Goal: Ask a question: Seek information or help from site administrators or community

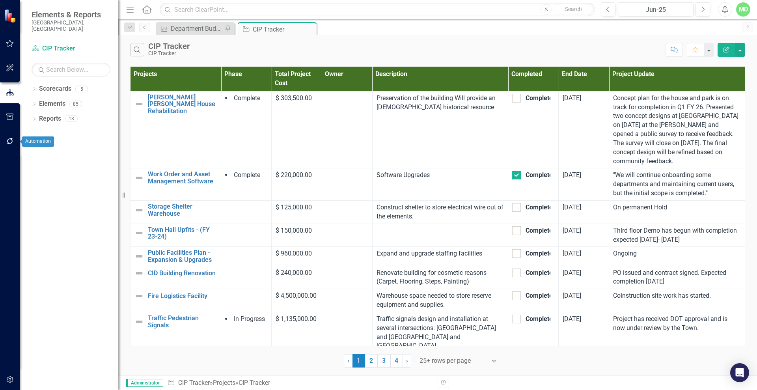
click at [6, 140] on icon "button" at bounding box center [10, 141] width 8 height 6
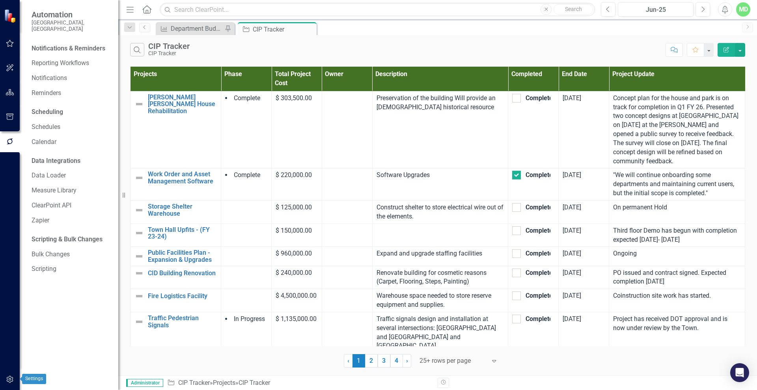
click at [9, 378] on icon "button" at bounding box center [10, 379] width 8 height 6
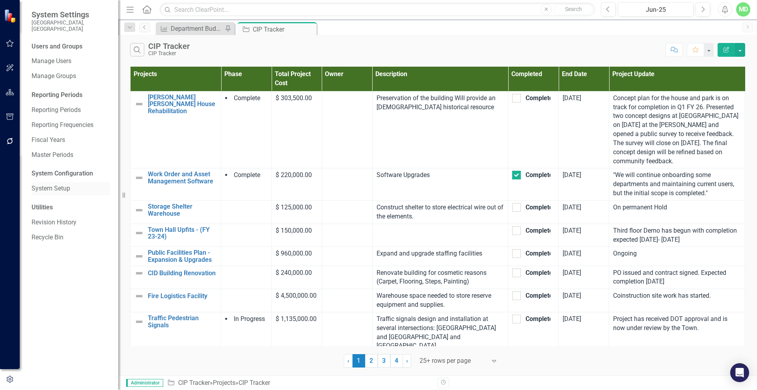
click at [46, 184] on link "System Setup" at bounding box center [71, 188] width 79 height 9
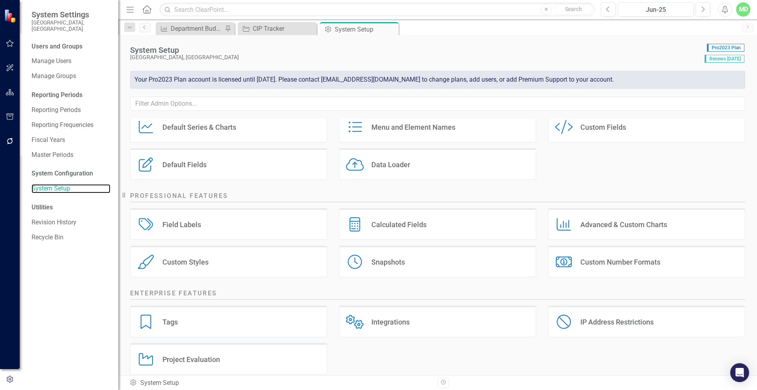
scroll to position [76, 0]
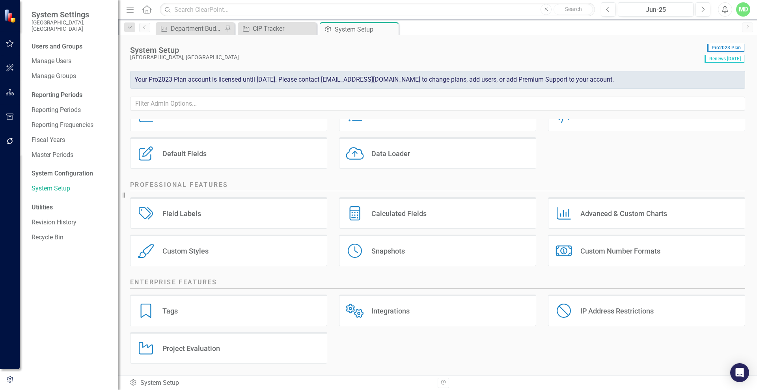
click at [594, 255] on div "Custom Number Formats" at bounding box center [620, 250] width 80 height 9
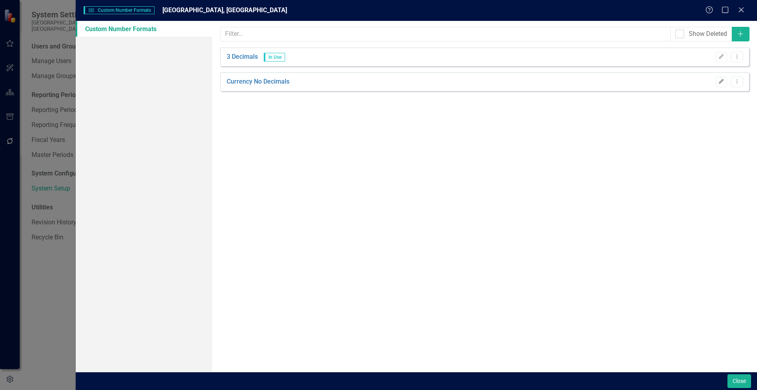
click at [719, 81] on icon "Edit" at bounding box center [721, 81] width 6 height 5
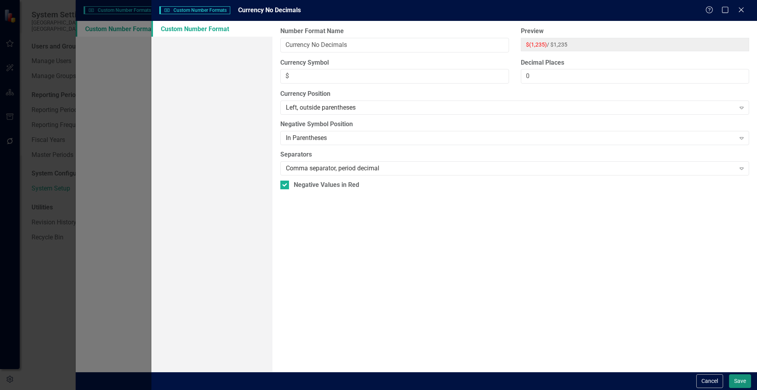
click at [737, 379] on button "Save" at bounding box center [740, 381] width 22 height 14
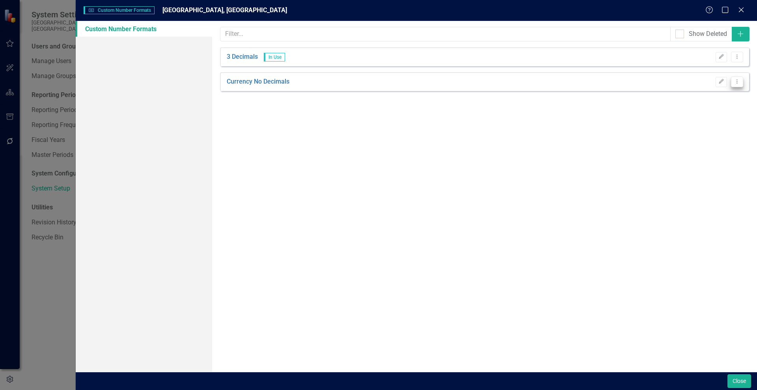
click at [738, 82] on icon "Dropdown Menu" at bounding box center [737, 81] width 7 height 5
click at [721, 82] on icon "Edit" at bounding box center [721, 81] width 6 height 5
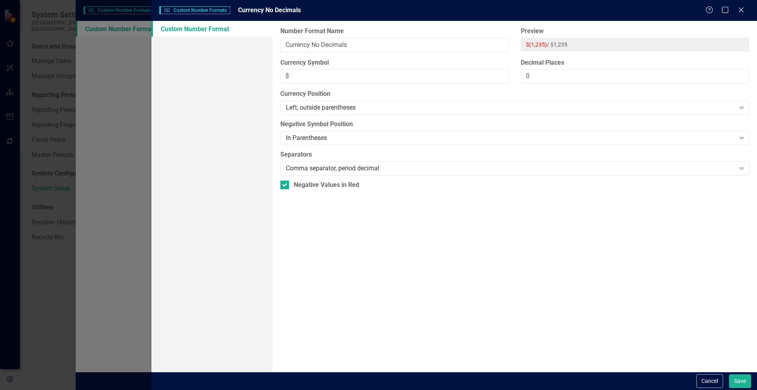
click at [197, 31] on link "Custom Number Format" at bounding box center [211, 29] width 121 height 16
click at [712, 378] on button "Cancel" at bounding box center [709, 381] width 27 height 14
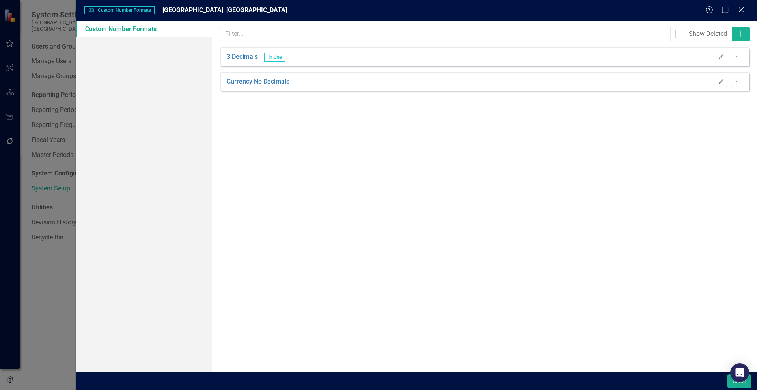
click at [744, 9] on icon "Close" at bounding box center [741, 10] width 8 height 6
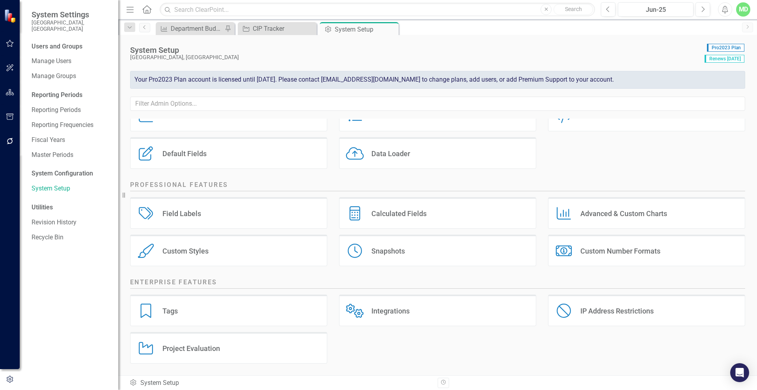
click at [211, 250] on div "Custom Styles Custom Styles" at bounding box center [228, 251] width 197 height 32
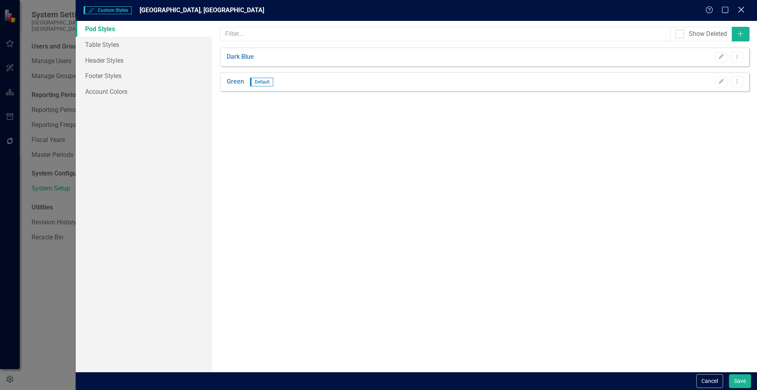
drag, startPoint x: 746, startPoint y: 8, endPoint x: 742, endPoint y: 7, distance: 4.2
click at [743, 7] on div "Help Maximize Close" at bounding box center [727, 10] width 44 height 9
click at [744, 7] on icon "Close" at bounding box center [741, 9] width 10 height 7
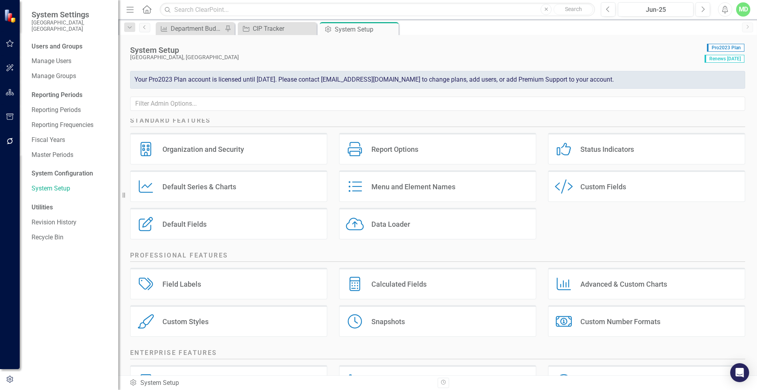
scroll to position [4, 0]
click at [9, 95] on icon "button" at bounding box center [10, 92] width 8 height 6
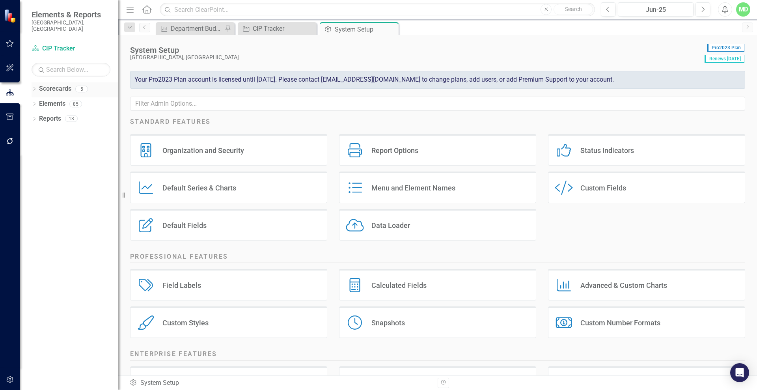
click at [44, 88] on div "Scorecards" at bounding box center [55, 88] width 32 height 13
click at [46, 84] on link "Scorecards" at bounding box center [55, 88] width 32 height 9
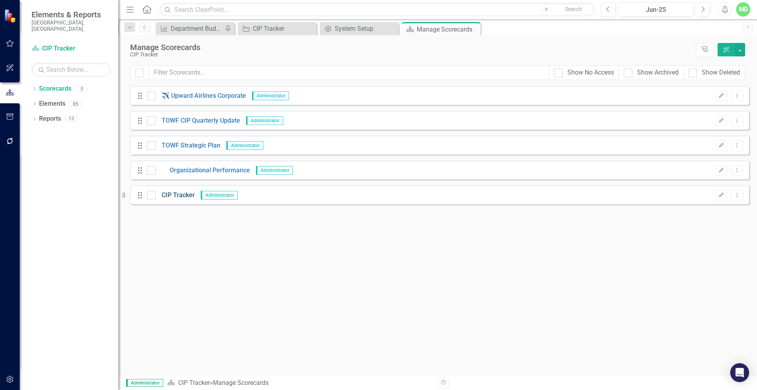
click at [186, 192] on link "CIP Tracker" at bounding box center [175, 195] width 39 height 9
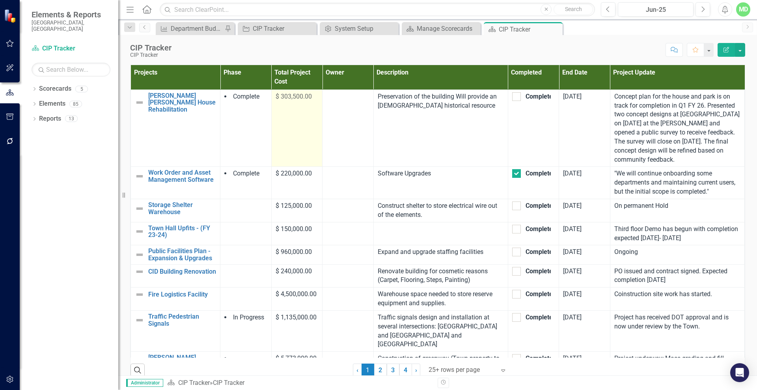
click at [296, 92] on td "$ 303,500.00" at bounding box center [296, 127] width 51 height 77
click at [293, 99] on span "$ 303,500.00" at bounding box center [294, 96] width 36 height 7
click at [293, 98] on span "$ 303,500.00" at bounding box center [294, 96] width 36 height 7
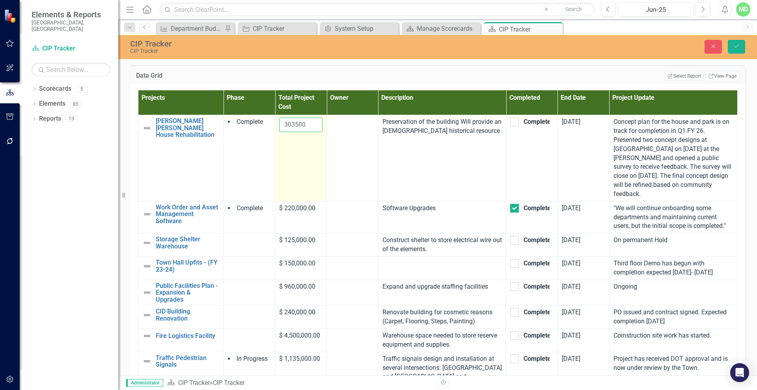
drag, startPoint x: 301, startPoint y: 128, endPoint x: 294, endPoint y: 123, distance: 8.5
click at [294, 123] on input "303500" at bounding box center [300, 124] width 43 height 15
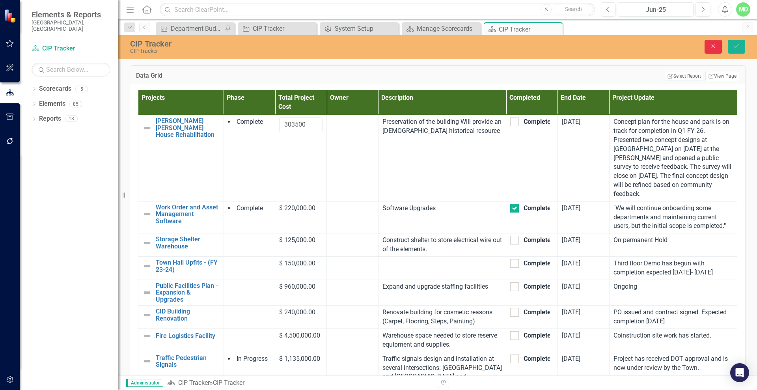
click at [710, 44] on icon "Close" at bounding box center [713, 46] width 7 height 6
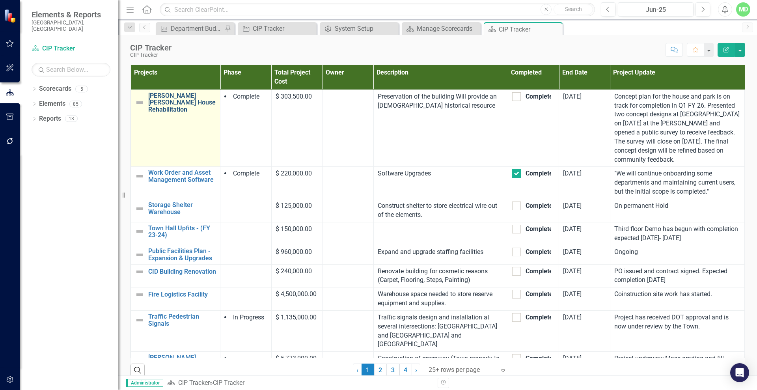
click at [172, 99] on link "[PERSON_NAME] [PERSON_NAME] House Rehabilitation" at bounding box center [182, 102] width 68 height 21
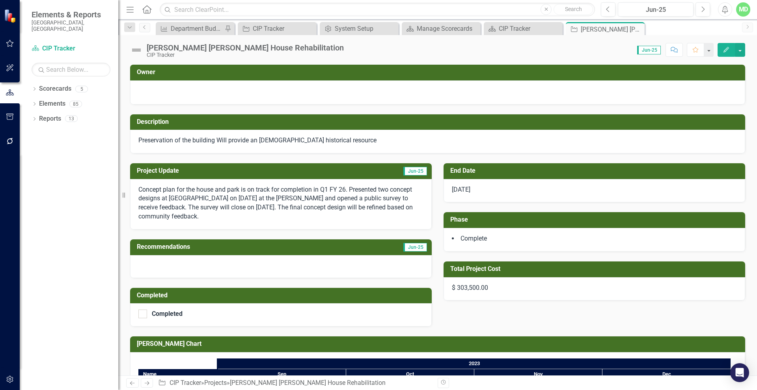
scroll to position [40, 0]
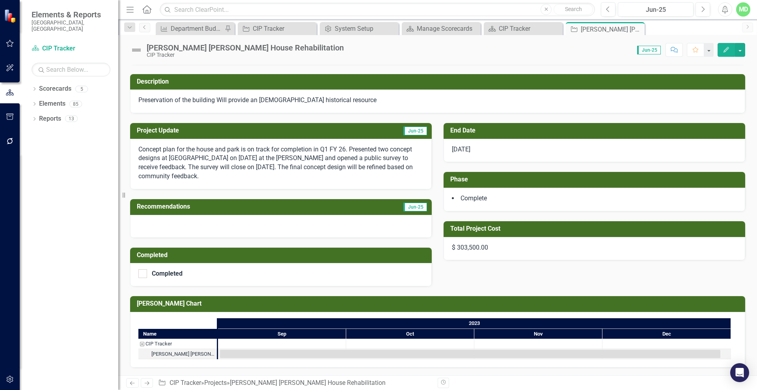
click at [505, 242] on div "$ 303,500.00" at bounding box center [595, 249] width 302 height 24
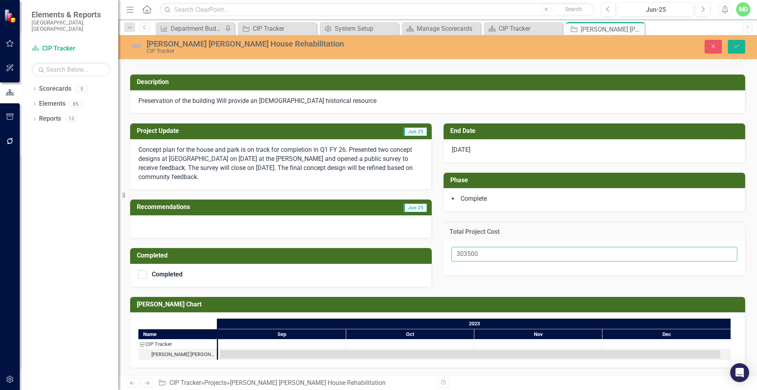
click at [499, 256] on input "303500" at bounding box center [594, 254] width 286 height 15
click at [509, 238] on div "Total Project Cost" at bounding box center [595, 231] width 302 height 19
click at [509, 237] on td "Total Project Cost" at bounding box center [594, 232] width 290 height 10
click at [710, 46] on button "Close" at bounding box center [712, 47] width 17 height 14
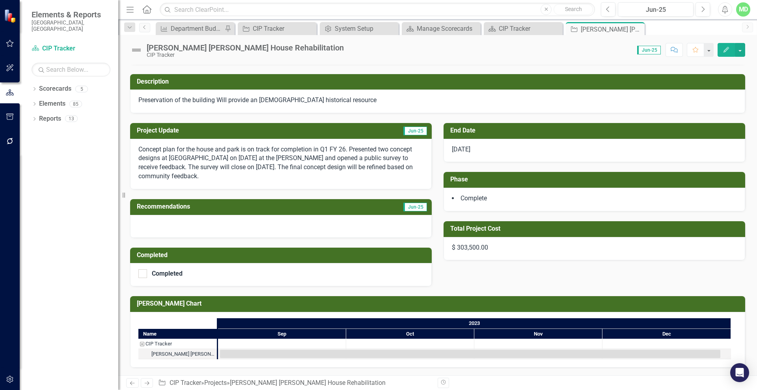
click at [725, 49] on icon "button" at bounding box center [726, 50] width 6 height 6
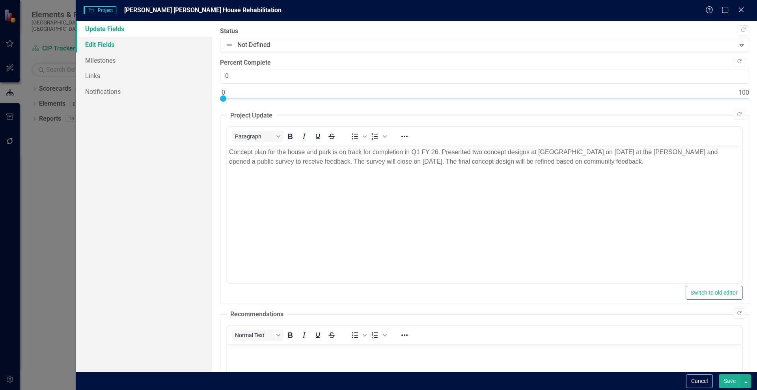
scroll to position [0, 0]
click at [107, 45] on link "Edit Fields" at bounding box center [144, 45] width 136 height 16
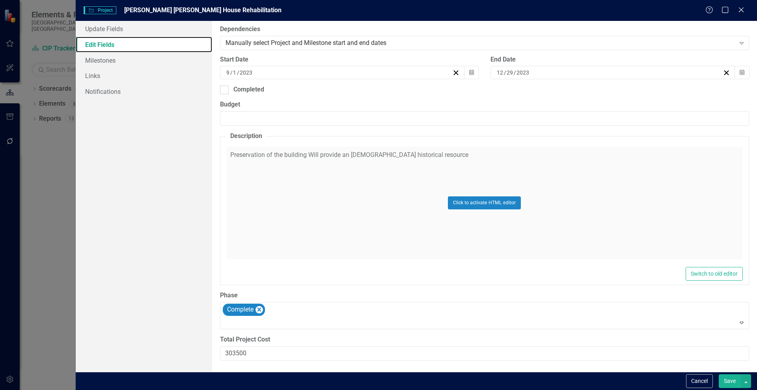
scroll to position [204, 0]
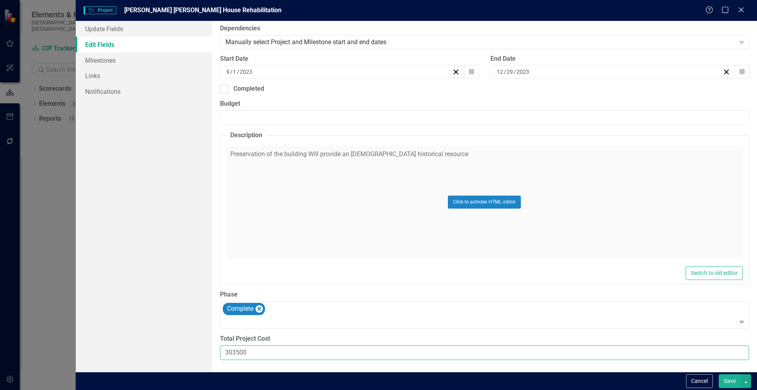
click at [252, 350] on input "303500" at bounding box center [484, 352] width 529 height 15
click at [252, 352] on input "303500" at bounding box center [484, 352] width 529 height 15
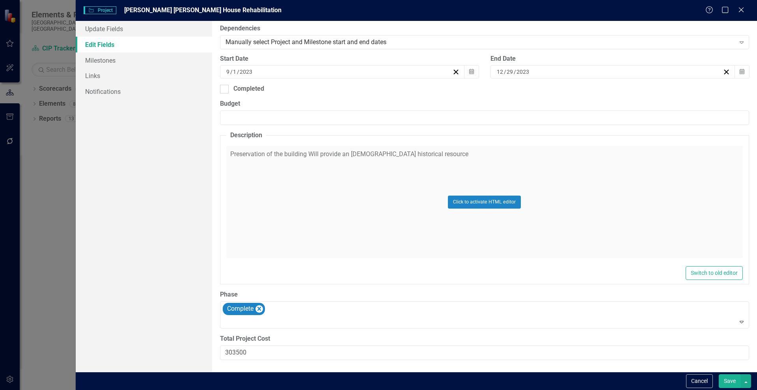
click at [258, 332] on div "ClearPoint Can Do More! How ClearPoint Can Help Close Enterprise plans can auto…" at bounding box center [484, 196] width 545 height 351
click at [740, 8] on icon "Close" at bounding box center [741, 9] width 10 height 7
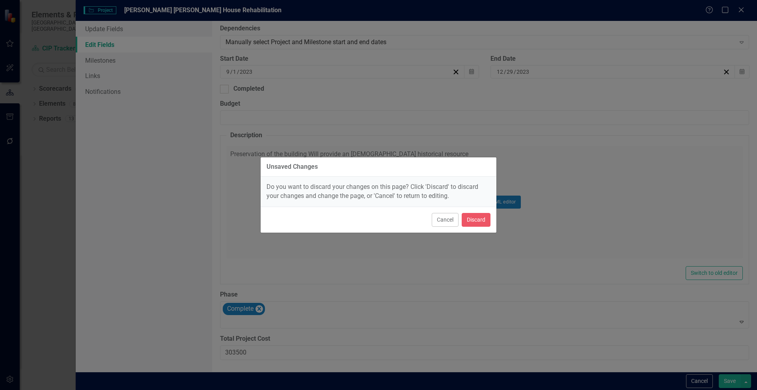
click at [480, 226] on div "Cancel Discard" at bounding box center [379, 220] width 236 height 26
click at [477, 220] on button "Discard" at bounding box center [476, 220] width 29 height 14
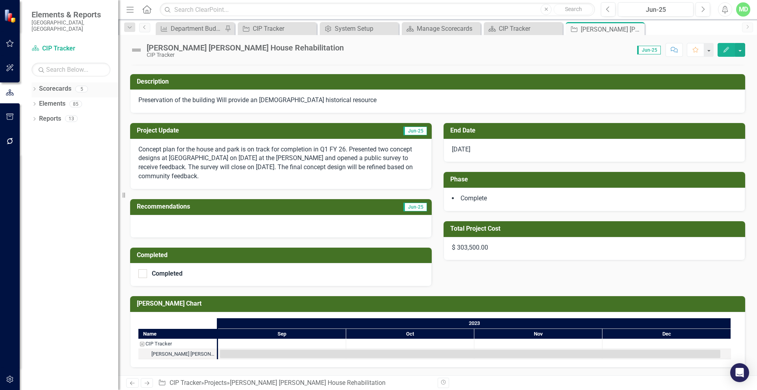
click at [54, 84] on link "Scorecards" at bounding box center [55, 88] width 32 height 9
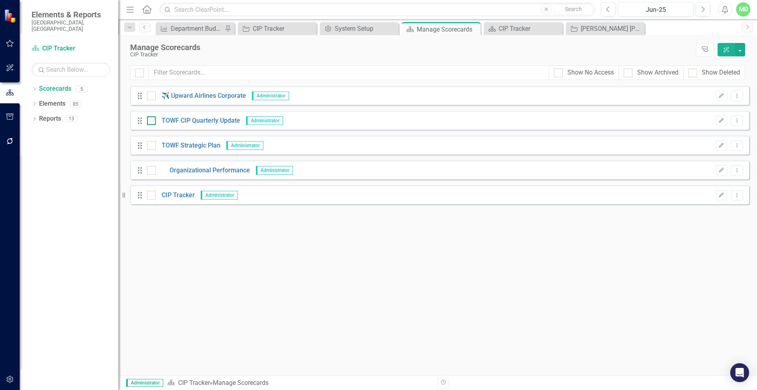
click at [151, 123] on div at bounding box center [151, 120] width 9 height 9
click at [151, 121] on input "checkbox" at bounding box center [149, 118] width 5 height 5
checkbox input "true"
click at [737, 121] on icon "Dropdown Menu" at bounding box center [737, 120] width 7 height 5
drag, startPoint x: 409, startPoint y: 123, endPoint x: 379, endPoint y: 121, distance: 30.0
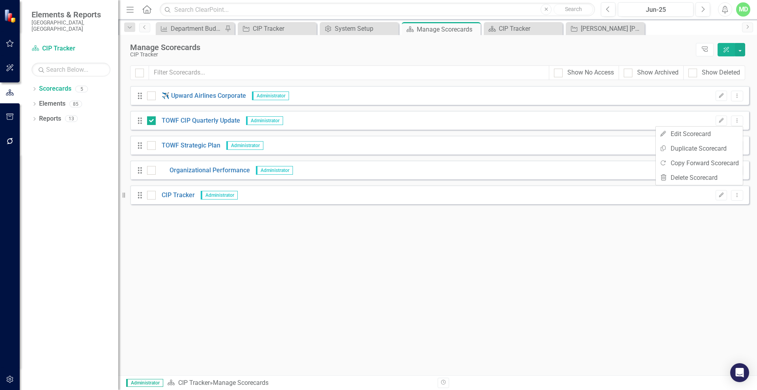
click at [409, 123] on div "Drag TOWF CIP Quarterly Update Administrator Edit Dropdown Menu" at bounding box center [439, 120] width 619 height 19
click at [211, 117] on link "TOWF CIP Quarterly Update" at bounding box center [198, 120] width 84 height 9
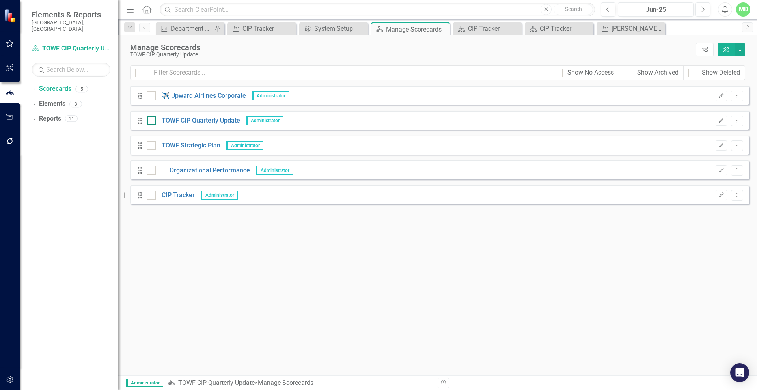
click at [149, 117] on input "checkbox" at bounding box center [149, 118] width 5 height 5
click at [734, 119] on icon "Dropdown Menu" at bounding box center [737, 120] width 7 height 5
click at [739, 116] on button "Dropdown Menu" at bounding box center [737, 121] width 12 height 11
click at [719, 119] on icon "Edit" at bounding box center [721, 120] width 6 height 5
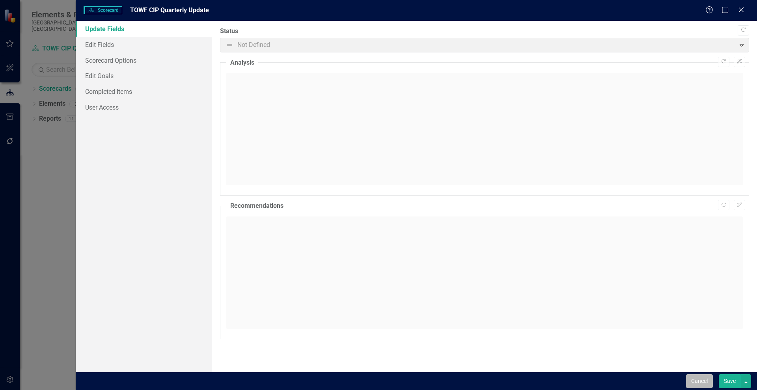
click at [697, 382] on button "Cancel" at bounding box center [699, 381] width 27 height 14
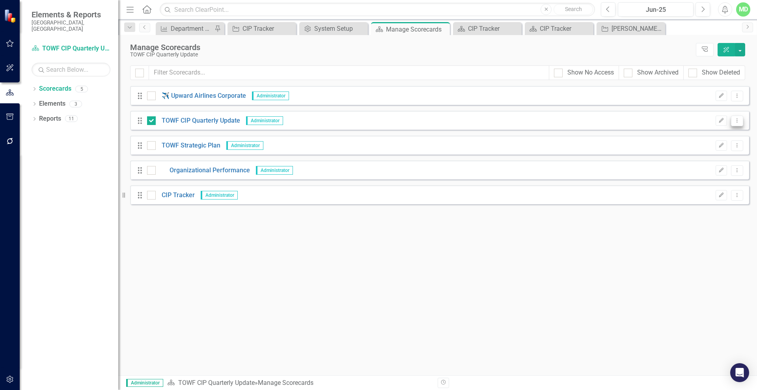
click at [738, 121] on icon "Dropdown Menu" at bounding box center [737, 120] width 7 height 5
click at [149, 119] on input "checkbox" at bounding box center [149, 118] width 5 height 5
click at [358, 125] on div "Drag TOWF CIP Quarterly Update Administrator Edit Dropdown Menu" at bounding box center [439, 120] width 619 height 19
click at [739, 45] on button "button" at bounding box center [740, 49] width 10 height 13
click at [324, 124] on div "Drag TOWF CIP Quarterly Update Administrator Edit Dropdown Menu" at bounding box center [439, 120] width 619 height 19
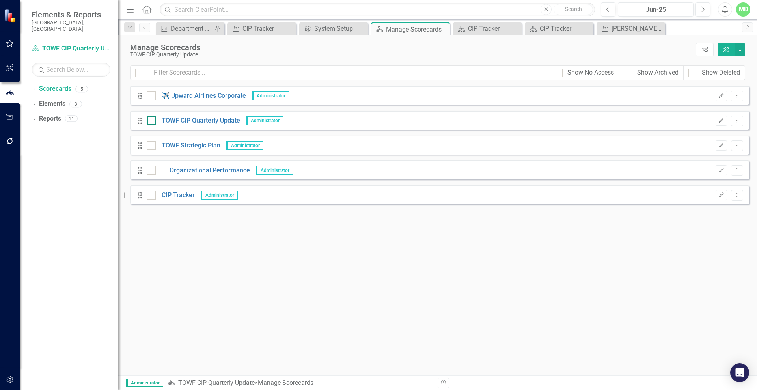
click at [150, 122] on div at bounding box center [151, 120] width 9 height 9
click at [150, 121] on input "checkbox" at bounding box center [149, 118] width 5 height 5
click at [141, 119] on icon "Drag" at bounding box center [140, 121] width 10 height 8
drag, startPoint x: 137, startPoint y: 122, endPoint x: 130, endPoint y: 118, distance: 7.6
click at [130, 118] on div "Drag ✈️ Upward Airlines Corporate Administrator Edit Dropdown Menu Drag TOWF CI…" at bounding box center [439, 145] width 619 height 118
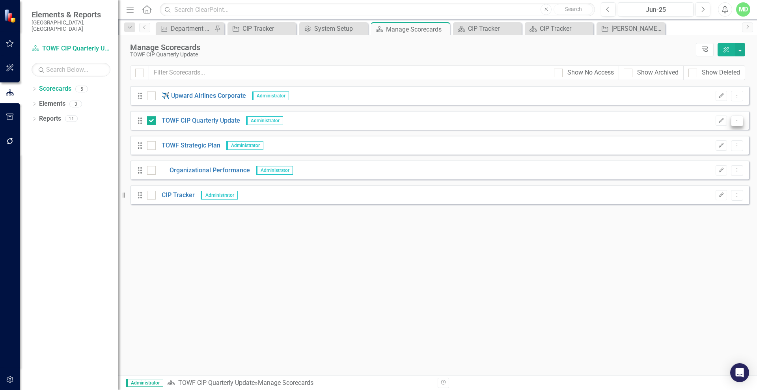
click at [738, 119] on icon "Dropdown Menu" at bounding box center [737, 120] width 7 height 5
click at [738, 120] on icon "Dropdown Menu" at bounding box center [737, 120] width 7 height 5
click at [737, 48] on button "button" at bounding box center [740, 49] width 10 height 13
click at [721, 122] on link "Trash Delete Multiple" at bounding box center [704, 123] width 82 height 15
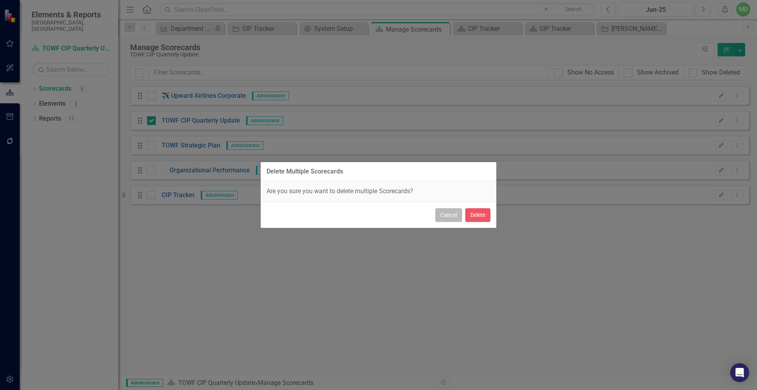
click at [444, 212] on button "Cancel" at bounding box center [448, 215] width 27 height 14
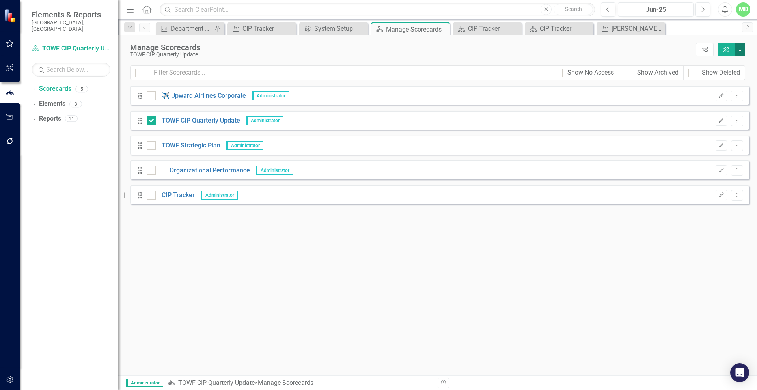
click at [739, 47] on button "button" at bounding box center [740, 49] width 10 height 13
click at [676, 123] on link "Trash Delete Multiple" at bounding box center [704, 123] width 82 height 15
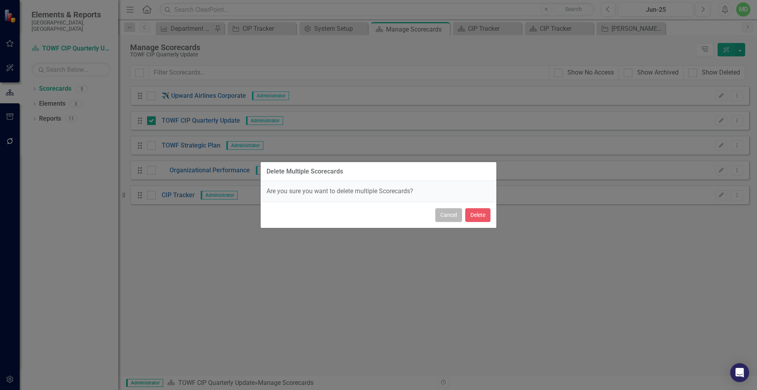
click at [446, 217] on button "Cancel" at bounding box center [448, 215] width 27 height 14
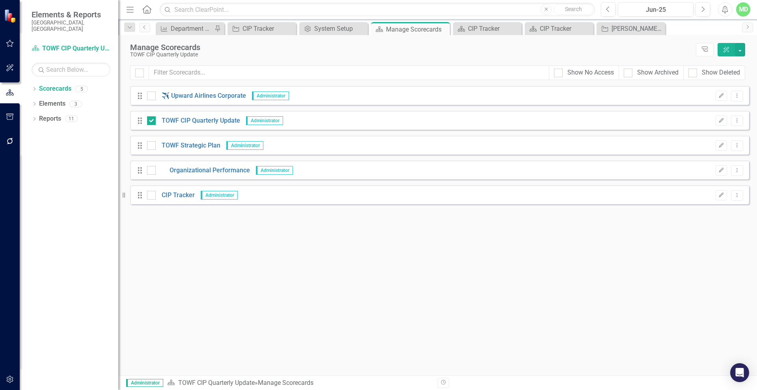
click at [289, 248] on div "Looks like you don't have any Scorecards set up yet. Why don't you add a Scorec…" at bounding box center [439, 230] width 619 height 289
click at [148, 121] on input "checkbox" at bounding box center [149, 118] width 5 height 5
drag, startPoint x: 339, startPoint y: 285, endPoint x: 363, endPoint y: 242, distance: 48.9
click at [339, 283] on div "Looks like you don't have any Scorecards set up yet. Why don't you add a Scorec…" at bounding box center [439, 230] width 619 height 289
click at [742, 48] on button "button" at bounding box center [740, 49] width 10 height 13
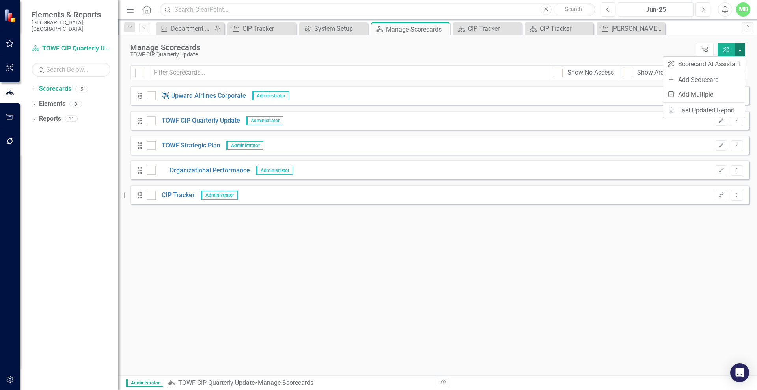
click at [742, 50] on button "button" at bounding box center [740, 49] width 10 height 13
click at [738, 118] on icon "Dropdown Menu" at bounding box center [737, 120] width 7 height 5
click at [149, 121] on input "checkbox" at bounding box center [149, 118] width 5 height 5
checkbox input "true"
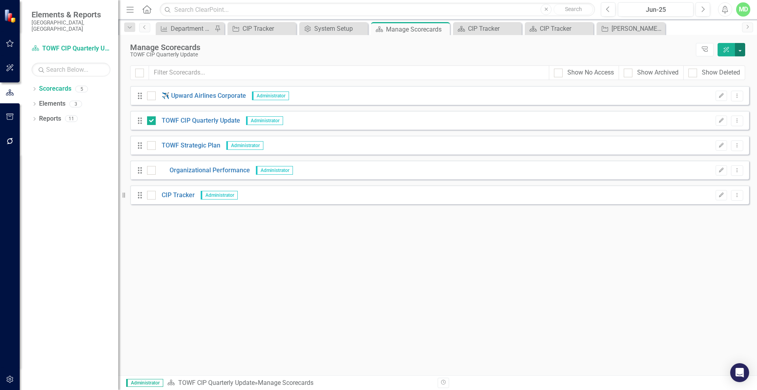
click at [741, 45] on button "button" at bounding box center [740, 49] width 10 height 13
click at [701, 124] on link "Trash Delete Multiple" at bounding box center [704, 123] width 82 height 15
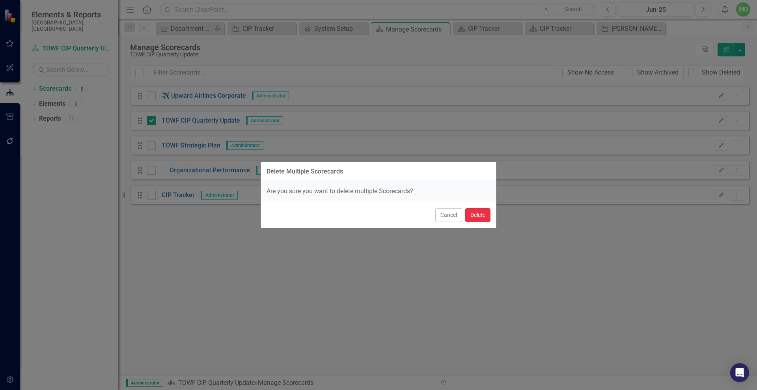
click at [479, 216] on button "Delete" at bounding box center [477, 215] width 25 height 14
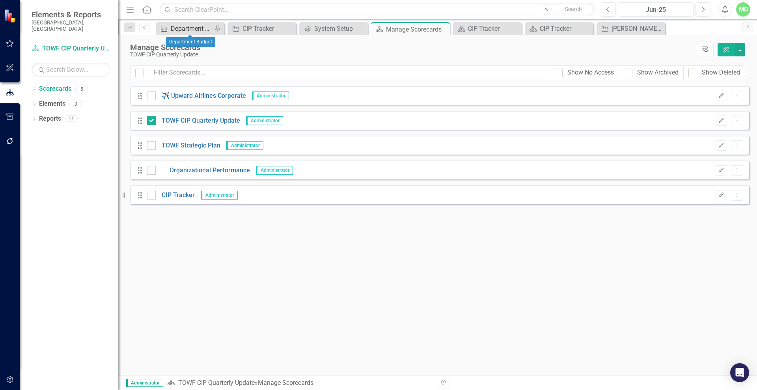
click at [184, 27] on div "Department Budget" at bounding box center [192, 29] width 42 height 10
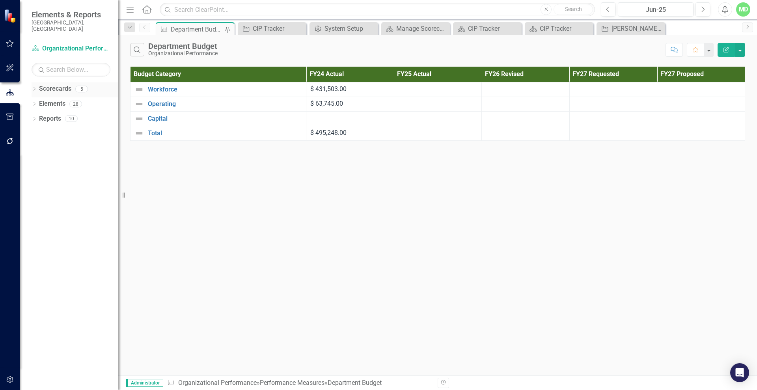
click at [56, 84] on link "Scorecards" at bounding box center [55, 88] width 32 height 9
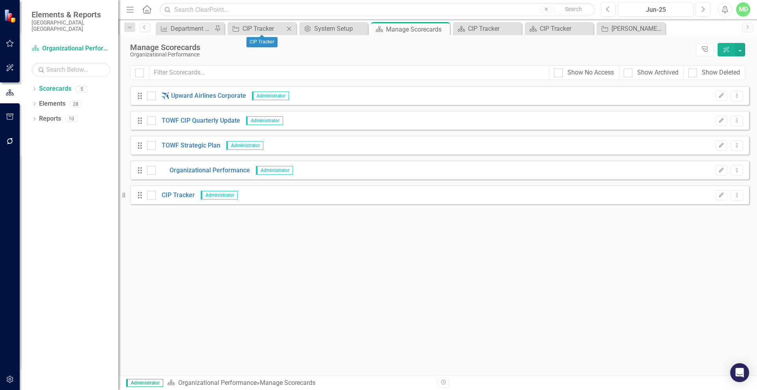
click at [290, 28] on icon at bounding box center [289, 28] width 4 height 4
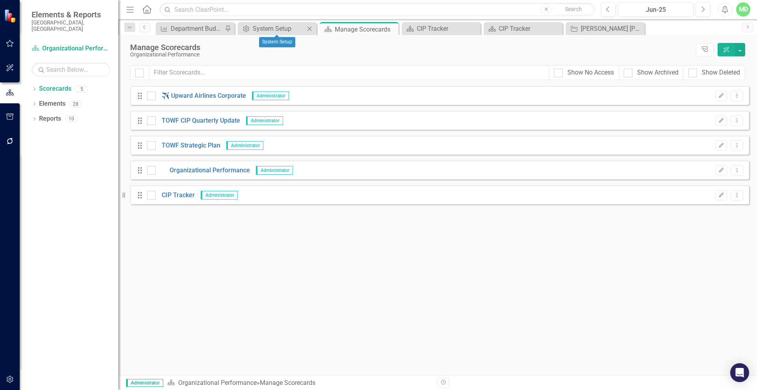
click at [306, 28] on div "Admin Options System Setup Close" at bounding box center [277, 28] width 79 height 13
click at [306, 28] on icon "Close" at bounding box center [310, 29] width 8 height 6
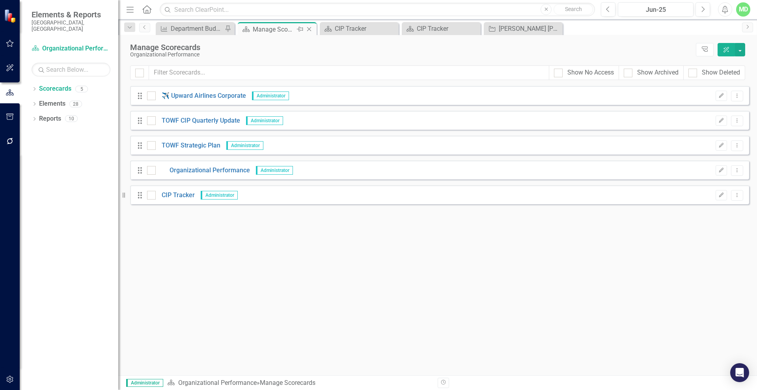
click at [310, 28] on icon "Close" at bounding box center [309, 29] width 8 height 6
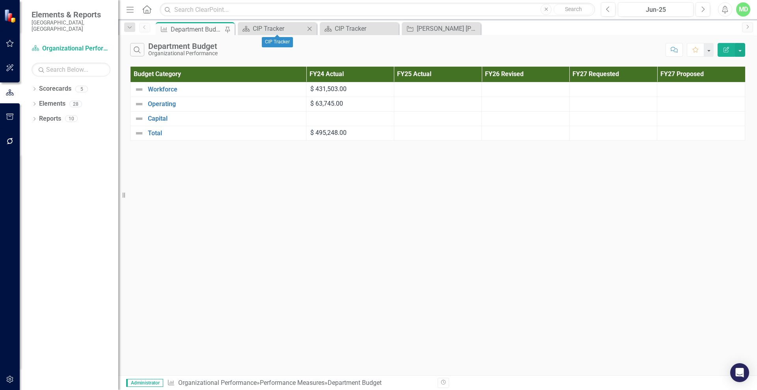
click at [311, 26] on icon "Close" at bounding box center [310, 29] width 8 height 6
click at [307, 26] on icon "Close" at bounding box center [310, 29] width 8 height 6
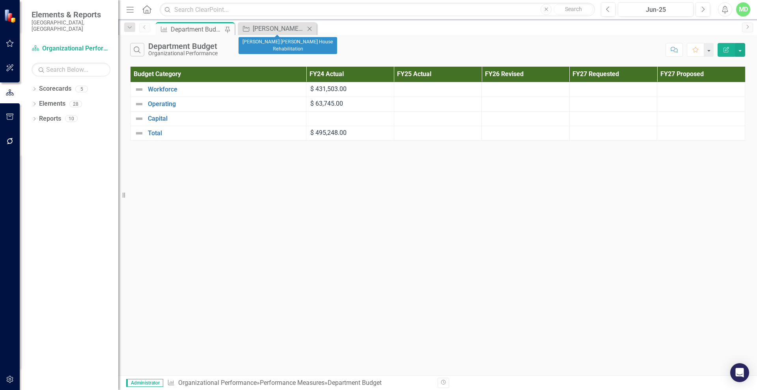
click at [309, 28] on icon "Close" at bounding box center [310, 29] width 8 height 6
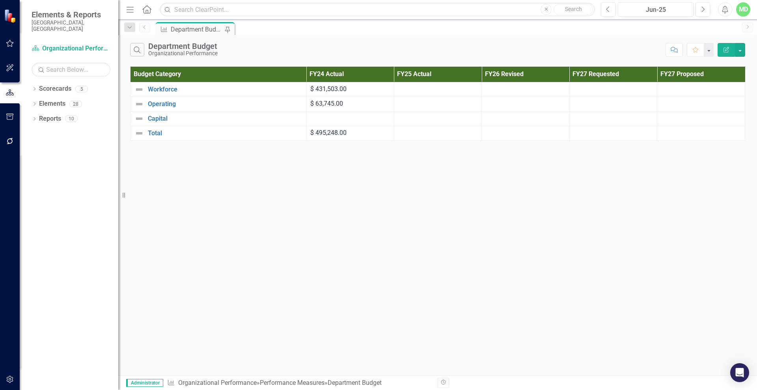
click at [198, 28] on div "Department Budget" at bounding box center [197, 29] width 52 height 10
click at [229, 28] on icon "Pin" at bounding box center [227, 30] width 6 height 8
click at [181, 26] on div "Department Budget" at bounding box center [197, 29] width 52 height 10
click at [227, 28] on icon at bounding box center [228, 29] width 6 height 5
click at [205, 29] on div "Department Budget" at bounding box center [197, 29] width 52 height 10
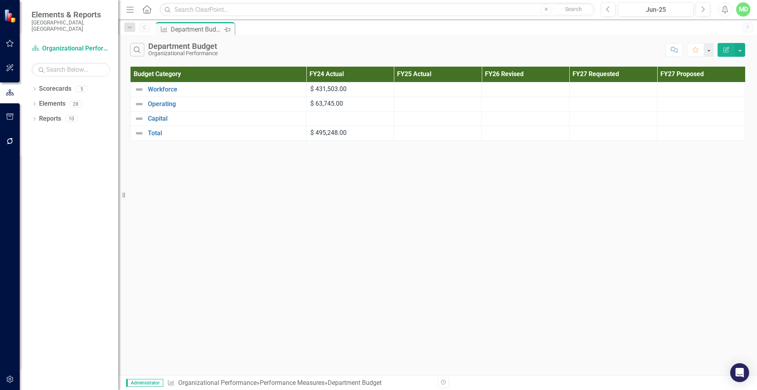
click at [229, 29] on icon "Pin" at bounding box center [227, 30] width 6 height 8
click at [744, 27] on link "Next" at bounding box center [747, 27] width 11 height 10
click at [186, 28] on div "Department Budget" at bounding box center [197, 29] width 52 height 10
drag, startPoint x: 186, startPoint y: 28, endPoint x: 179, endPoint y: 34, distance: 8.8
click at [179, 34] on div "Department Budget" at bounding box center [197, 29] width 52 height 10
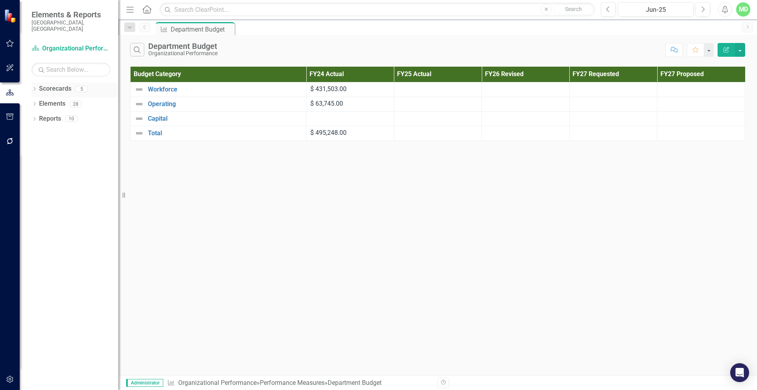
click at [59, 84] on link "Scorecards" at bounding box center [55, 88] width 32 height 9
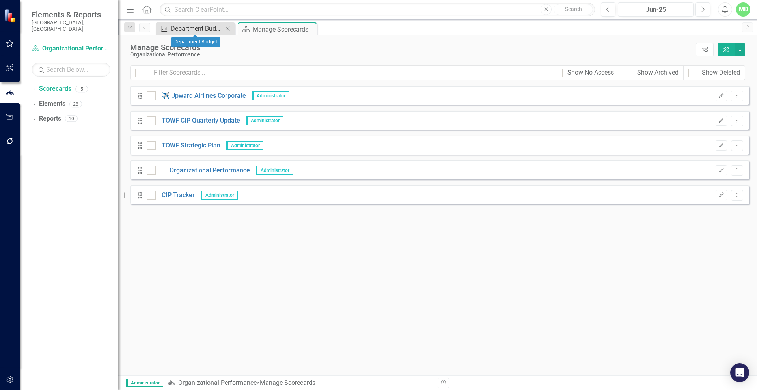
click at [199, 26] on div "Department Budget" at bounding box center [197, 29] width 52 height 10
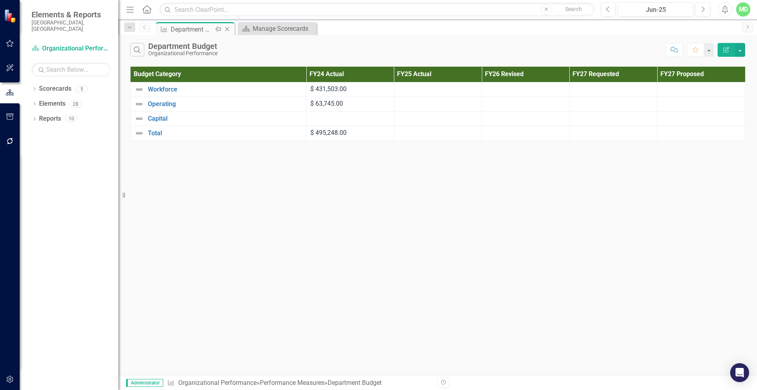
click at [228, 29] on icon "Close" at bounding box center [227, 29] width 8 height 6
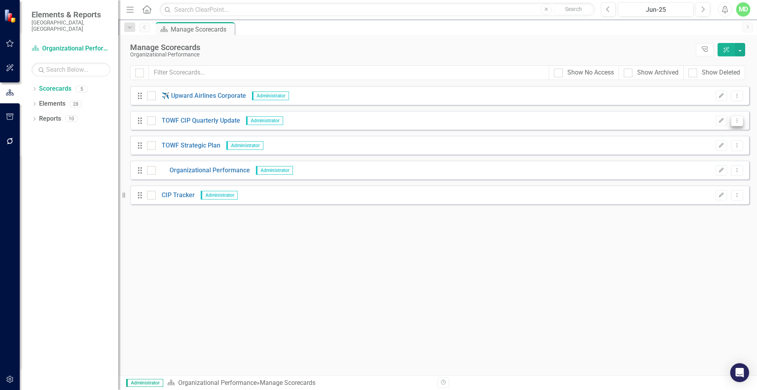
click at [733, 121] on button "Dropdown Menu" at bounding box center [737, 121] width 12 height 11
click at [635, 118] on div "Drag TOWF CIP Quarterly Update Administrator Edit Dropdown Menu" at bounding box center [439, 120] width 619 height 19
click at [736, 118] on icon "Dropdown Menu" at bounding box center [737, 120] width 7 height 5
click at [699, 177] on link "Trash Delete Scorecard" at bounding box center [699, 177] width 87 height 15
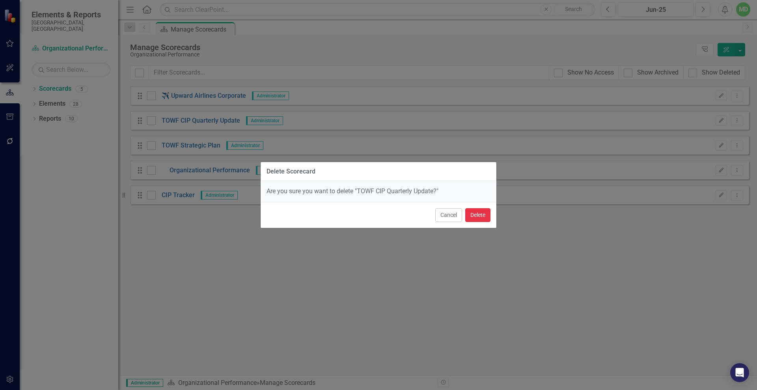
click at [477, 218] on button "Delete" at bounding box center [477, 215] width 25 height 14
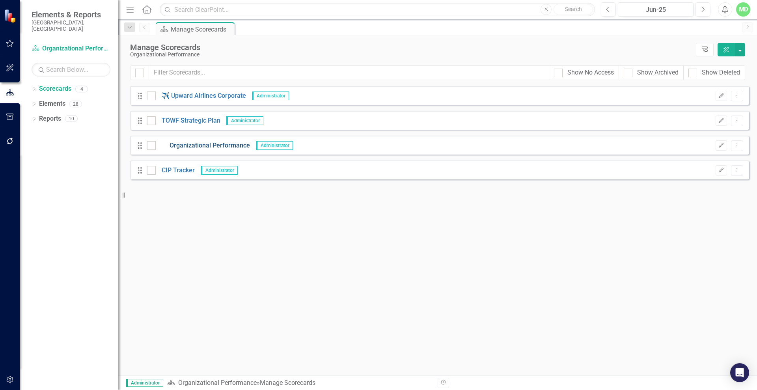
click at [195, 142] on link "Organizational Performance" at bounding box center [203, 145] width 94 height 9
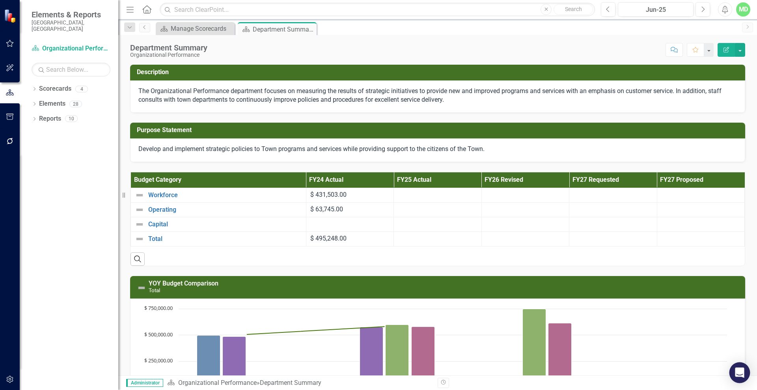
click at [740, 373] on icon "Open Intercom Messenger" at bounding box center [739, 372] width 9 height 10
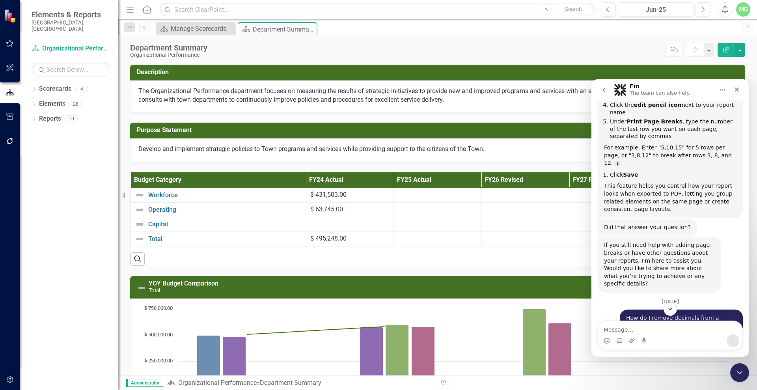
scroll to position [5358, 0]
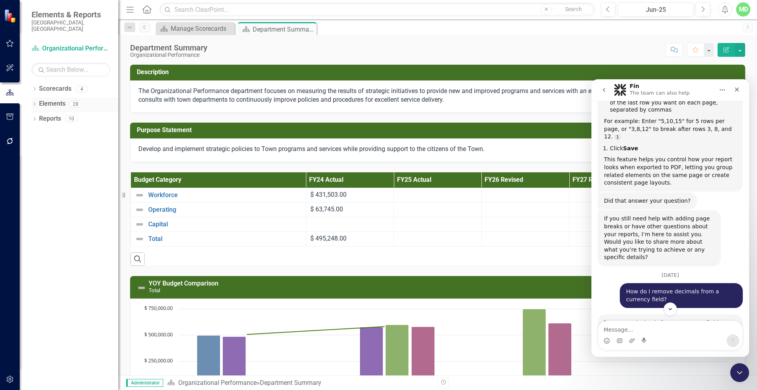
click at [51, 99] on link "Elements" at bounding box center [52, 103] width 26 height 9
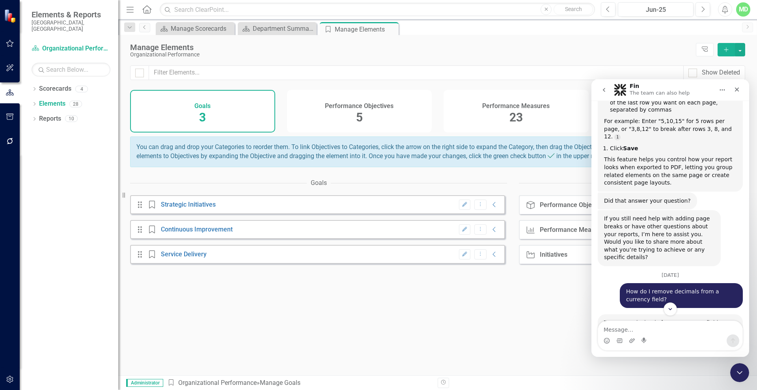
click at [488, 114] on div "Performance Measures 23" at bounding box center [516, 111] width 145 height 43
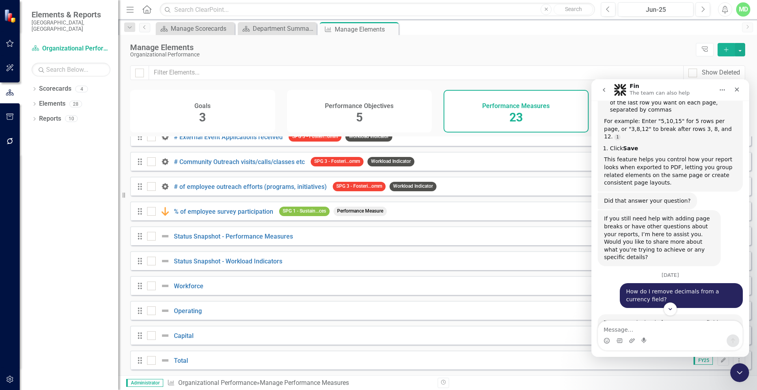
scroll to position [338, 0]
click at [185, 286] on link "Workforce" at bounding box center [189, 285] width 30 height 7
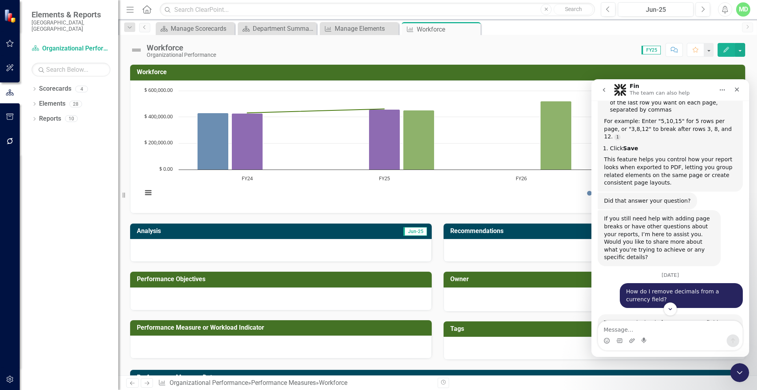
click at [727, 50] on icon "Edit" at bounding box center [726, 50] width 7 height 6
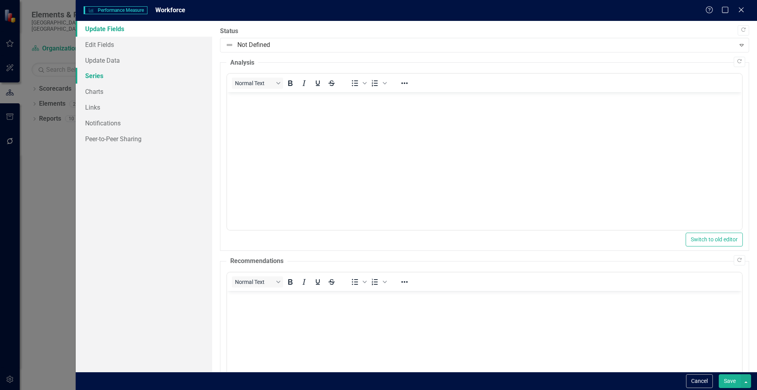
click at [94, 76] on link "Series" at bounding box center [144, 76] width 136 height 16
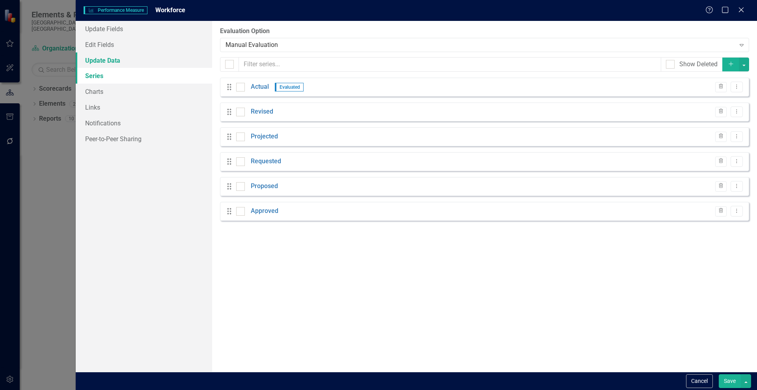
click at [95, 60] on link "Update Data" at bounding box center [144, 60] width 136 height 16
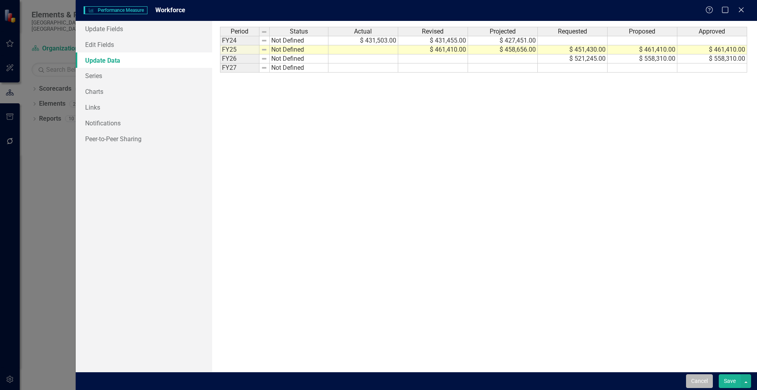
click at [698, 377] on button "Cancel" at bounding box center [699, 381] width 27 height 14
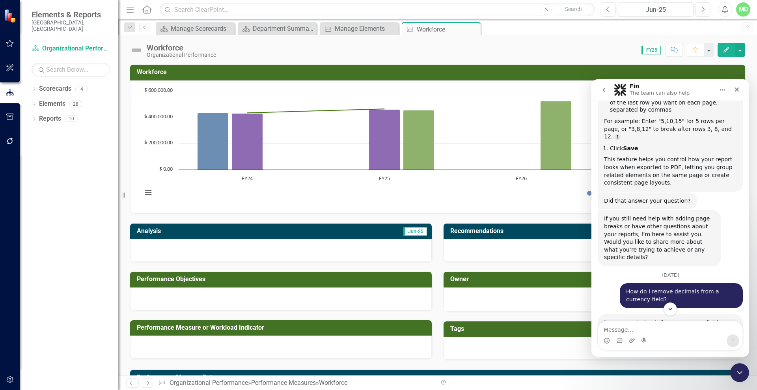
drag, startPoint x: 438, startPoint y: 53, endPoint x: 529, endPoint y: 47, distance: 91.3
click at [439, 53] on div "Score: N/A FY25 Completed Comment Favorite Edit" at bounding box center [482, 49] width 525 height 13
click at [727, 48] on icon "Edit" at bounding box center [726, 50] width 7 height 6
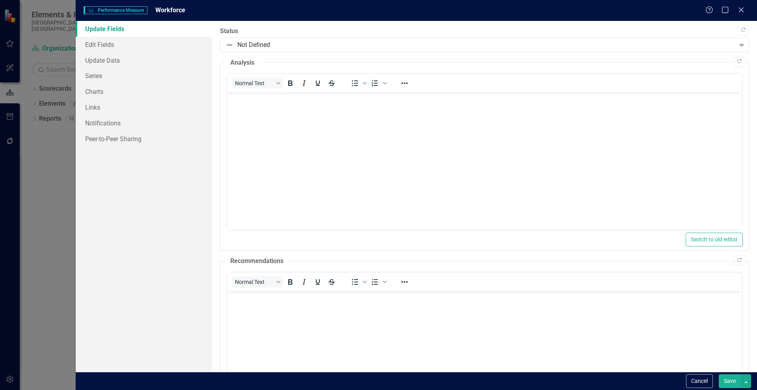
scroll to position [89, 0]
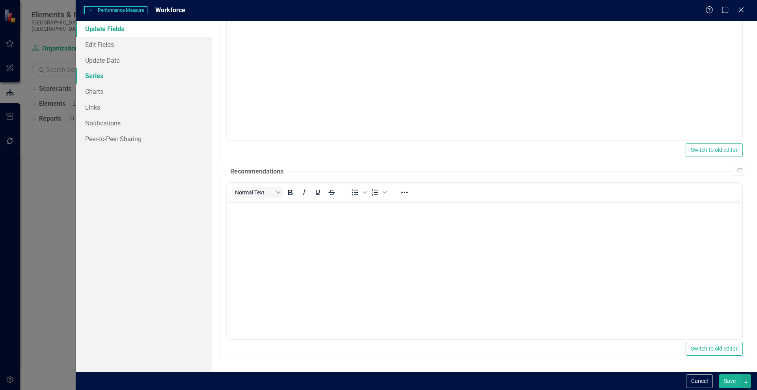
click at [90, 77] on link "Series" at bounding box center [144, 76] width 136 height 16
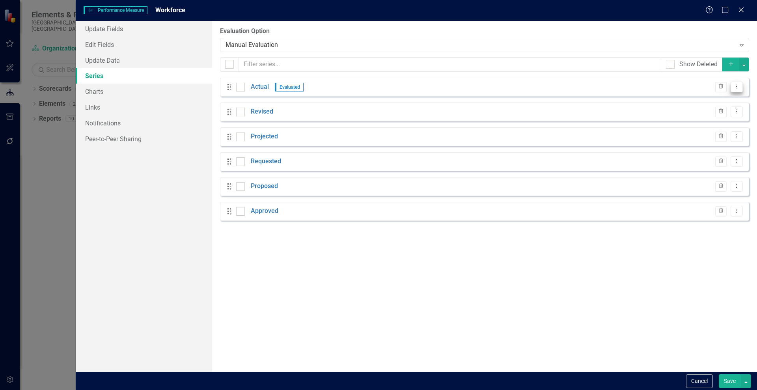
click at [736, 87] on icon "Dropdown Menu" at bounding box center [736, 86] width 7 height 5
click at [698, 101] on link "Edit Edit Measure Series" at bounding box center [697, 100] width 89 height 15
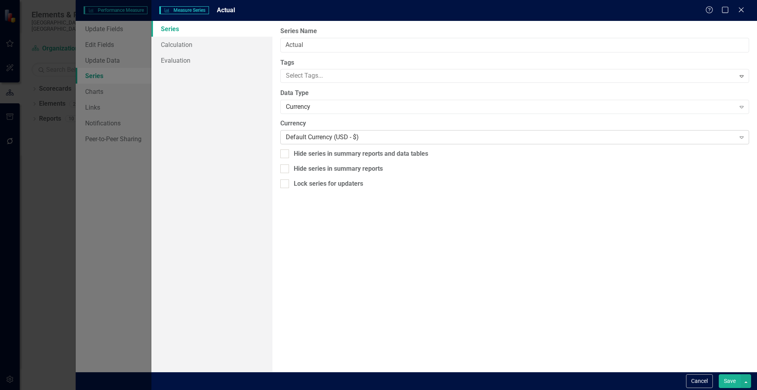
click at [294, 136] on div "Default Currency (USD - $)" at bounding box center [510, 137] width 449 height 9
click at [317, 106] on div "Currency" at bounding box center [510, 106] width 449 height 9
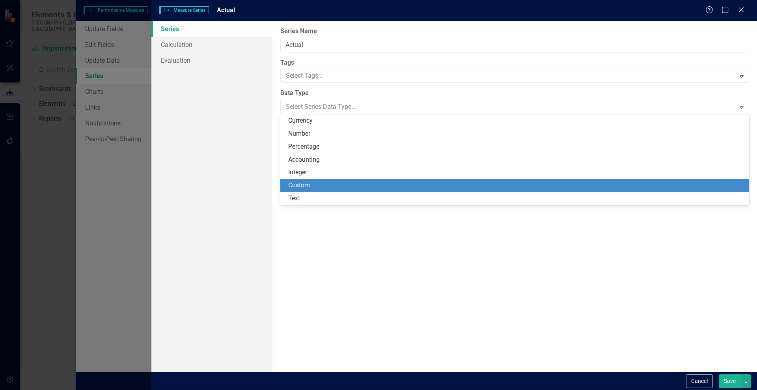
click at [306, 183] on div "Custom" at bounding box center [516, 185] width 456 height 9
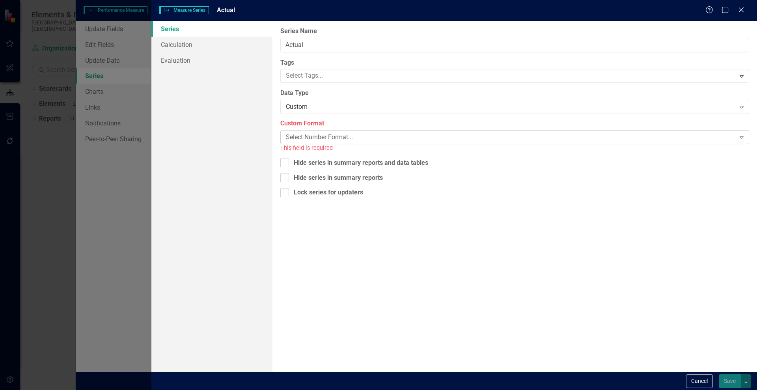
click at [306, 137] on div "Select Number Format..." at bounding box center [510, 137] width 449 height 9
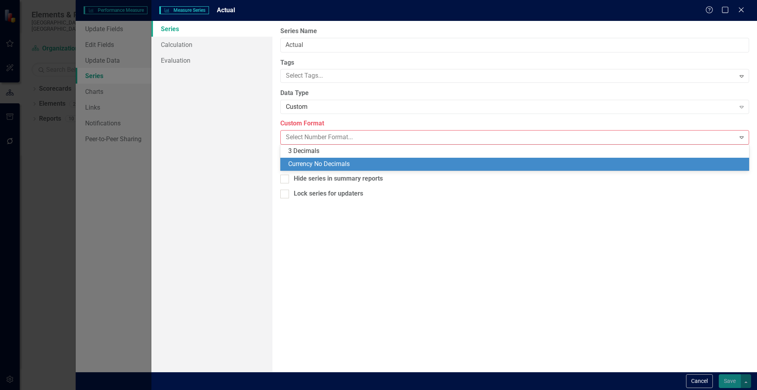
click at [303, 162] on div "Currency No Decimals" at bounding box center [516, 164] width 456 height 9
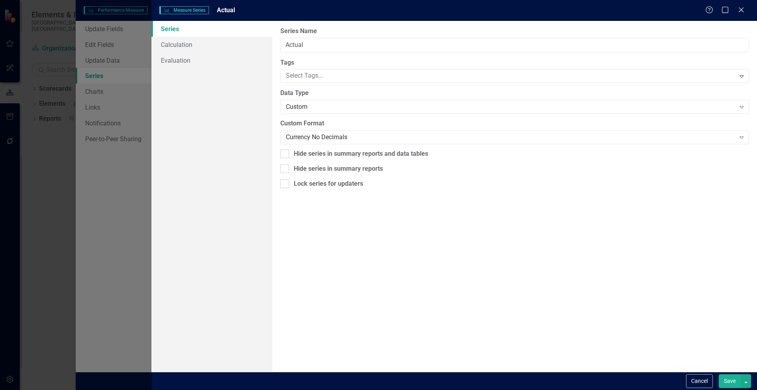
click at [726, 378] on button "Save" at bounding box center [730, 381] width 22 height 14
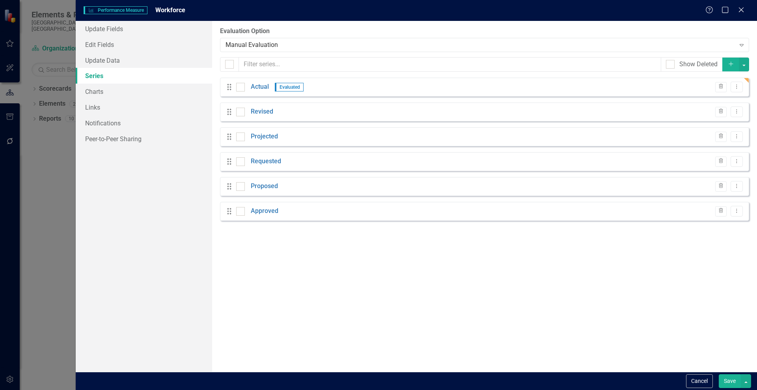
click at [727, 382] on button "Save" at bounding box center [730, 381] width 22 height 14
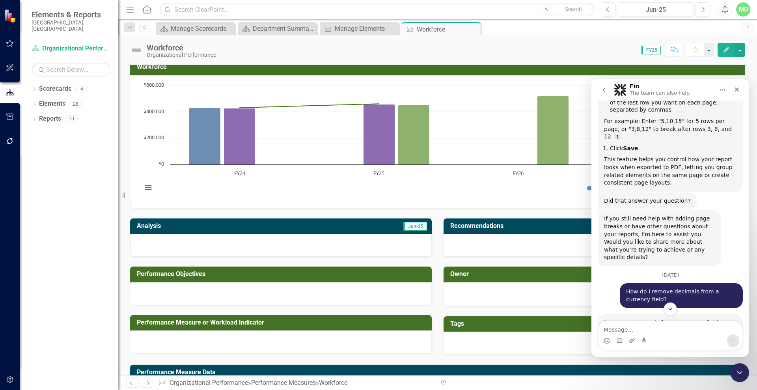
scroll to position [0, 0]
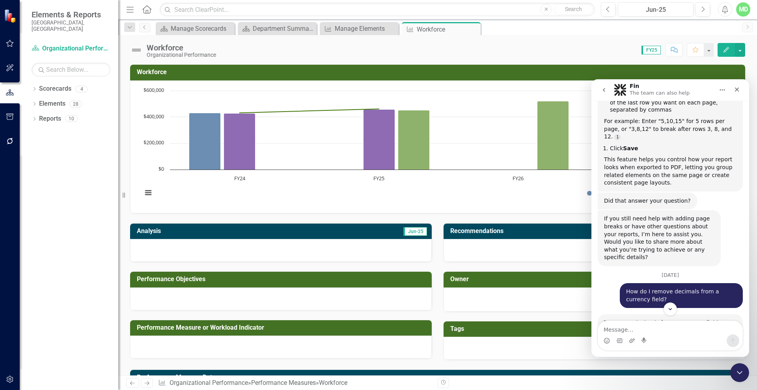
click at [581, 55] on div "Score: N/A FY25 Completed Comment Favorite Edit" at bounding box center [482, 49] width 525 height 13
click at [727, 49] on icon "Edit" at bounding box center [726, 50] width 7 height 6
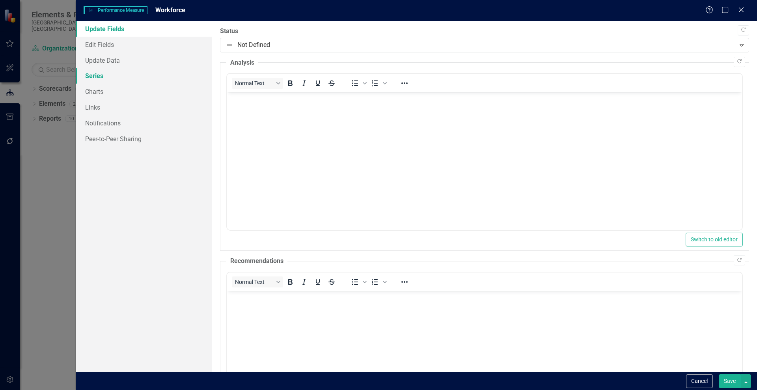
click at [94, 74] on link "Series" at bounding box center [144, 76] width 136 height 16
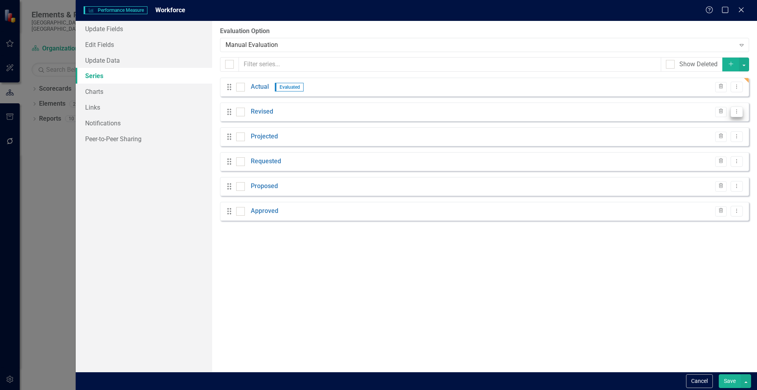
click at [739, 108] on button "Dropdown Menu" at bounding box center [736, 111] width 12 height 11
click at [692, 126] on link "Edit Edit Measure Series" at bounding box center [697, 124] width 89 height 15
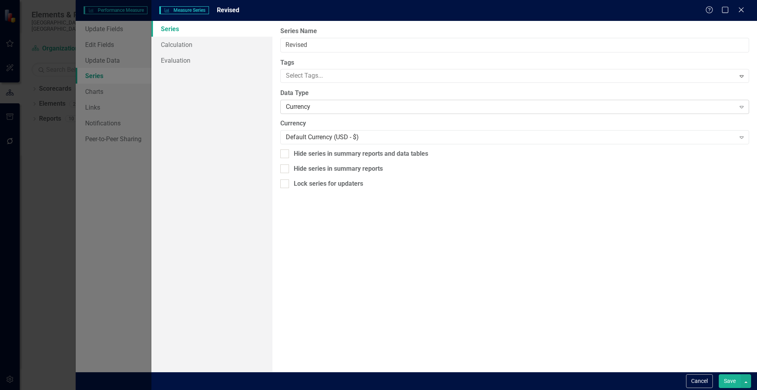
click at [306, 105] on div "Currency" at bounding box center [510, 106] width 449 height 9
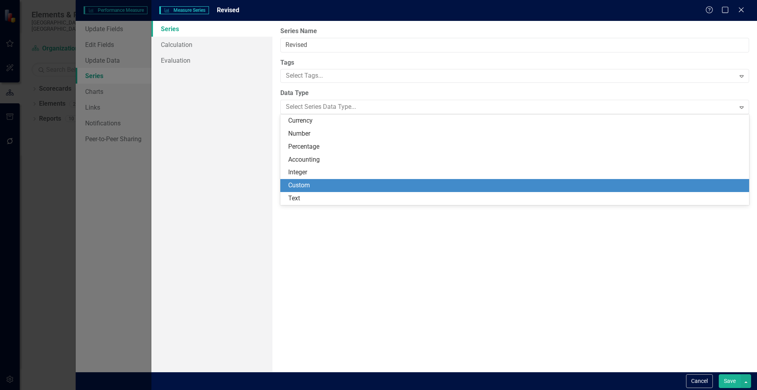
click at [311, 183] on div "Custom" at bounding box center [516, 185] width 456 height 9
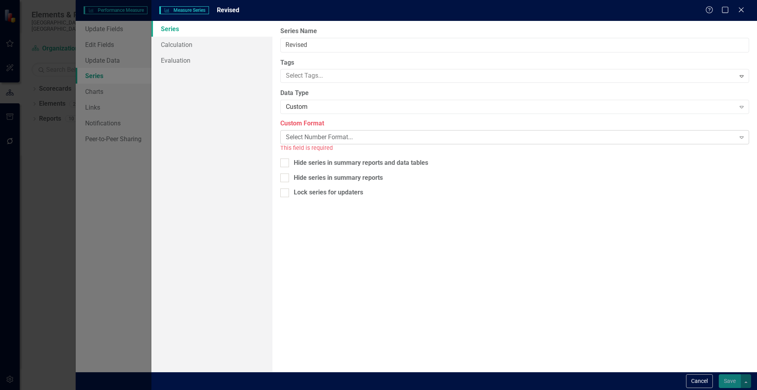
click at [328, 134] on div "Select Number Format..." at bounding box center [510, 137] width 449 height 9
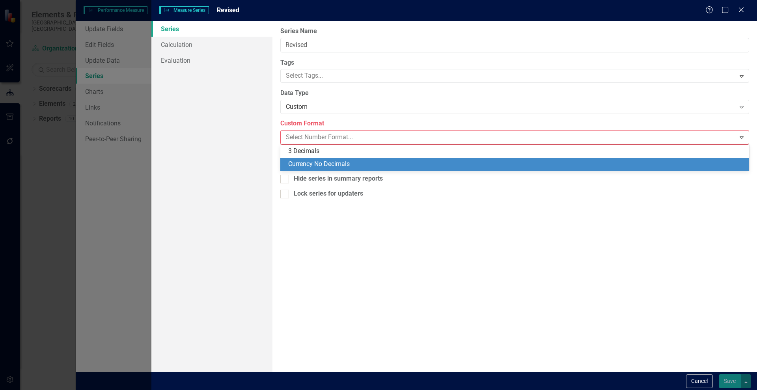
click at [322, 161] on div "Currency No Decimals" at bounding box center [516, 164] width 456 height 9
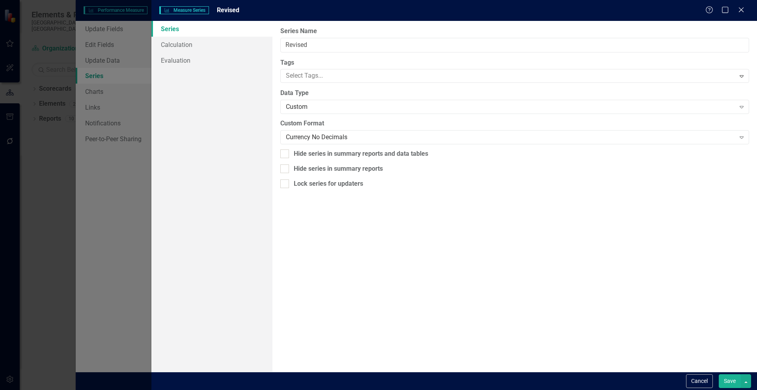
click at [732, 377] on button "Save" at bounding box center [730, 381] width 22 height 14
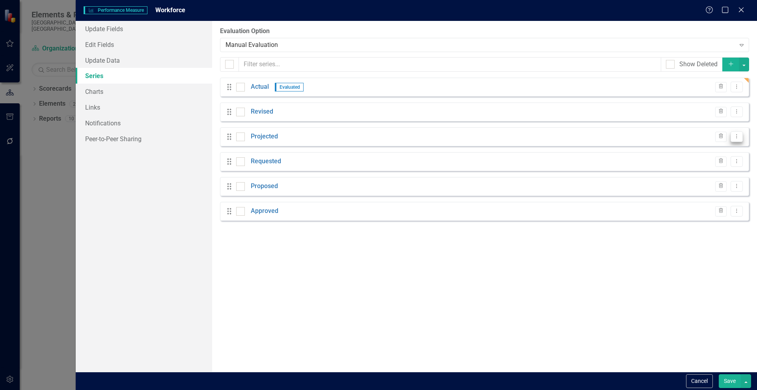
click at [736, 136] on icon "Dropdown Menu" at bounding box center [736, 136] width 7 height 5
click at [689, 148] on link "Edit Edit Measure Series" at bounding box center [697, 149] width 89 height 15
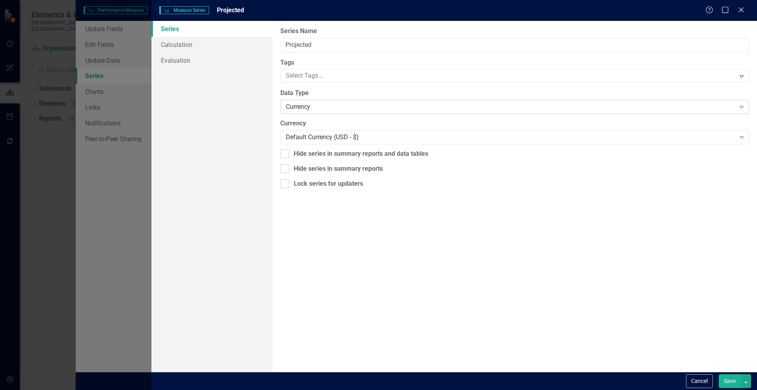
click at [324, 105] on div "Currency" at bounding box center [510, 106] width 449 height 9
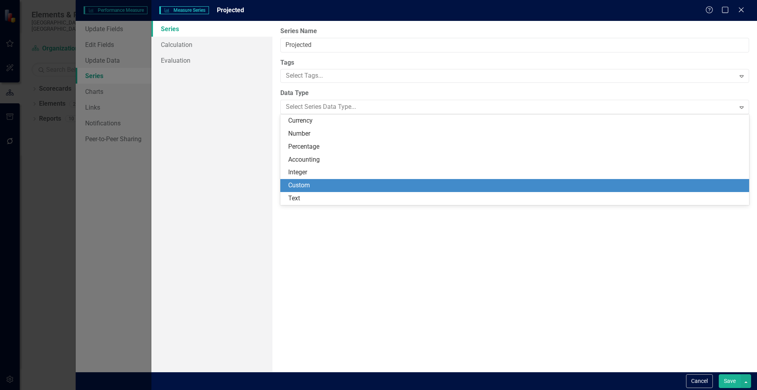
click at [309, 181] on div "Custom" at bounding box center [516, 185] width 456 height 9
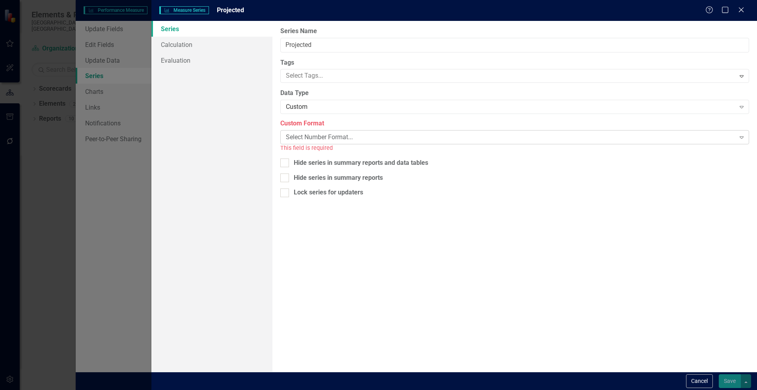
click at [341, 135] on div "Select Number Format..." at bounding box center [510, 137] width 449 height 9
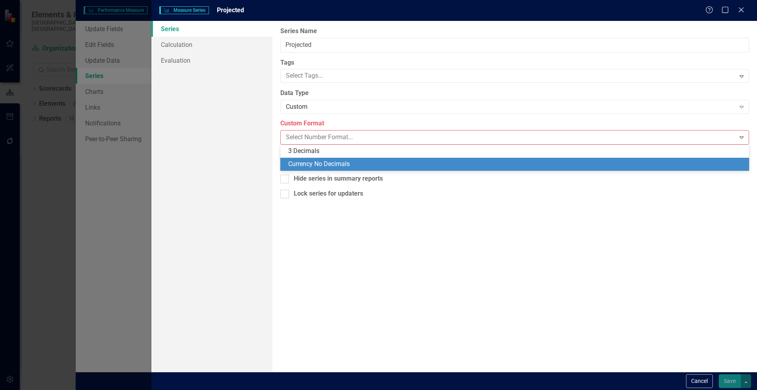
click at [331, 162] on div "Currency No Decimals" at bounding box center [516, 164] width 456 height 9
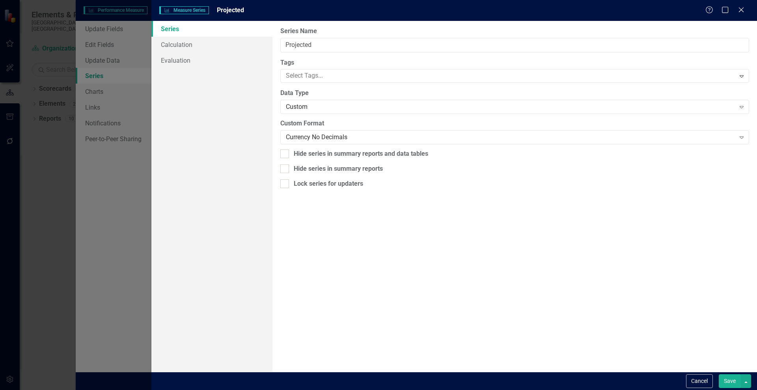
click at [731, 382] on button "Save" at bounding box center [730, 381] width 22 height 14
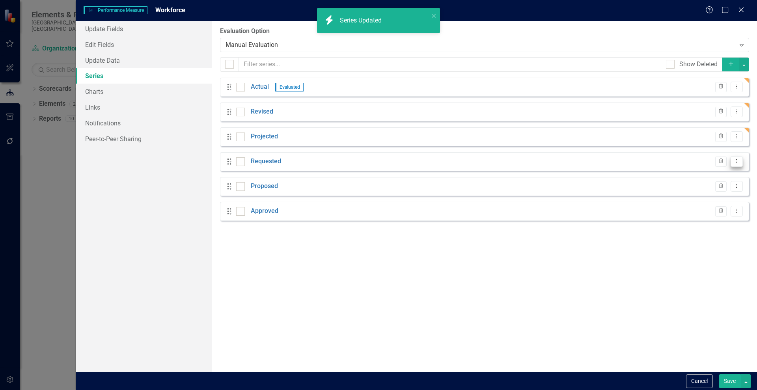
click at [737, 160] on icon "Dropdown Menu" at bounding box center [736, 160] width 7 height 5
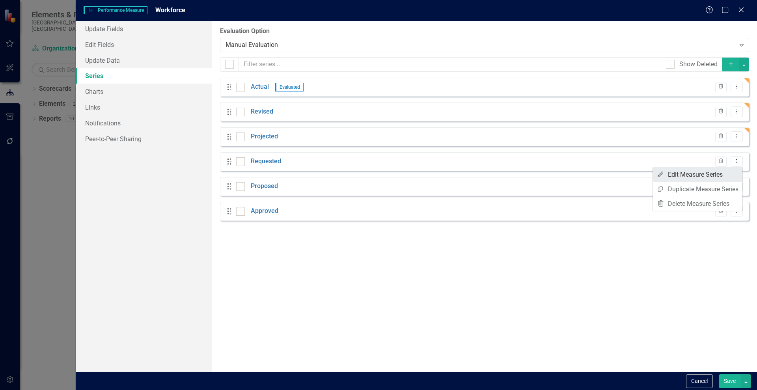
click at [697, 171] on link "Edit Edit Measure Series" at bounding box center [697, 174] width 89 height 15
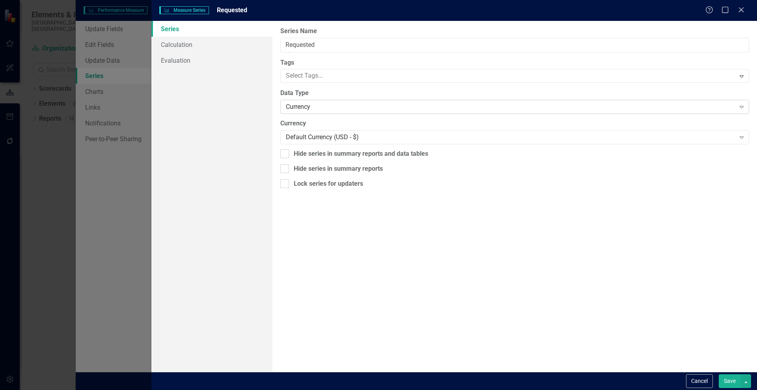
click at [296, 111] on div "Currency" at bounding box center [510, 106] width 449 height 9
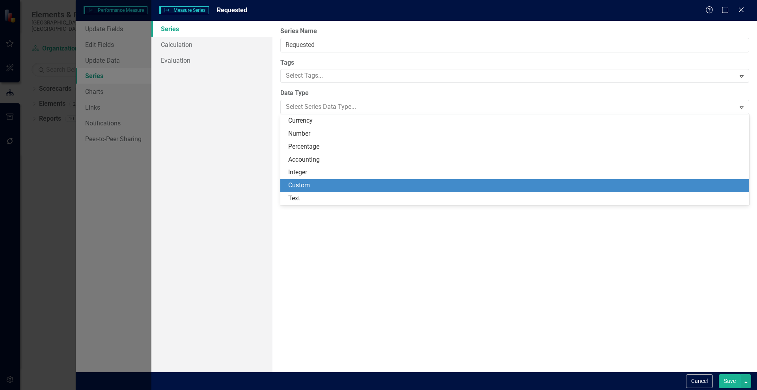
click at [300, 183] on div "Custom" at bounding box center [516, 185] width 456 height 9
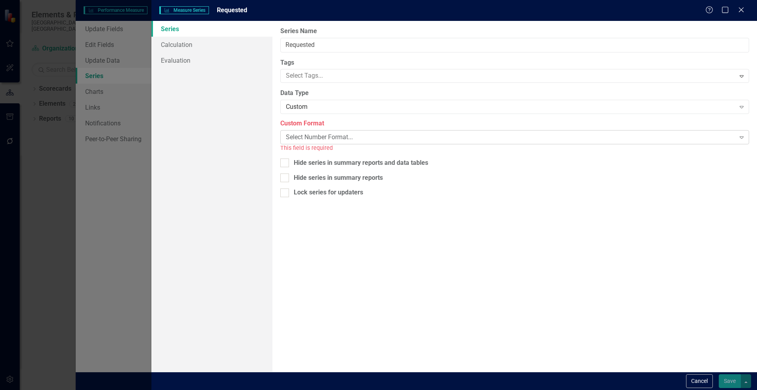
click at [362, 136] on div "Select Number Format..." at bounding box center [510, 137] width 449 height 9
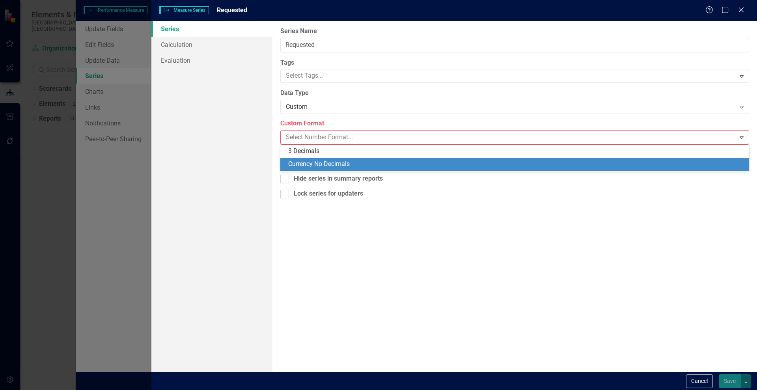
click at [333, 161] on div "Currency No Decimals" at bounding box center [516, 164] width 456 height 9
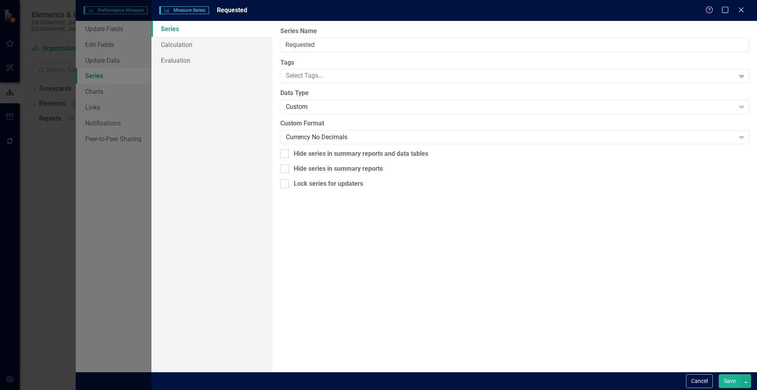
click at [732, 380] on button "Save" at bounding box center [730, 381] width 22 height 14
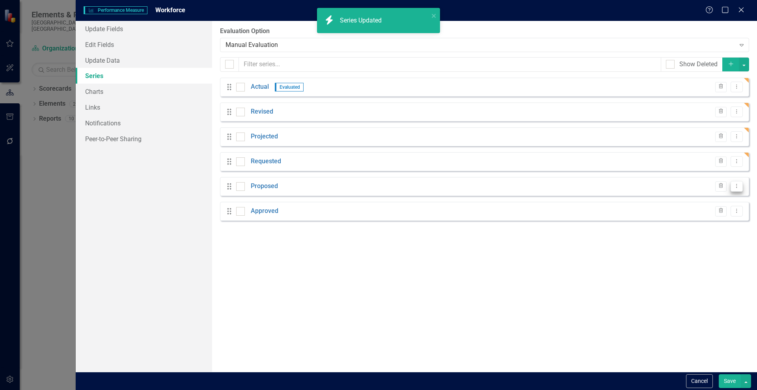
click at [734, 186] on icon "Dropdown Menu" at bounding box center [736, 185] width 7 height 5
click at [683, 198] on link "Edit Edit Measure Series" at bounding box center [697, 199] width 89 height 15
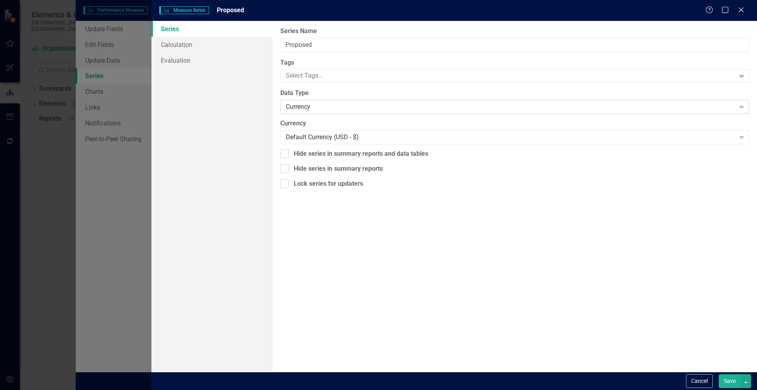
click at [297, 108] on div "Currency" at bounding box center [510, 106] width 449 height 9
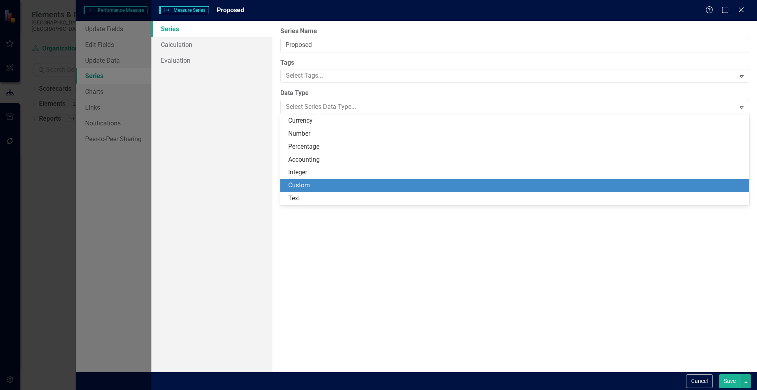
click at [299, 186] on div "Custom" at bounding box center [516, 185] width 456 height 9
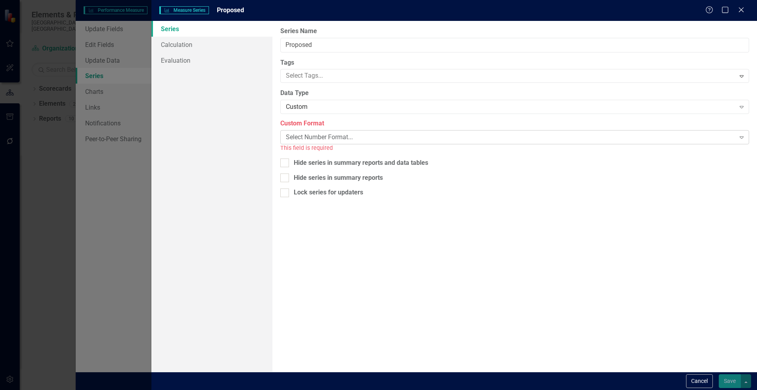
click at [587, 136] on div "Select Number Format..." at bounding box center [510, 137] width 449 height 9
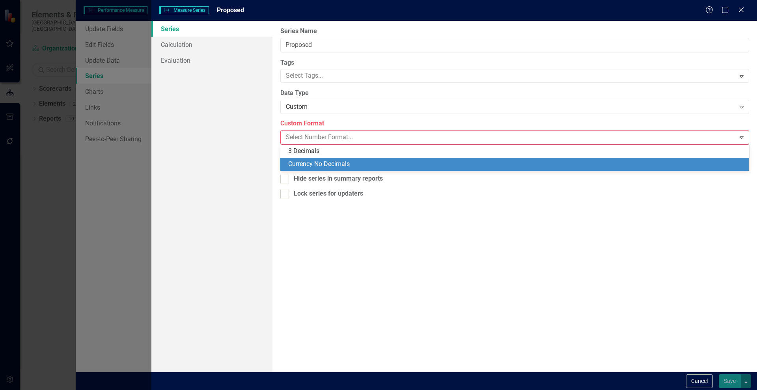
click at [434, 162] on div "Currency No Decimals" at bounding box center [516, 164] width 456 height 9
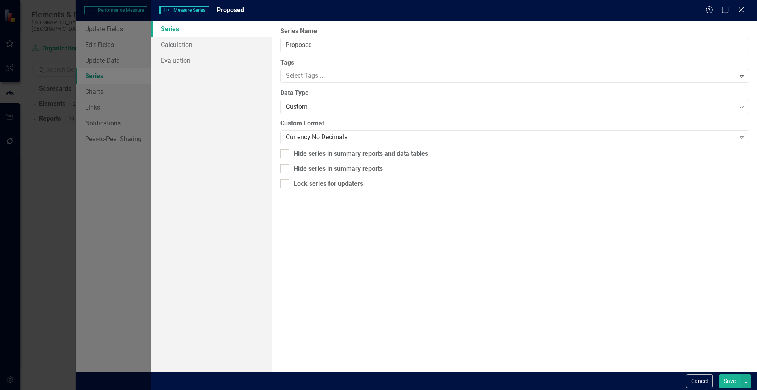
click at [733, 379] on button "Save" at bounding box center [730, 381] width 22 height 14
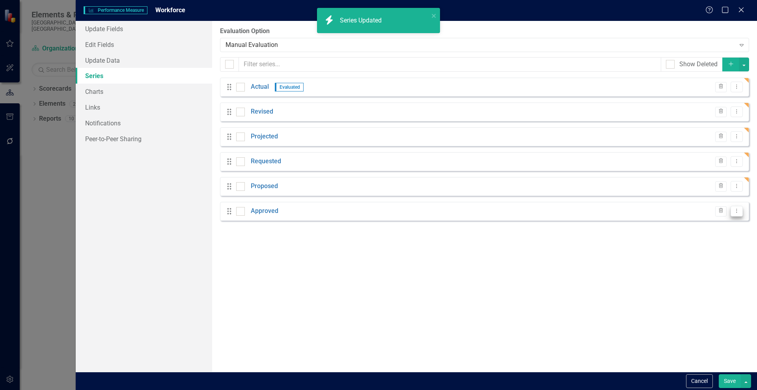
click at [734, 211] on icon "Dropdown Menu" at bounding box center [736, 210] width 7 height 5
click at [680, 221] on link "Edit Edit Measure Series" at bounding box center [697, 224] width 89 height 15
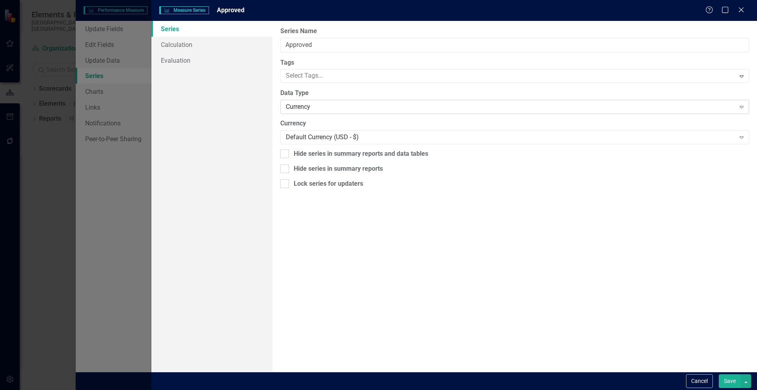
click at [304, 109] on div "Currency" at bounding box center [510, 106] width 449 height 9
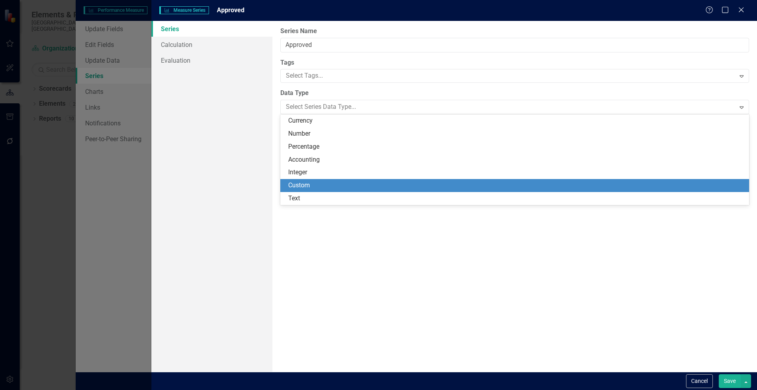
click at [308, 185] on div "Custom" at bounding box center [516, 185] width 456 height 9
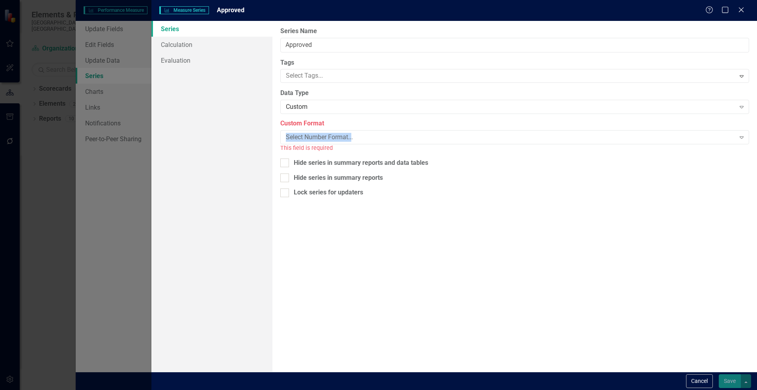
click at [353, 128] on div "Custom Format Select Number Format... Expand This field is required" at bounding box center [514, 135] width 469 height 33
click at [350, 137] on div "Select Number Format..." at bounding box center [510, 137] width 449 height 9
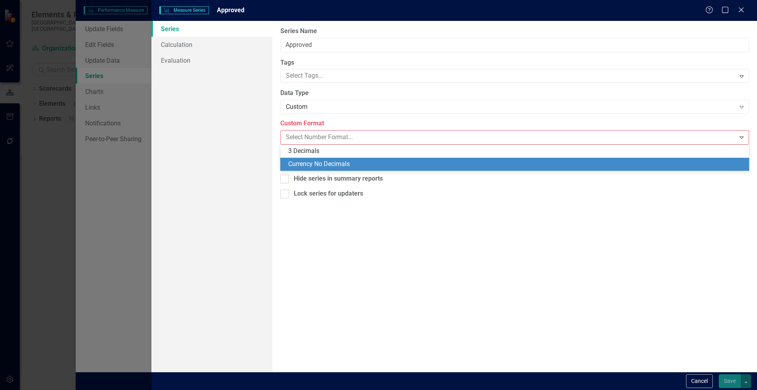
click at [339, 162] on div "Currency No Decimals" at bounding box center [516, 164] width 456 height 9
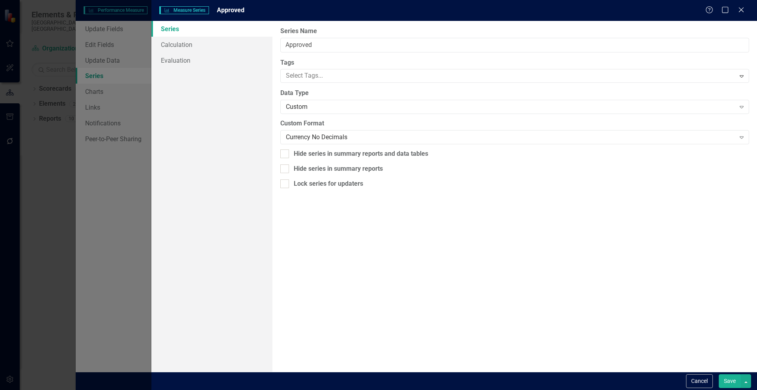
drag, startPoint x: 729, startPoint y: 381, endPoint x: 730, endPoint y: 376, distance: 5.3
click at [729, 380] on button "Save" at bounding box center [730, 381] width 22 height 14
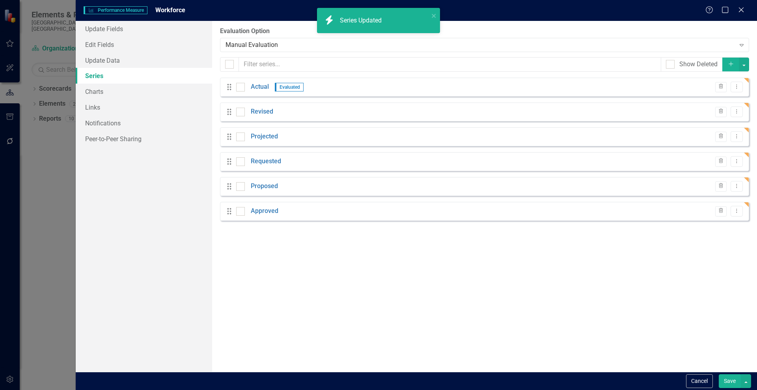
click at [728, 378] on button "Save" at bounding box center [730, 381] width 22 height 14
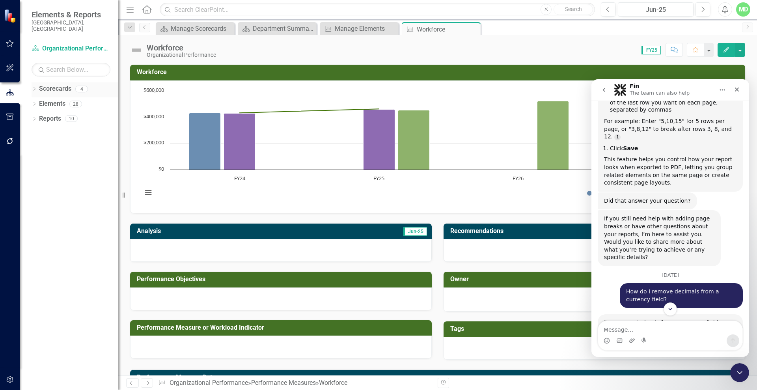
click at [51, 84] on link "Scorecards" at bounding box center [55, 88] width 32 height 9
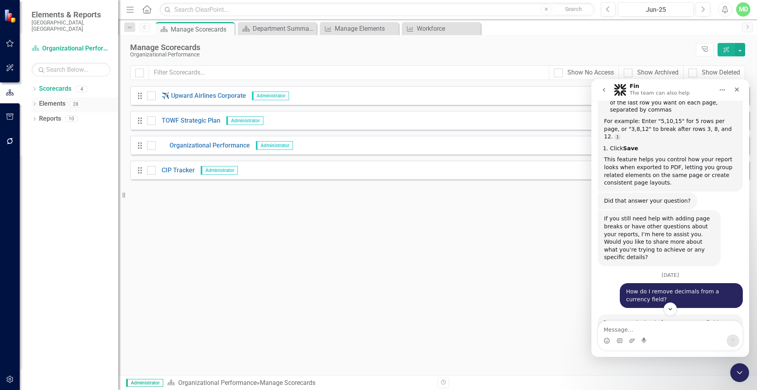
click at [53, 99] on link "Elements" at bounding box center [52, 103] width 26 height 9
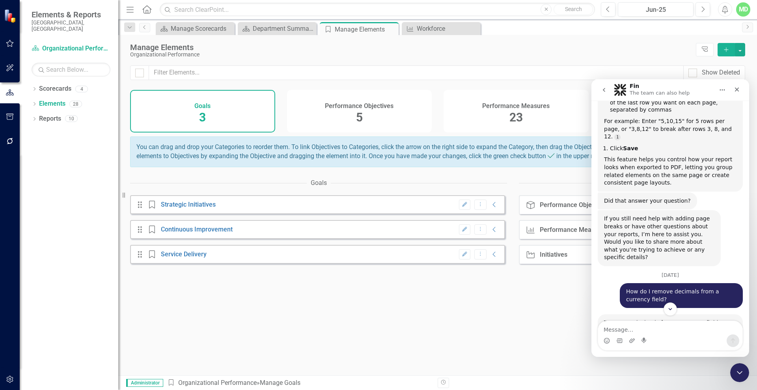
click at [501, 108] on h4 "Performance Measures" at bounding box center [515, 105] width 67 height 7
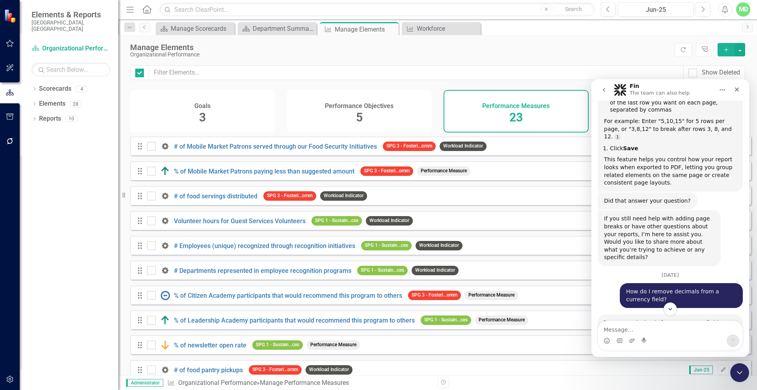
checkbox input "false"
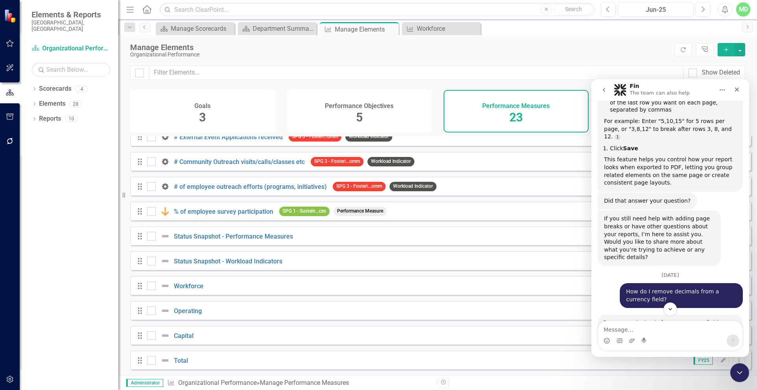
scroll to position [338, 0]
click at [188, 307] on link "Operating" at bounding box center [188, 310] width 28 height 7
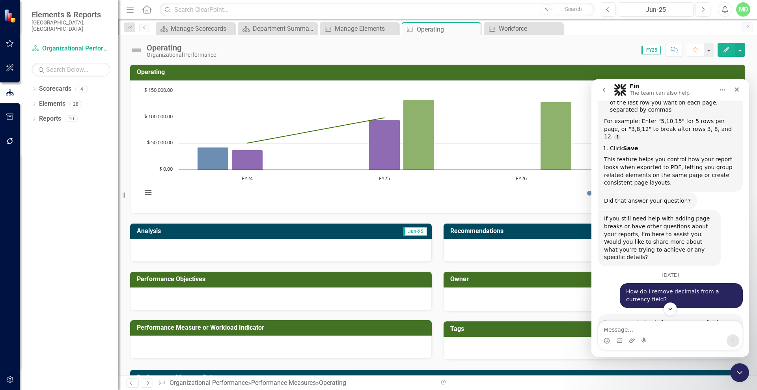
click at [724, 47] on icon "Edit" at bounding box center [726, 50] width 7 height 6
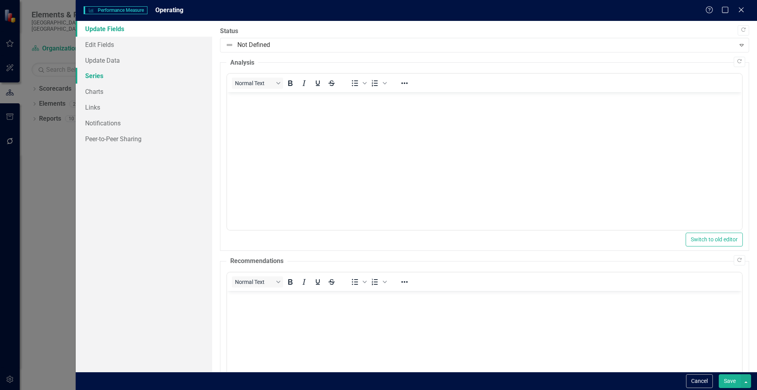
drag, startPoint x: 99, startPoint y: 75, endPoint x: 117, endPoint y: 74, distance: 18.6
click at [100, 76] on link "Series" at bounding box center [144, 76] width 136 height 16
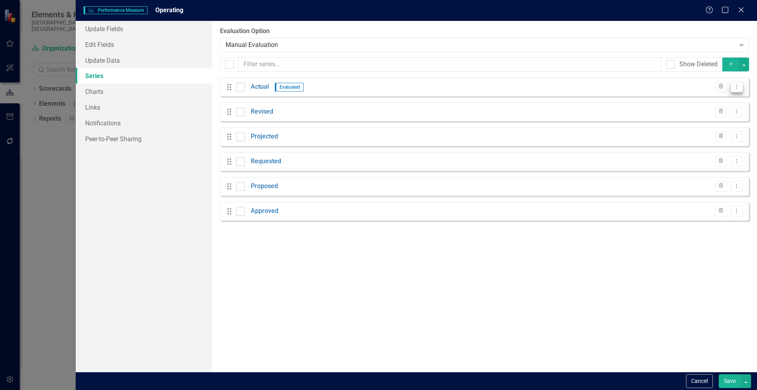
click at [735, 86] on icon "Dropdown Menu" at bounding box center [736, 86] width 7 height 5
click at [675, 98] on link "Edit Edit Measure Series" at bounding box center [697, 100] width 89 height 15
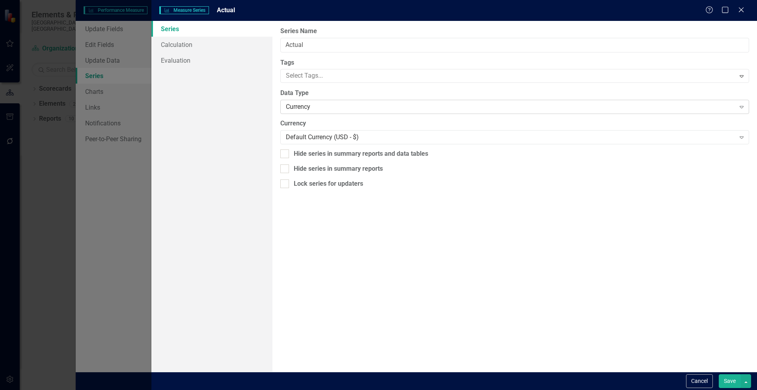
click at [316, 108] on div "Currency" at bounding box center [510, 106] width 449 height 9
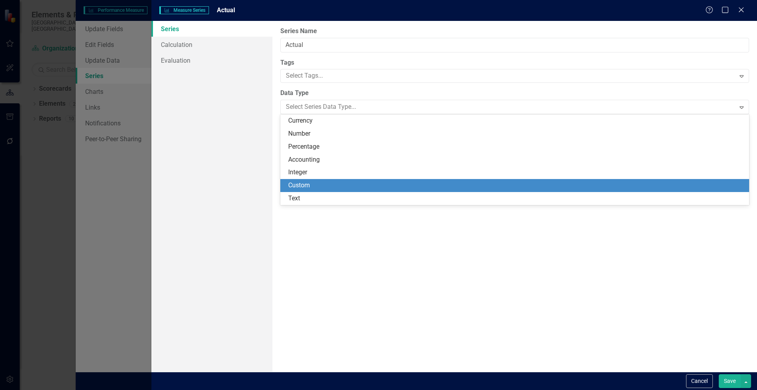
click at [313, 184] on div "Custom" at bounding box center [516, 185] width 456 height 9
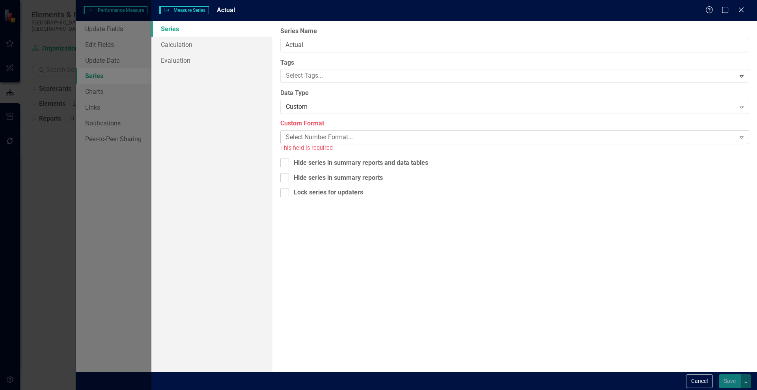
click at [386, 138] on div "Select Number Format..." at bounding box center [510, 137] width 449 height 9
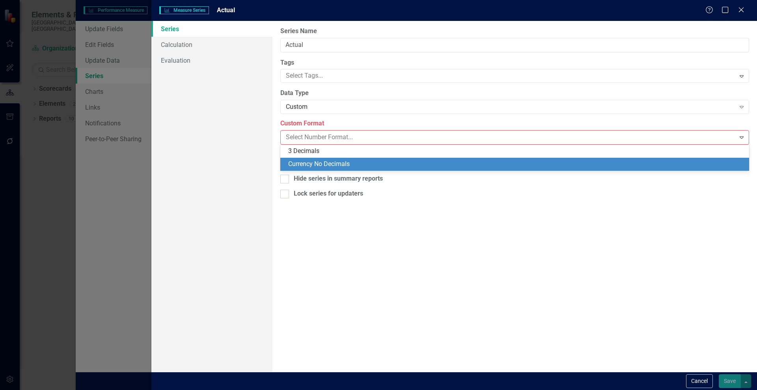
click at [344, 161] on div "Currency No Decimals" at bounding box center [516, 164] width 456 height 9
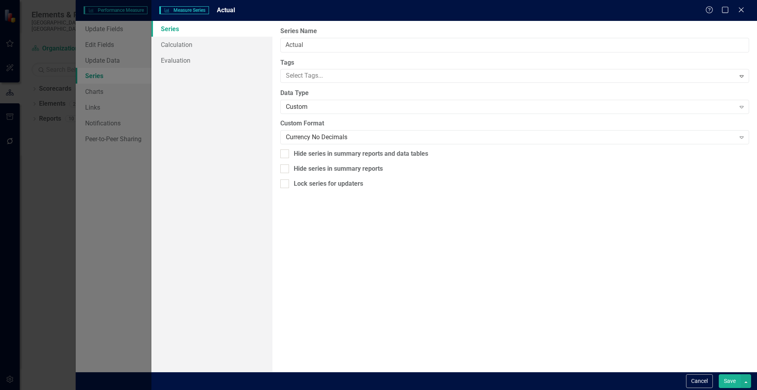
click at [725, 378] on button "Save" at bounding box center [730, 381] width 22 height 14
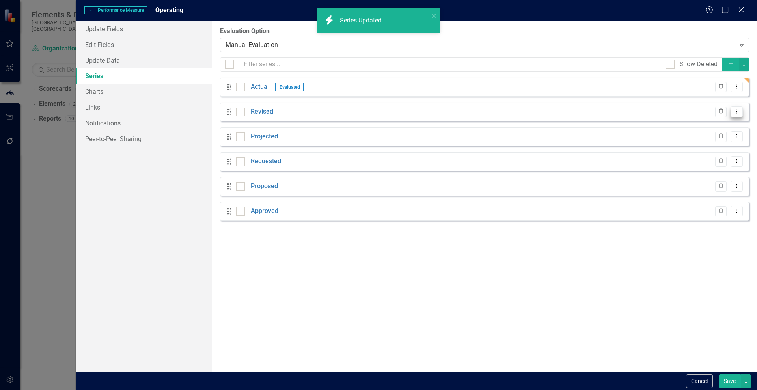
click at [734, 112] on icon "Dropdown Menu" at bounding box center [736, 111] width 7 height 5
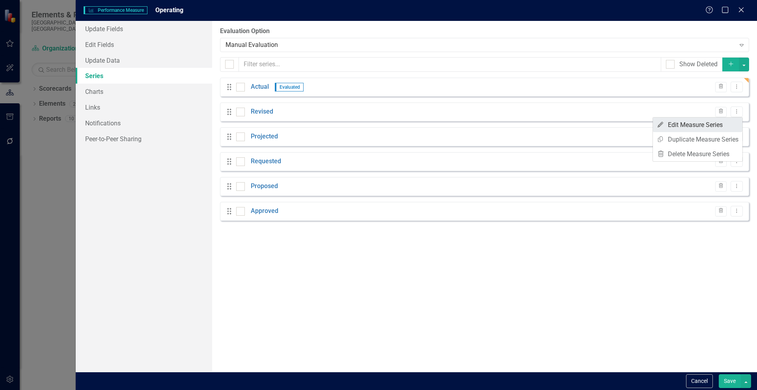
click at [679, 125] on link "Edit Edit Measure Series" at bounding box center [697, 124] width 89 height 15
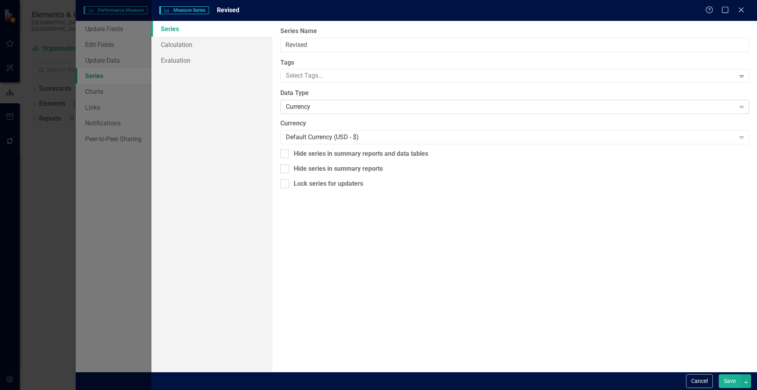
click at [315, 108] on div "Currency" at bounding box center [510, 106] width 449 height 9
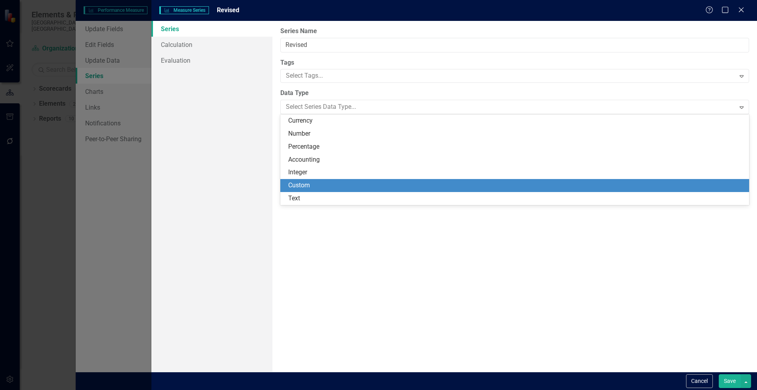
click at [306, 185] on div "Custom" at bounding box center [516, 185] width 456 height 9
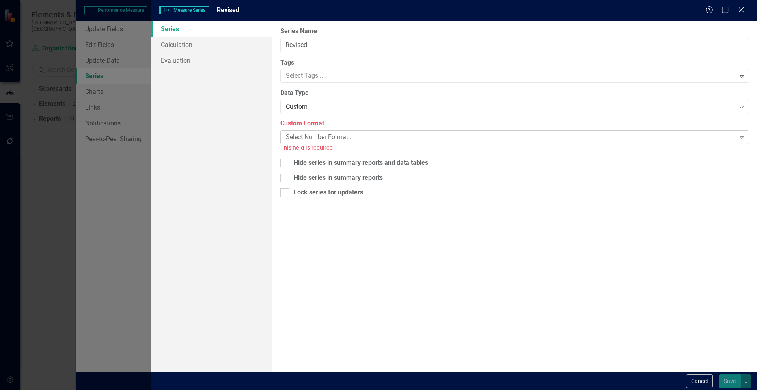
click at [313, 136] on div "Select Number Format..." at bounding box center [510, 137] width 449 height 9
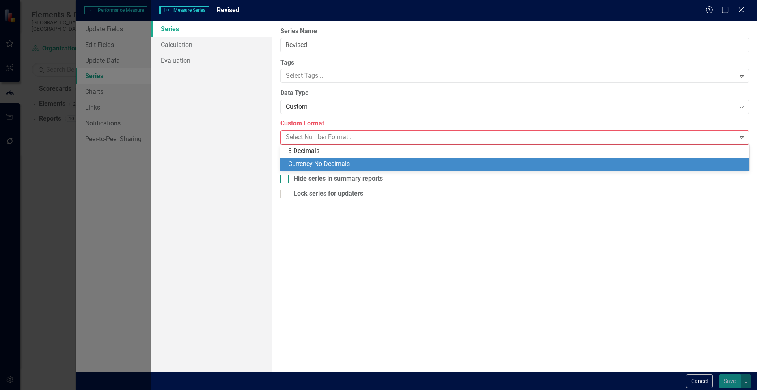
click at [323, 164] on div "Currency No Decimals" at bounding box center [516, 164] width 456 height 9
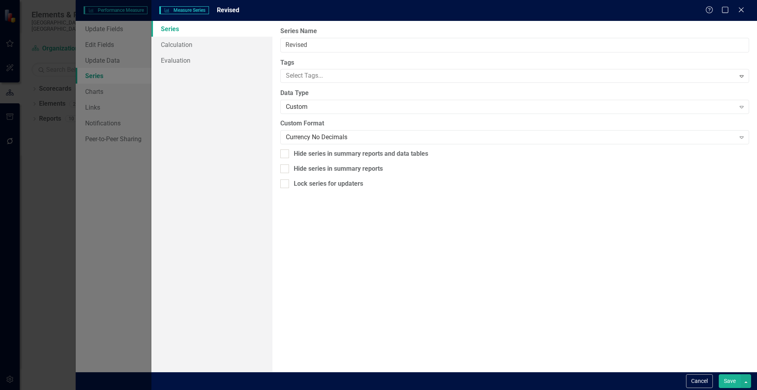
drag, startPoint x: 723, startPoint y: 376, endPoint x: 727, endPoint y: 350, distance: 26.3
click at [723, 377] on button "Save" at bounding box center [730, 381] width 22 height 14
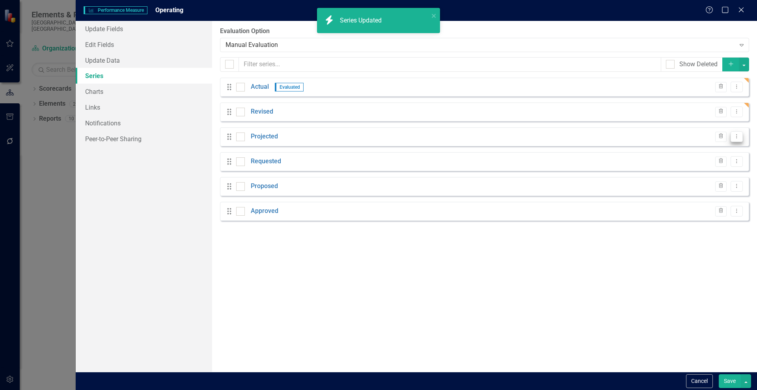
click at [737, 135] on icon "Dropdown Menu" at bounding box center [736, 136] width 7 height 5
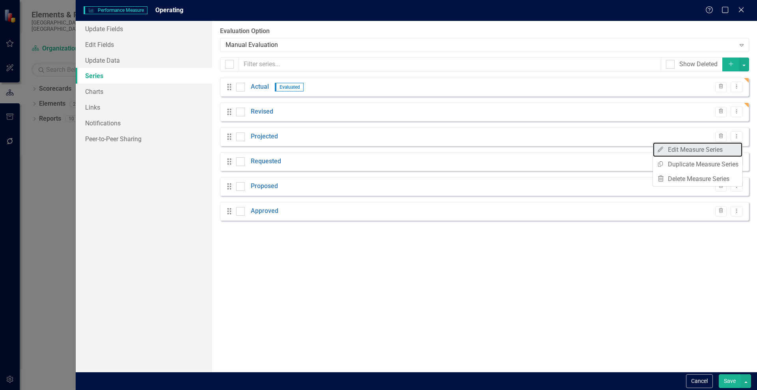
click at [694, 149] on link "Edit Edit Measure Series" at bounding box center [697, 149] width 89 height 15
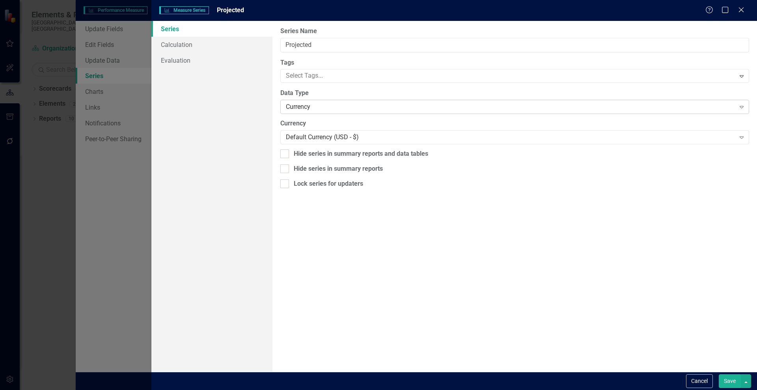
click at [300, 112] on div "Currency Expand" at bounding box center [514, 107] width 469 height 14
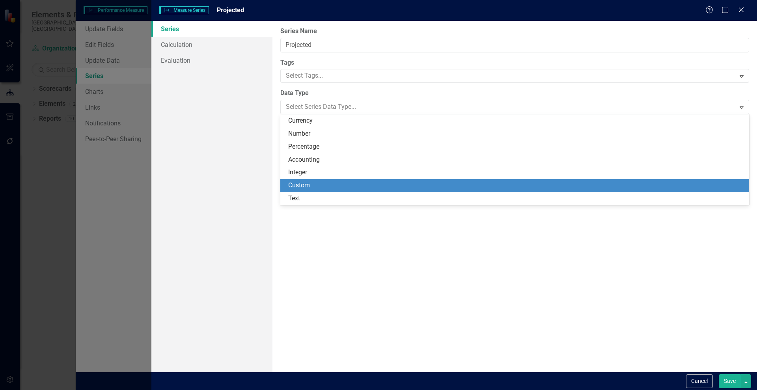
click at [307, 191] on div "Custom" at bounding box center [514, 185] width 469 height 13
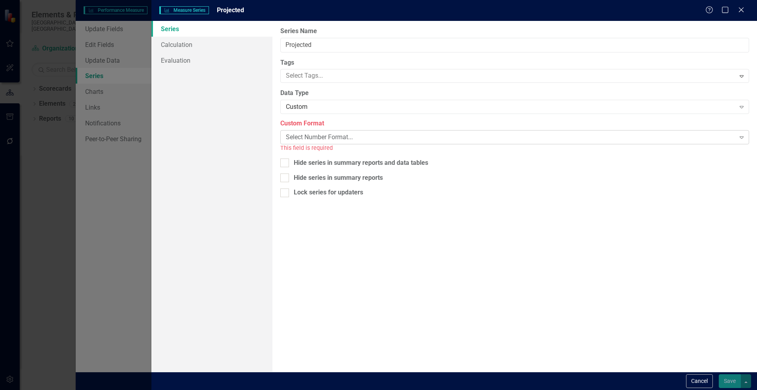
click at [329, 138] on div "Select Number Format..." at bounding box center [510, 137] width 449 height 9
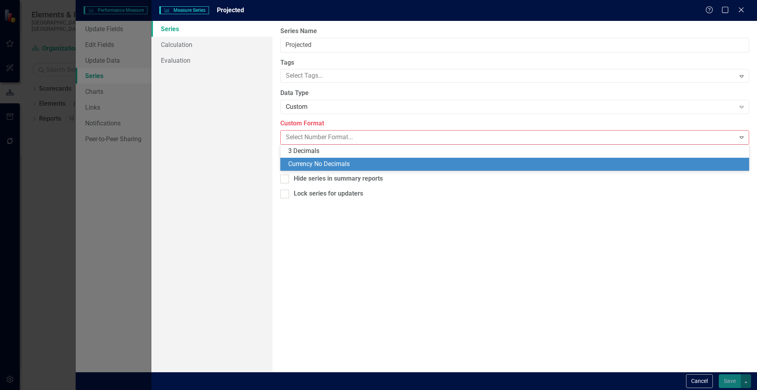
click at [326, 166] on div "Currency No Decimals" at bounding box center [516, 164] width 456 height 9
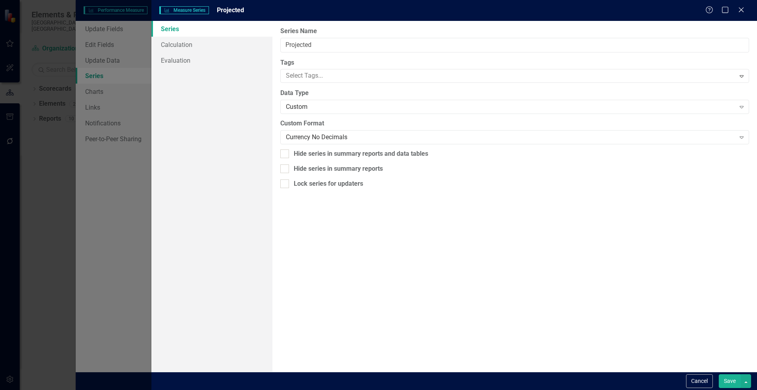
click at [728, 378] on button "Save" at bounding box center [730, 381] width 22 height 14
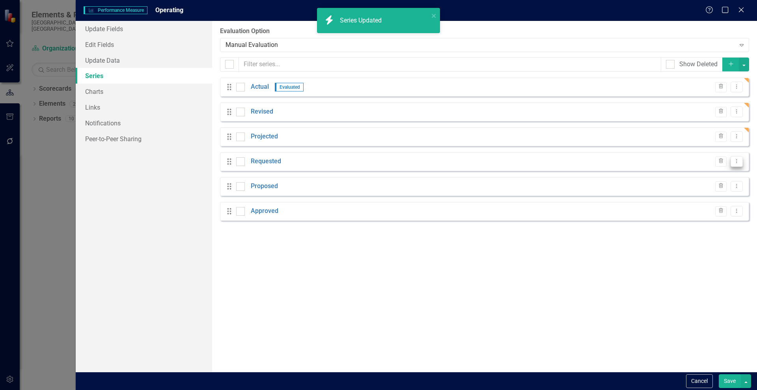
click at [732, 160] on button "Dropdown Menu" at bounding box center [736, 161] width 12 height 11
click at [699, 174] on link "Edit Edit Measure Series" at bounding box center [697, 174] width 89 height 15
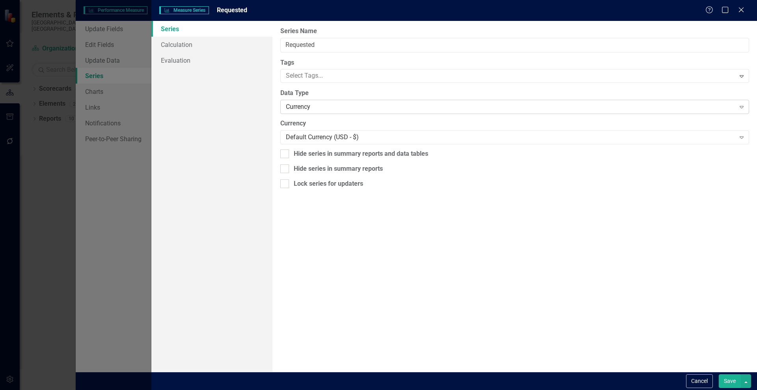
click at [309, 106] on div "Currency" at bounding box center [510, 106] width 449 height 9
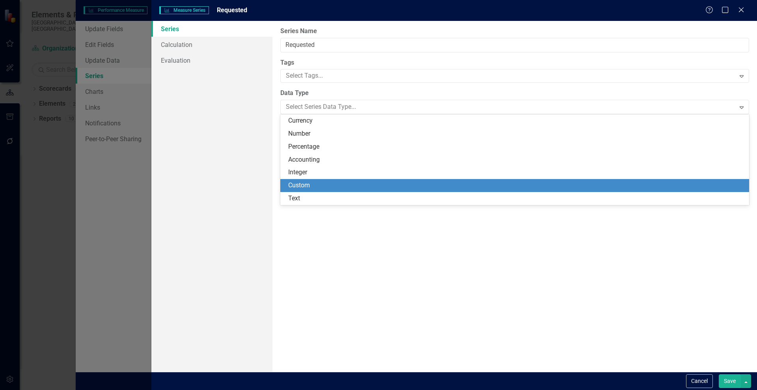
click at [309, 183] on div "Custom" at bounding box center [516, 185] width 456 height 9
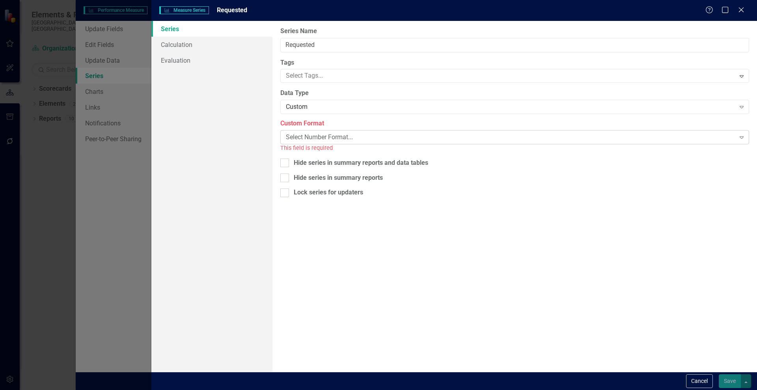
click at [338, 134] on div "Select Number Format..." at bounding box center [510, 137] width 449 height 9
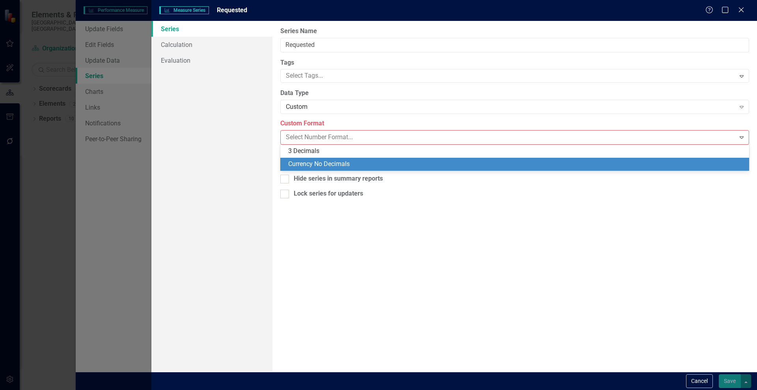
click at [342, 164] on div "Currency No Decimals" at bounding box center [516, 164] width 456 height 9
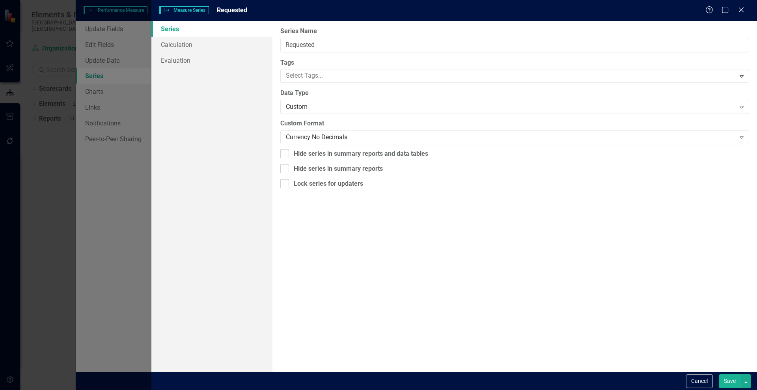
click at [729, 386] on button "Save" at bounding box center [730, 381] width 22 height 14
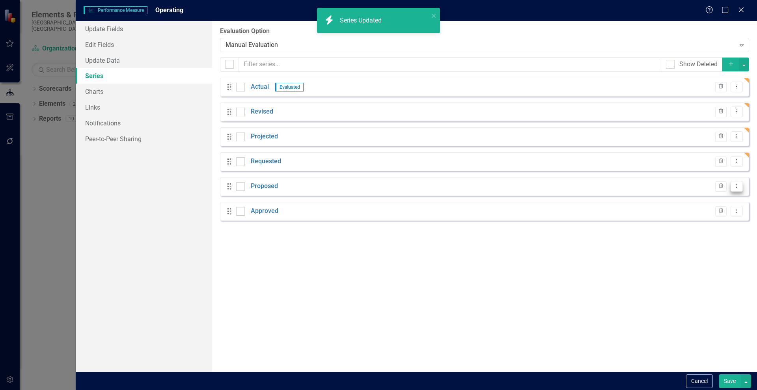
click at [734, 184] on icon "Dropdown Menu" at bounding box center [736, 185] width 7 height 5
click at [692, 199] on link "Edit Edit Measure Series" at bounding box center [697, 199] width 89 height 15
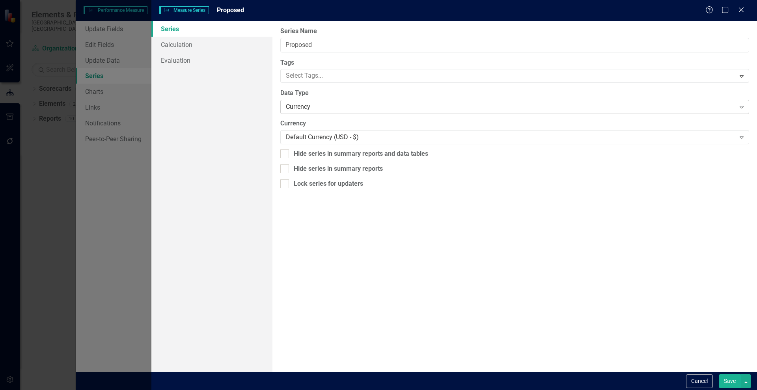
click at [309, 112] on div "Currency Expand" at bounding box center [514, 107] width 469 height 14
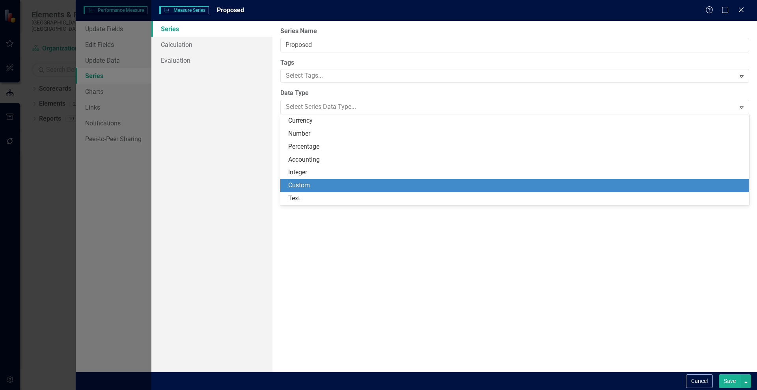
click at [310, 188] on div "Custom" at bounding box center [516, 185] width 456 height 9
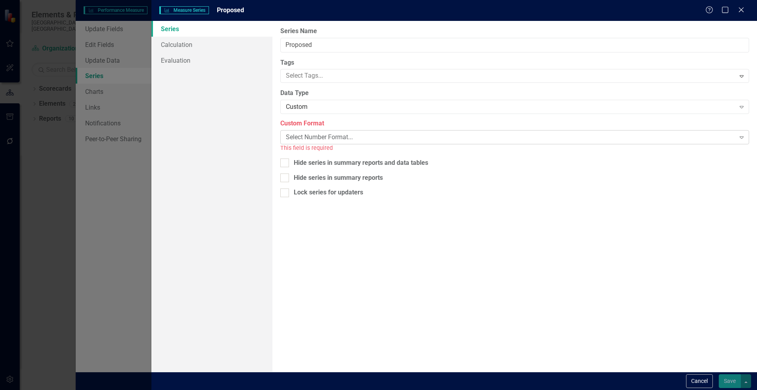
click at [354, 136] on div "Select Number Format..." at bounding box center [510, 137] width 449 height 9
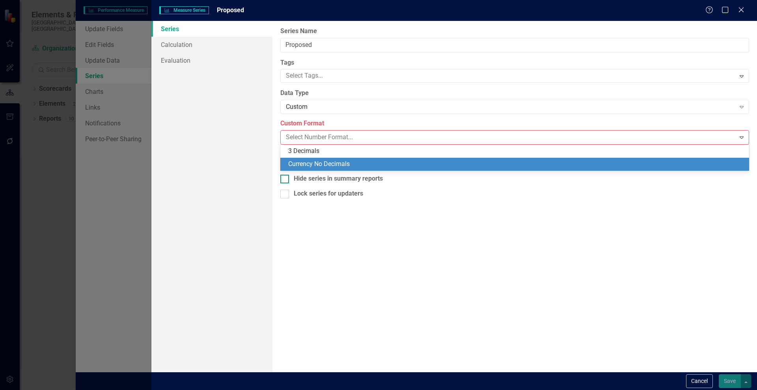
click at [343, 164] on div "Currency No Decimals" at bounding box center [516, 164] width 456 height 9
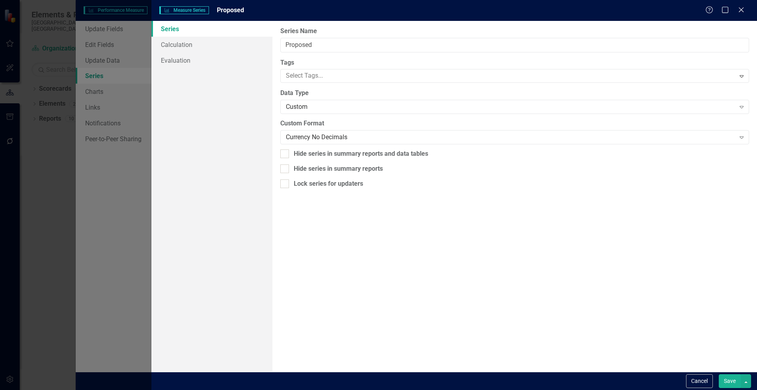
click at [732, 380] on button "Save" at bounding box center [730, 381] width 22 height 14
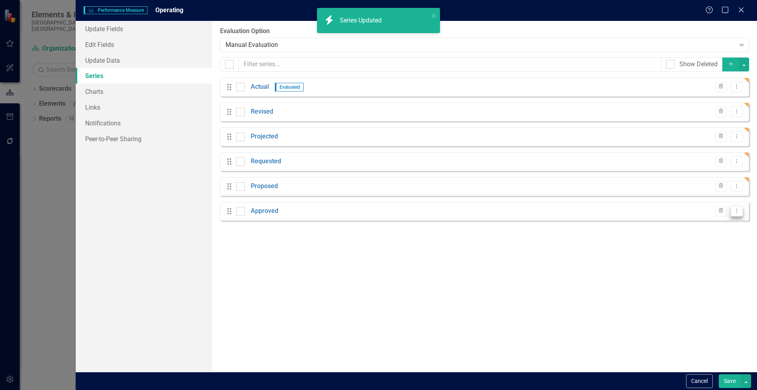
click at [740, 209] on button "Dropdown Menu" at bounding box center [736, 211] width 12 height 11
click at [735, 212] on icon "Dropdown Menu" at bounding box center [736, 210] width 7 height 5
click at [736, 212] on icon "Dropdown Menu" at bounding box center [736, 210] width 7 height 5
click at [700, 225] on link "Edit Edit Measure Series" at bounding box center [697, 224] width 89 height 15
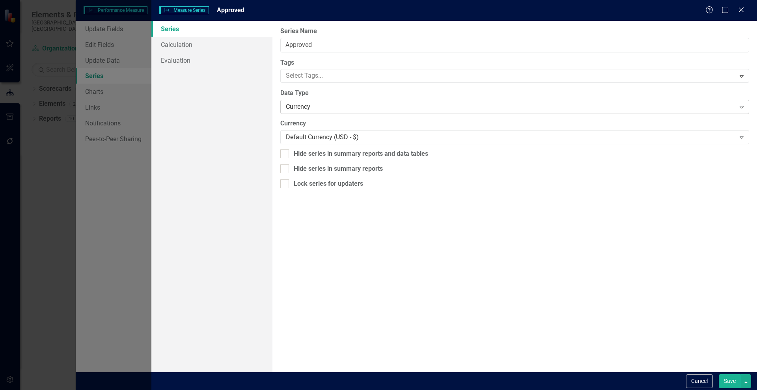
click at [298, 107] on div "Currency" at bounding box center [510, 106] width 449 height 9
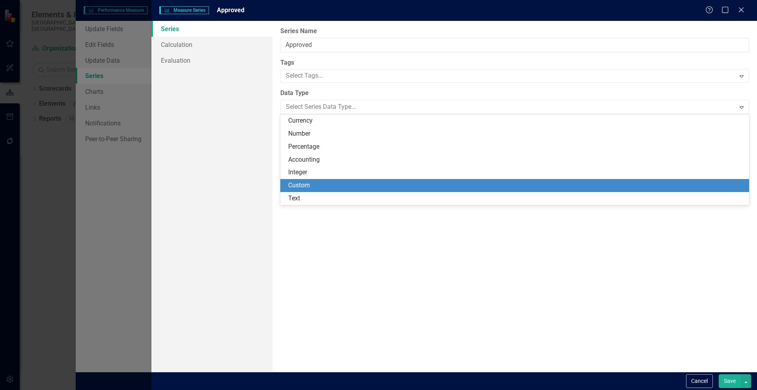
click at [313, 182] on div "Custom" at bounding box center [516, 185] width 456 height 9
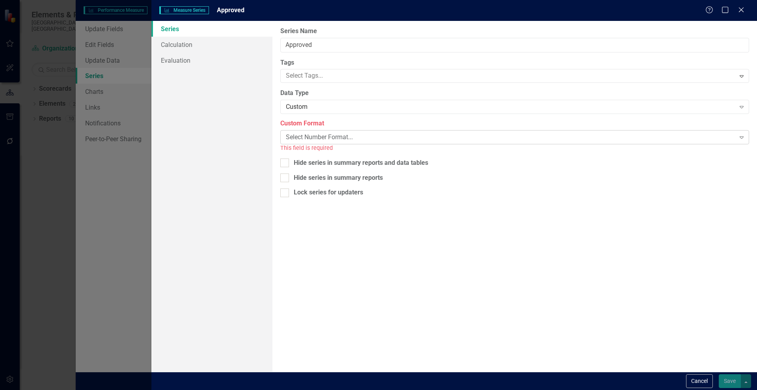
click at [319, 137] on div "Select Number Format..." at bounding box center [510, 137] width 449 height 9
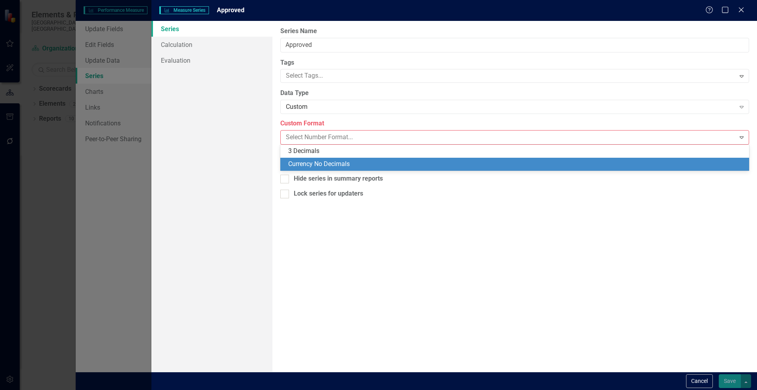
click at [310, 165] on div "Currency No Decimals" at bounding box center [516, 164] width 456 height 9
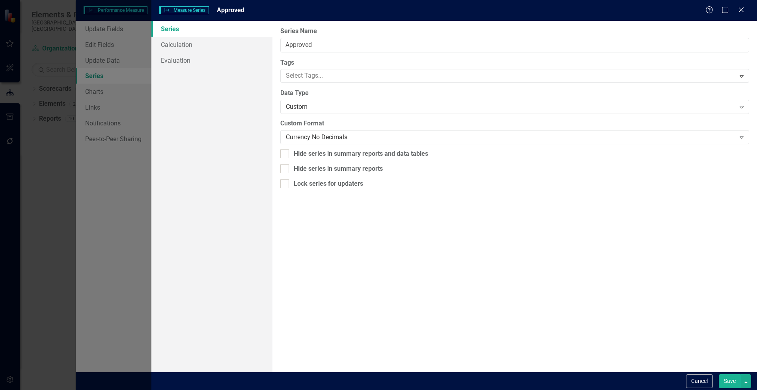
click at [730, 376] on button "Save" at bounding box center [730, 381] width 22 height 14
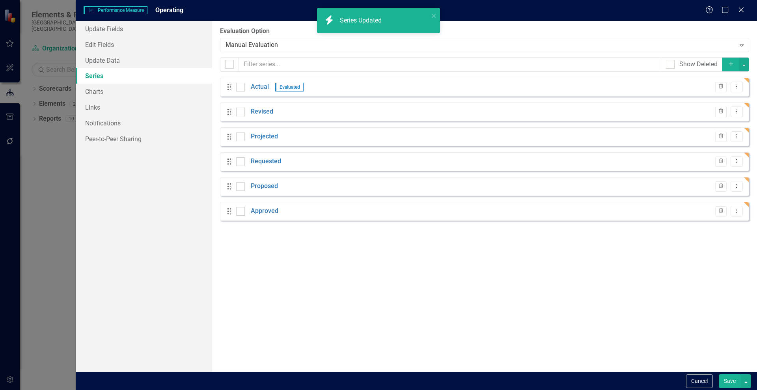
click at [730, 378] on button "Save" at bounding box center [730, 381] width 22 height 14
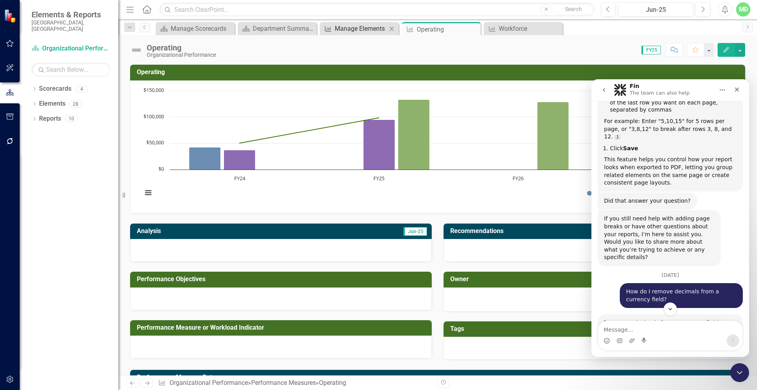
click at [351, 28] on div "Manage Elements" at bounding box center [361, 29] width 52 height 10
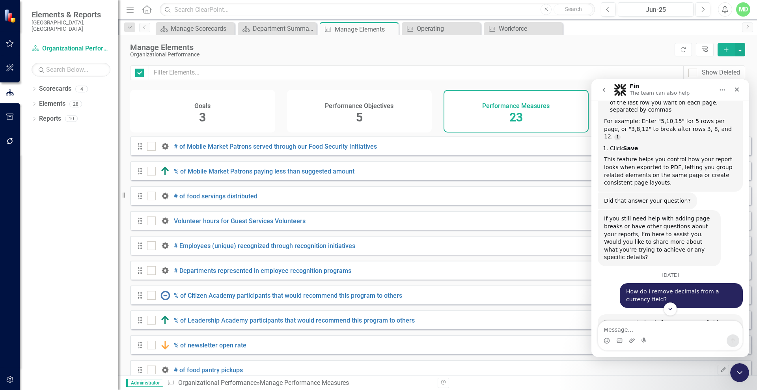
checkbox input "false"
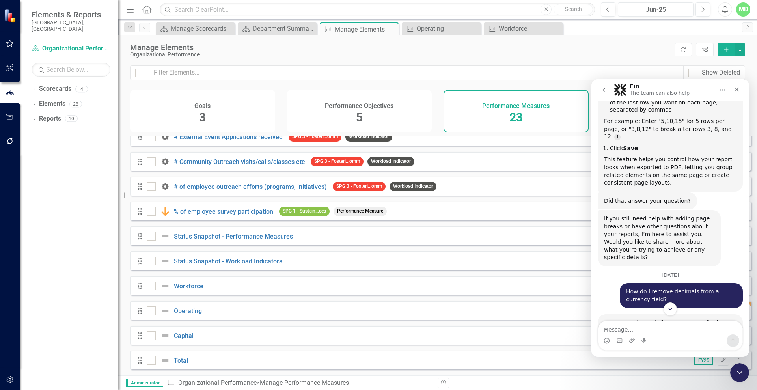
scroll to position [338, 0]
click at [184, 335] on link "Capital" at bounding box center [184, 335] width 20 height 7
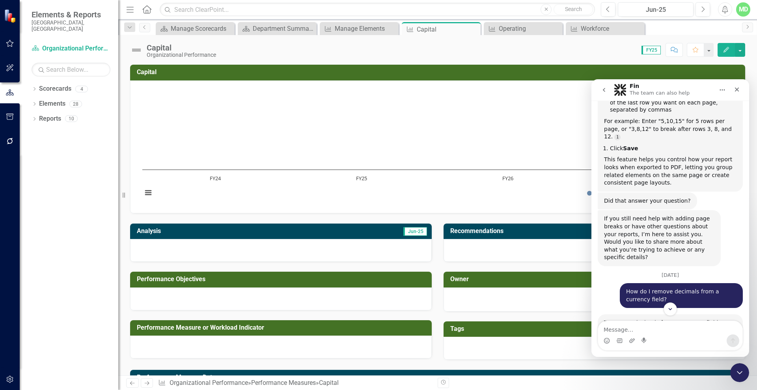
click at [721, 52] on button "Edit" at bounding box center [725, 50] width 17 height 14
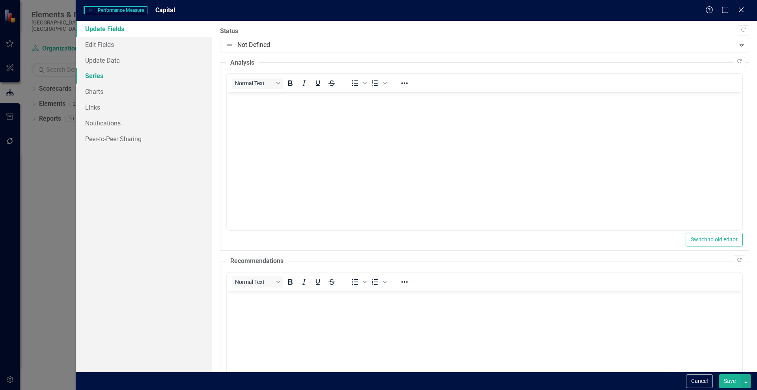
click at [105, 73] on link "Series" at bounding box center [144, 76] width 136 height 16
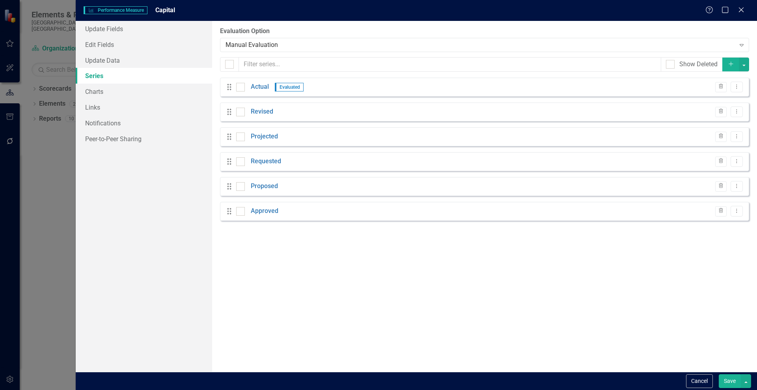
click at [250, 88] on div "Actual Evaluated" at bounding box center [270, 86] width 68 height 9
click at [258, 87] on link "Actual" at bounding box center [260, 86] width 18 height 9
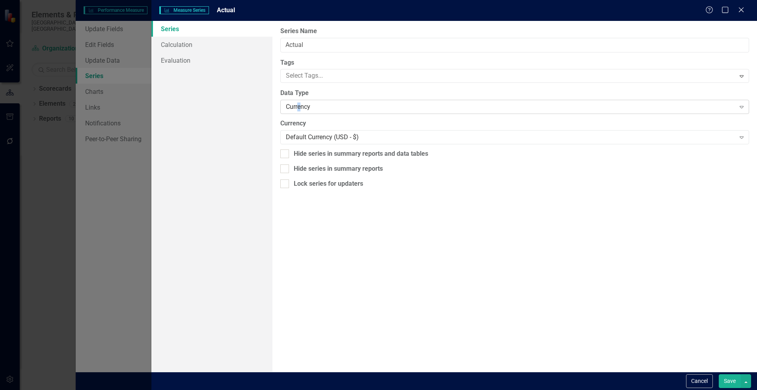
click at [299, 104] on div "Currency" at bounding box center [510, 106] width 449 height 9
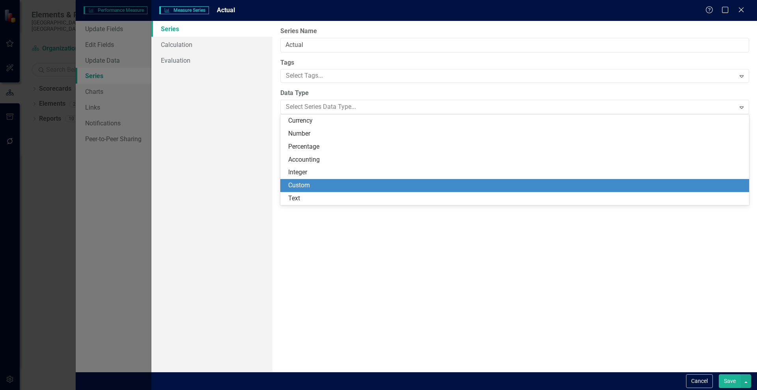
click at [302, 183] on div "Custom" at bounding box center [514, 185] width 469 height 13
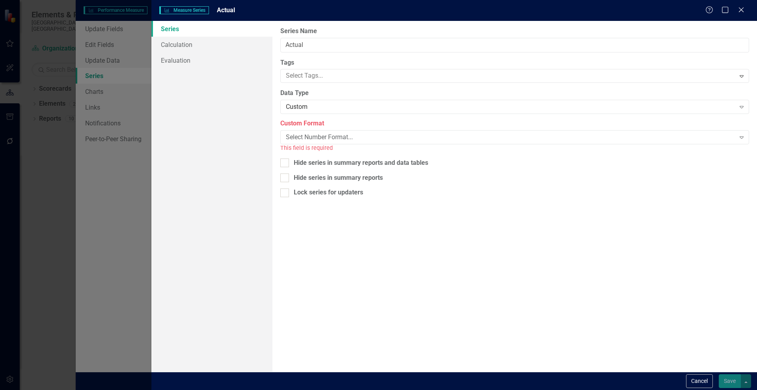
click at [316, 129] on div "Custom Format Select Number Format... Expand This field is required" at bounding box center [514, 135] width 469 height 33
click at [316, 140] on div "Select Number Format..." at bounding box center [510, 137] width 449 height 9
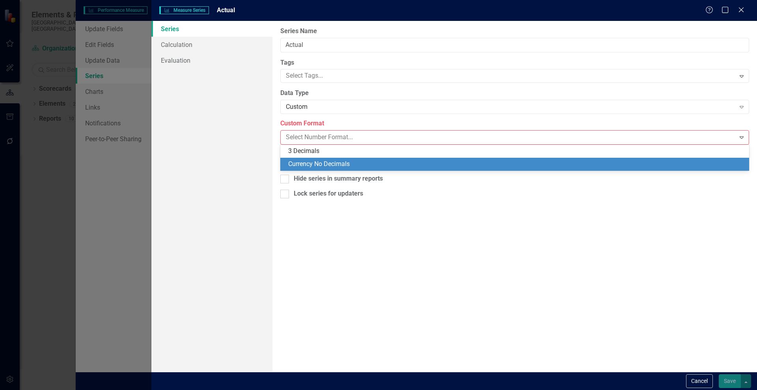
click at [315, 162] on div "Currency No Decimals" at bounding box center [516, 164] width 456 height 9
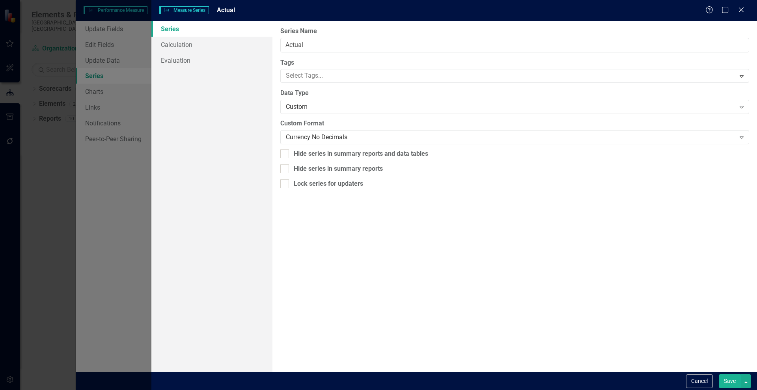
click at [731, 384] on button "Save" at bounding box center [730, 381] width 22 height 14
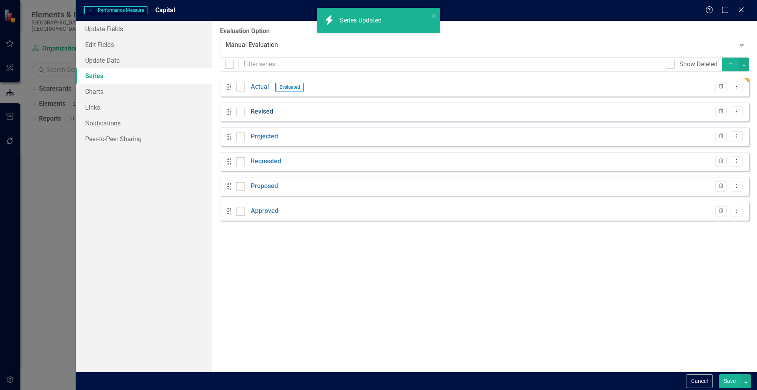
click at [258, 114] on link "Revised" at bounding box center [262, 111] width 22 height 9
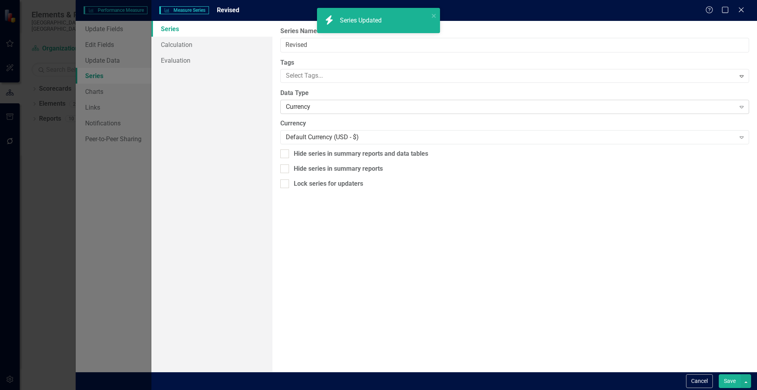
click at [320, 110] on div "Currency" at bounding box center [510, 106] width 449 height 9
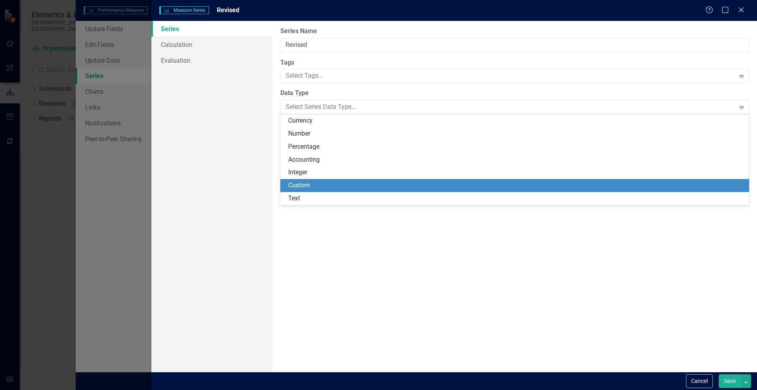
click at [317, 181] on div "Custom" at bounding box center [516, 185] width 456 height 9
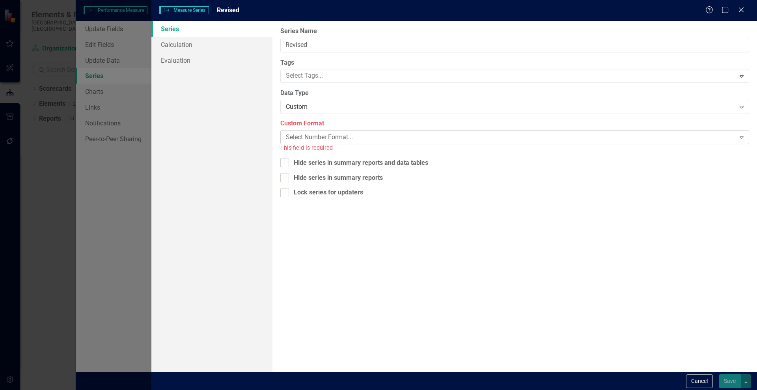
click at [315, 140] on div "Select Number Format..." at bounding box center [510, 137] width 449 height 9
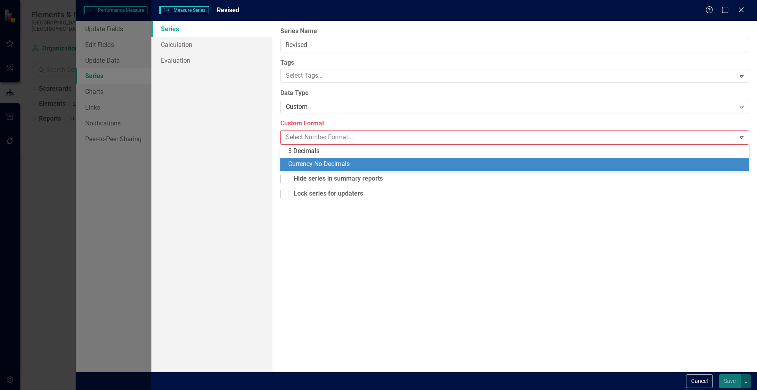
drag, startPoint x: 322, startPoint y: 162, endPoint x: 328, endPoint y: 160, distance: 6.4
click at [322, 162] on div "Currency No Decimals" at bounding box center [516, 164] width 456 height 9
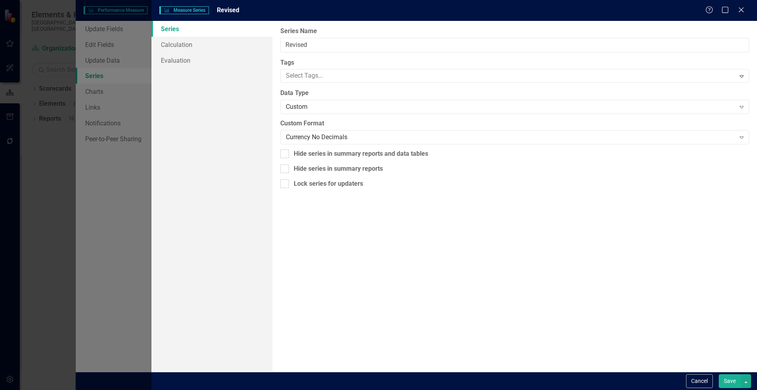
click at [729, 379] on button "Save" at bounding box center [730, 381] width 22 height 14
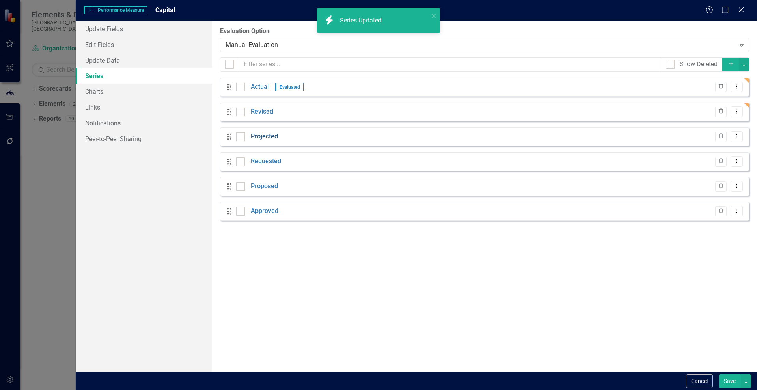
click at [258, 136] on link "Projected" at bounding box center [264, 136] width 27 height 9
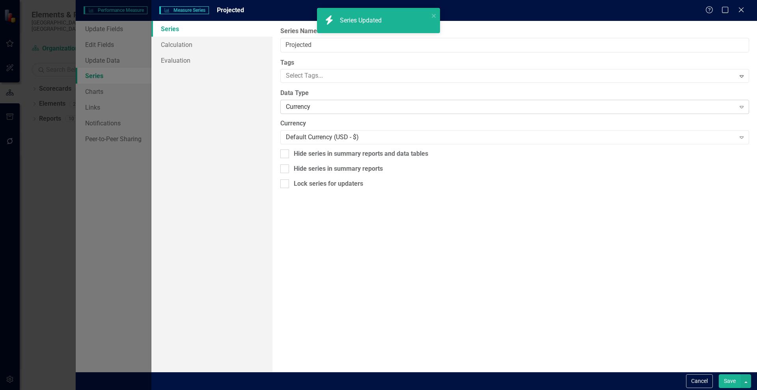
click at [315, 106] on div "Currency" at bounding box center [510, 106] width 449 height 9
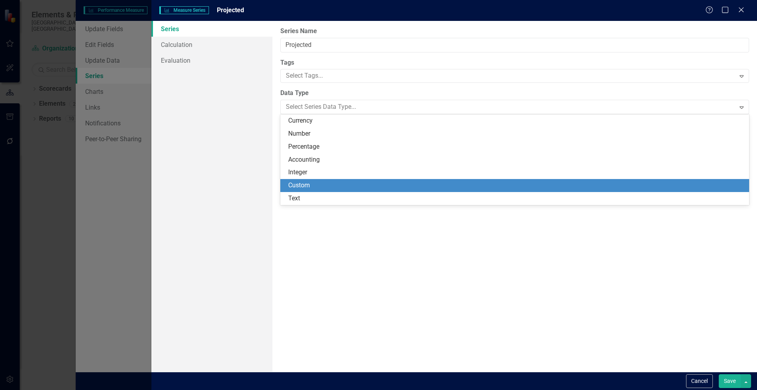
click at [310, 183] on div "Custom" at bounding box center [516, 185] width 456 height 9
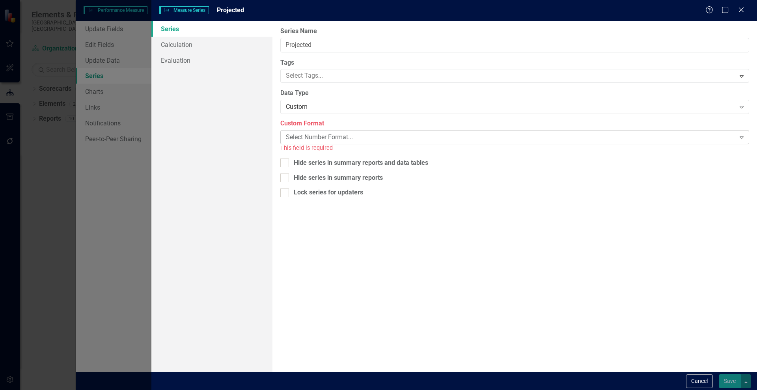
click at [304, 136] on div "Select Number Format..." at bounding box center [510, 137] width 449 height 9
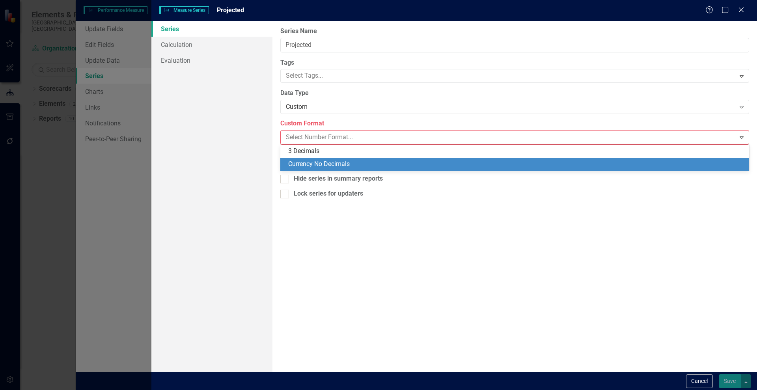
click at [334, 166] on div "Currency No Decimals" at bounding box center [516, 164] width 456 height 9
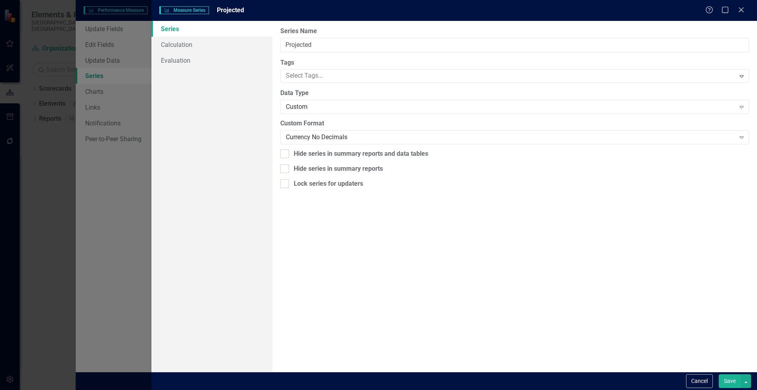
drag, startPoint x: 730, startPoint y: 384, endPoint x: 730, endPoint y: 380, distance: 4.4
click at [730, 382] on button "Save" at bounding box center [730, 381] width 22 height 14
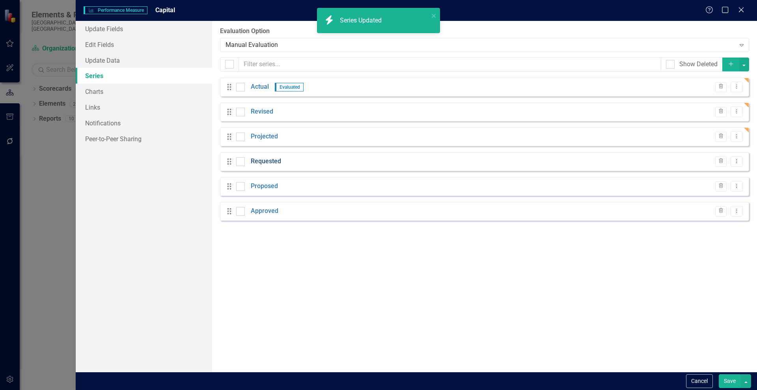
click at [263, 157] on link "Requested" at bounding box center [266, 161] width 30 height 9
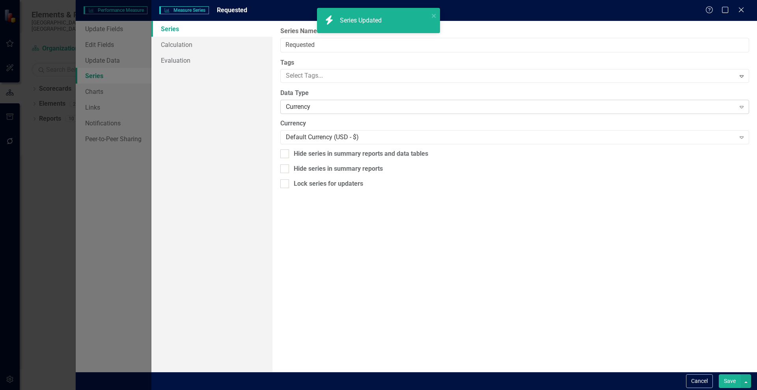
click at [301, 105] on div "Currency" at bounding box center [510, 106] width 449 height 9
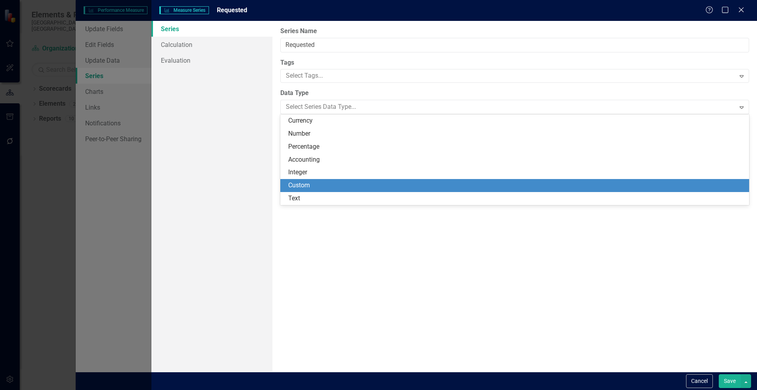
click at [303, 186] on div "Custom" at bounding box center [516, 185] width 456 height 9
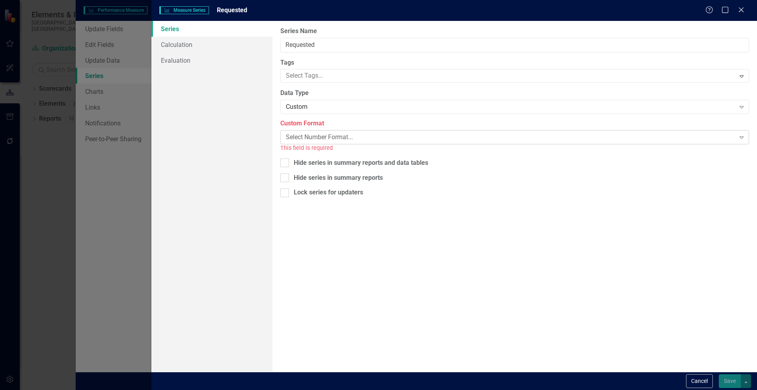
click at [315, 137] on div "Select Number Format..." at bounding box center [510, 137] width 449 height 9
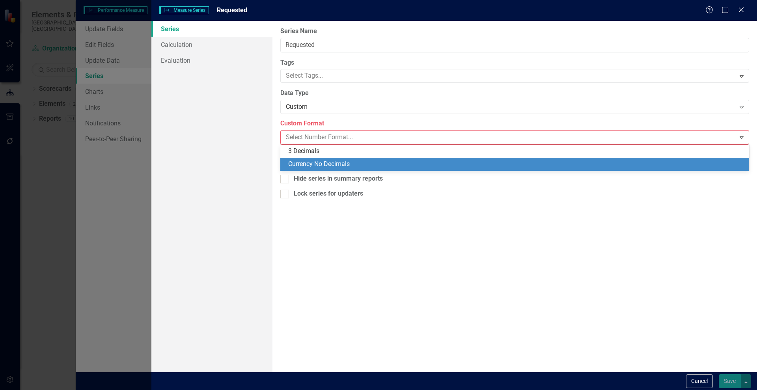
click at [321, 161] on div "Currency No Decimals" at bounding box center [516, 164] width 456 height 9
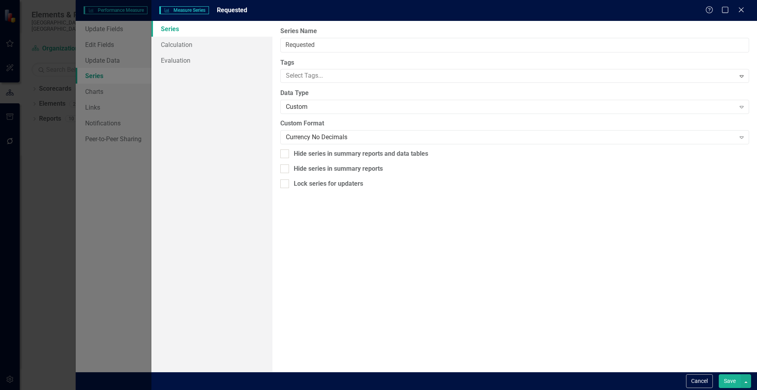
drag, startPoint x: 726, startPoint y: 380, endPoint x: 725, endPoint y: 374, distance: 6.0
click at [726, 380] on button "Save" at bounding box center [730, 381] width 22 height 14
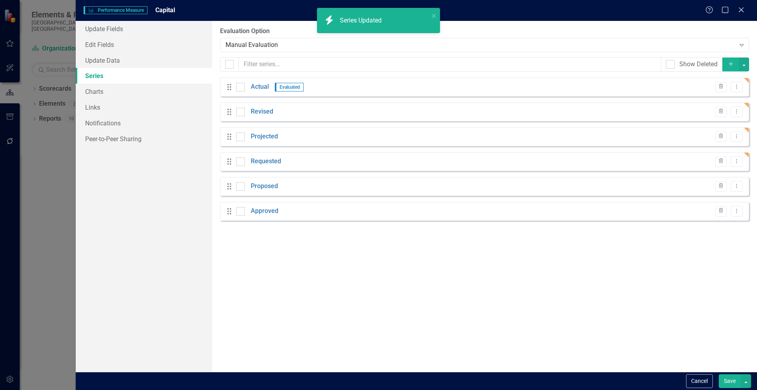
click at [271, 181] on div "Drag Proposed Trash Dropdown Menu" at bounding box center [484, 186] width 529 height 19
click at [267, 183] on link "Proposed" at bounding box center [264, 186] width 27 height 9
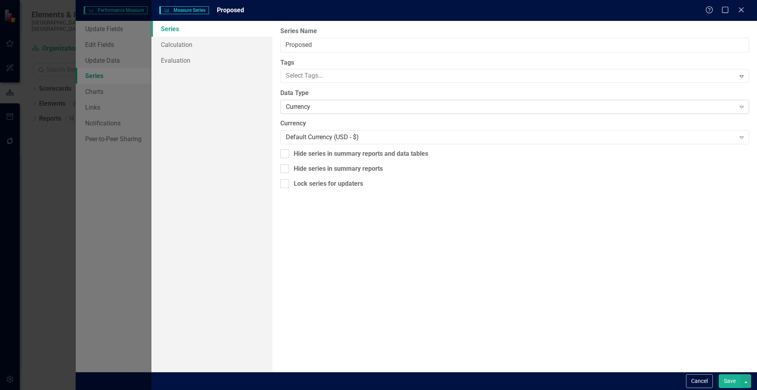
click at [310, 109] on div "Currency" at bounding box center [510, 106] width 449 height 9
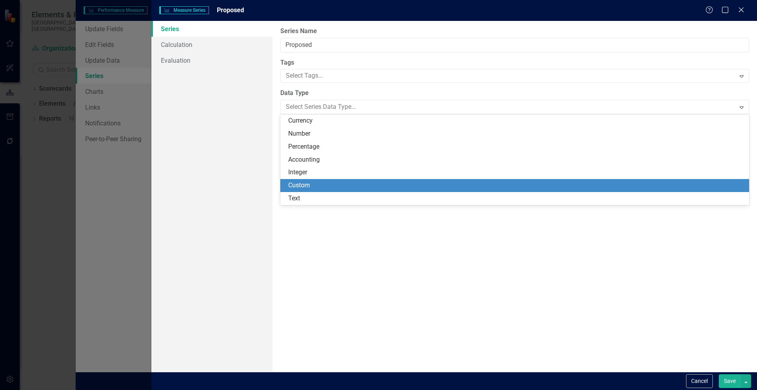
click at [314, 185] on div "Custom" at bounding box center [516, 185] width 456 height 9
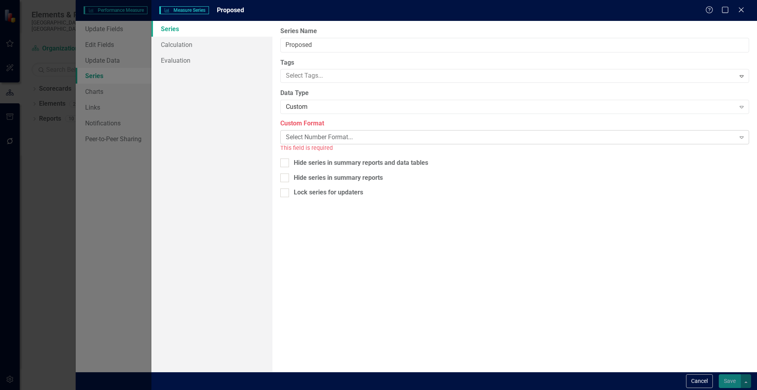
click at [324, 135] on div "Select Number Format..." at bounding box center [510, 137] width 449 height 9
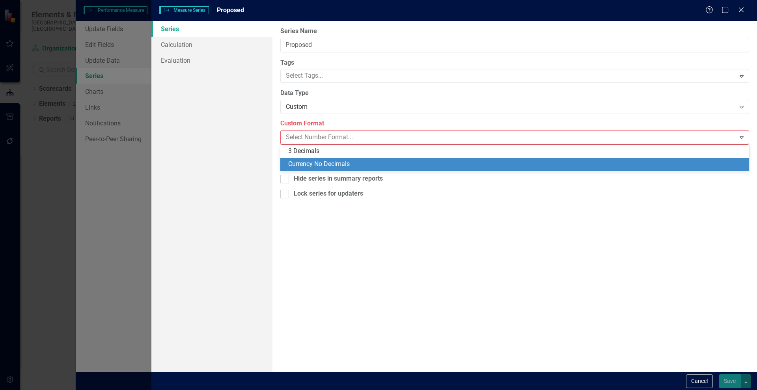
click at [323, 162] on div "Currency No Decimals" at bounding box center [516, 164] width 456 height 9
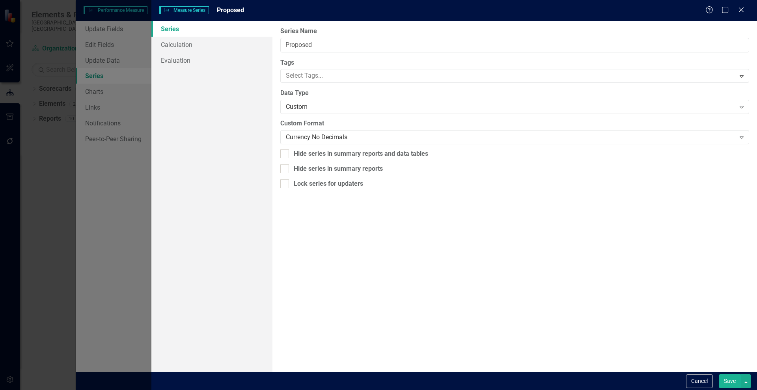
click at [724, 378] on button "Save" at bounding box center [730, 381] width 22 height 14
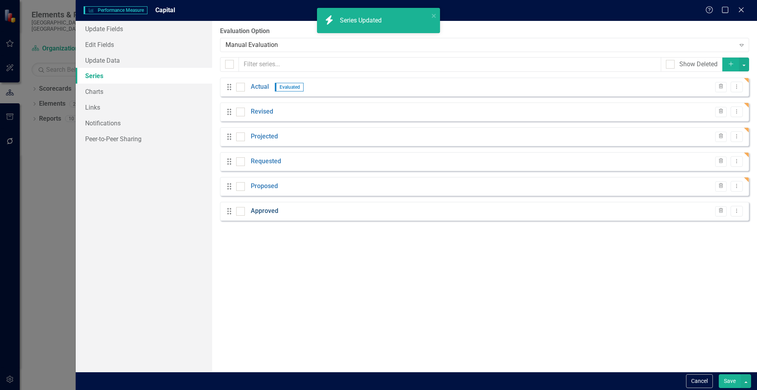
click at [262, 211] on link "Approved" at bounding box center [265, 211] width 28 height 9
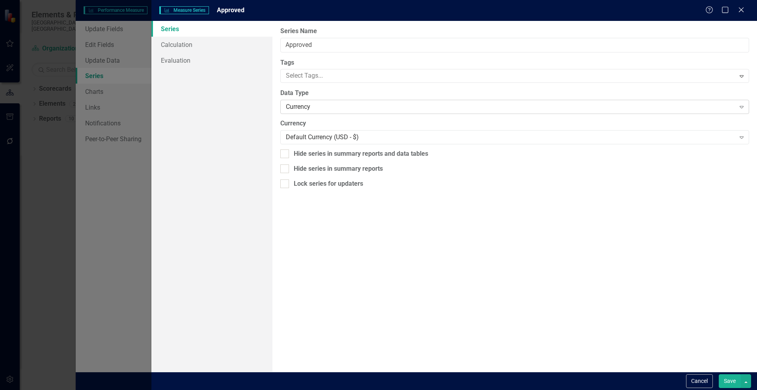
click at [305, 109] on div "Currency" at bounding box center [510, 106] width 449 height 9
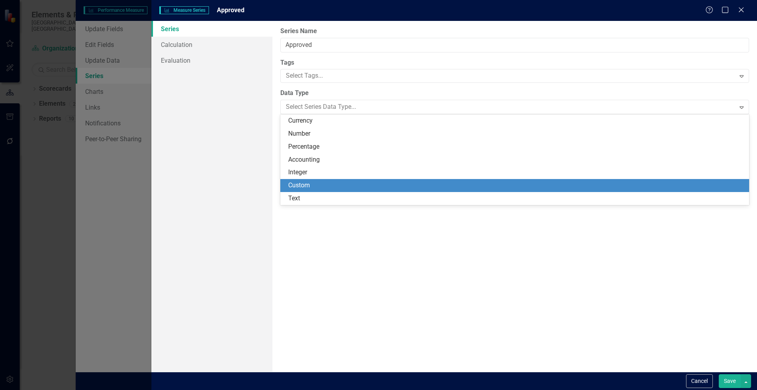
click at [305, 187] on div "Custom" at bounding box center [516, 185] width 456 height 9
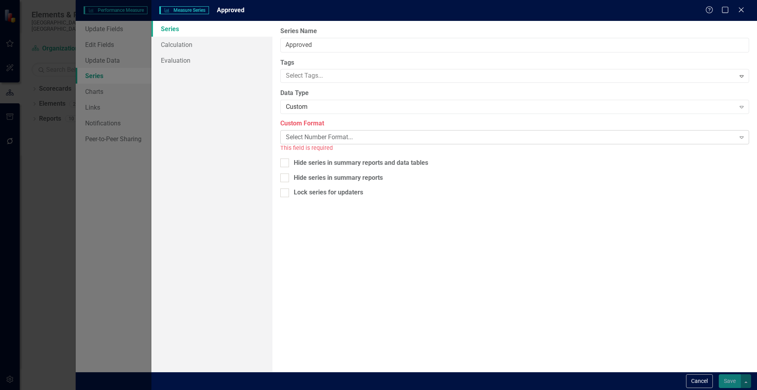
click at [322, 140] on div "Select Number Format..." at bounding box center [510, 137] width 449 height 9
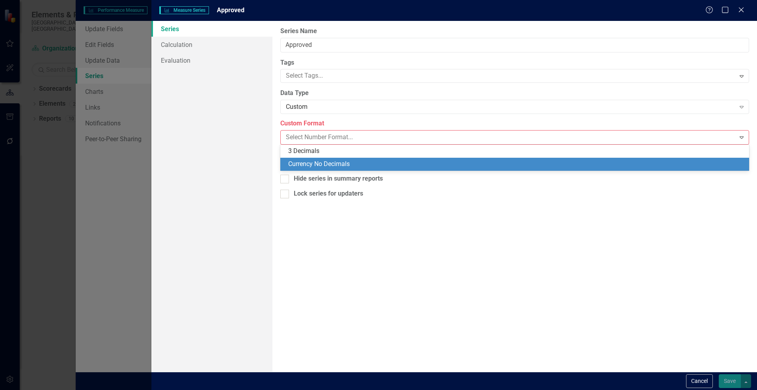
click at [316, 158] on div "Currency No Decimals" at bounding box center [514, 164] width 469 height 13
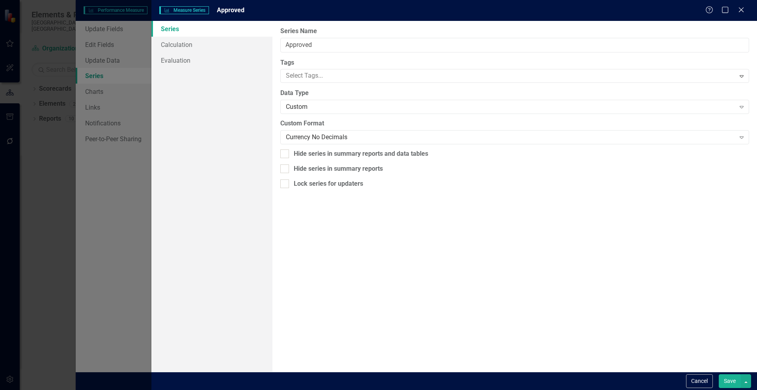
click at [728, 379] on button "Save" at bounding box center [730, 381] width 22 height 14
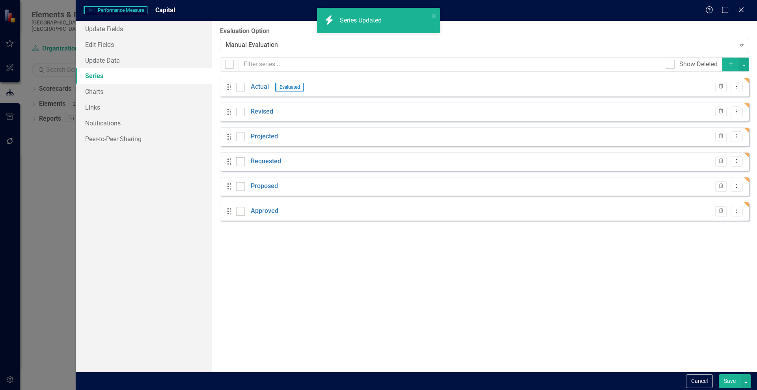
click at [732, 382] on button "Save" at bounding box center [730, 381] width 22 height 14
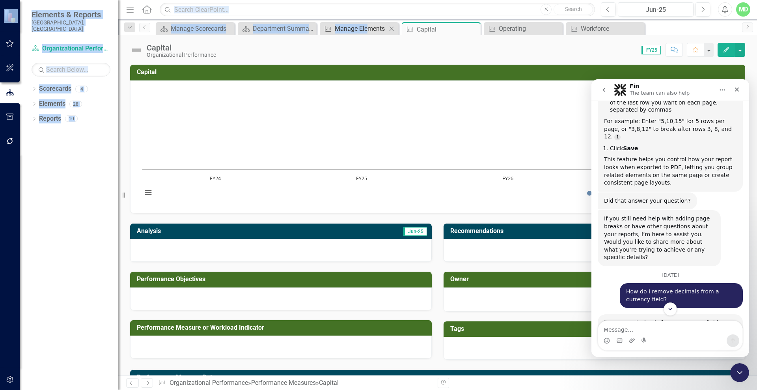
click at [369, 28] on div "icon.bolt Performance Measure Updated Elements & Reports [GEOGRAPHIC_DATA], [GE…" at bounding box center [378, 195] width 757 height 390
click at [375, 25] on div "Manage Elements" at bounding box center [361, 29] width 52 height 10
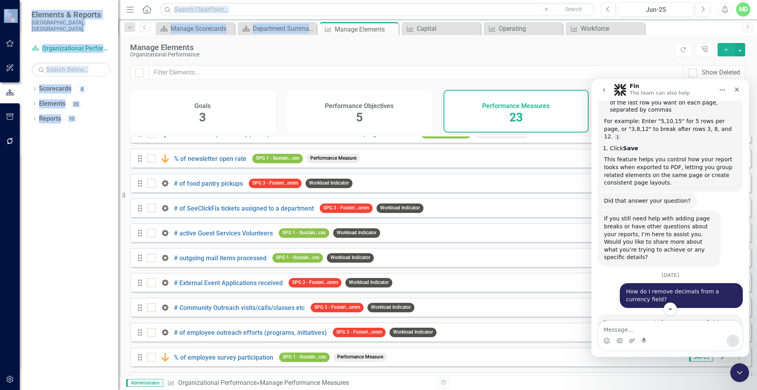
scroll to position [338, 0]
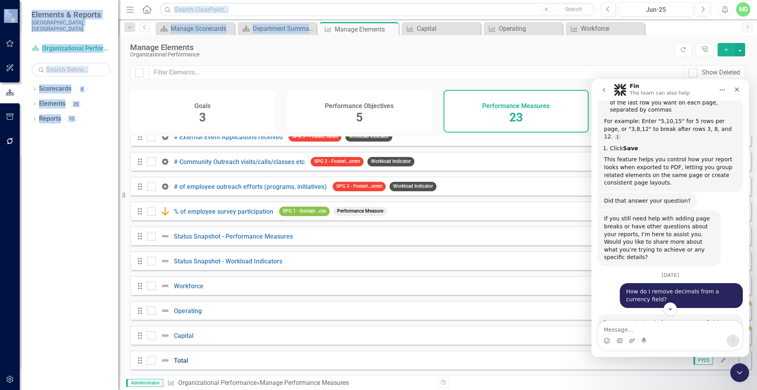
click at [183, 361] on link "Total" at bounding box center [181, 360] width 14 height 7
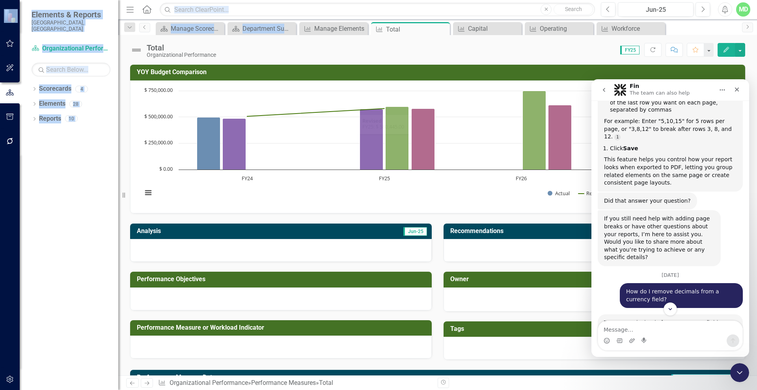
click at [723, 49] on icon "Edit" at bounding box center [726, 50] width 7 height 6
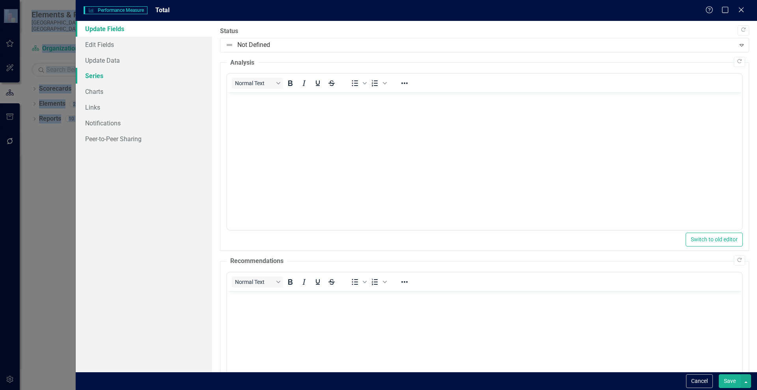
click at [88, 78] on link "Series" at bounding box center [144, 76] width 136 height 16
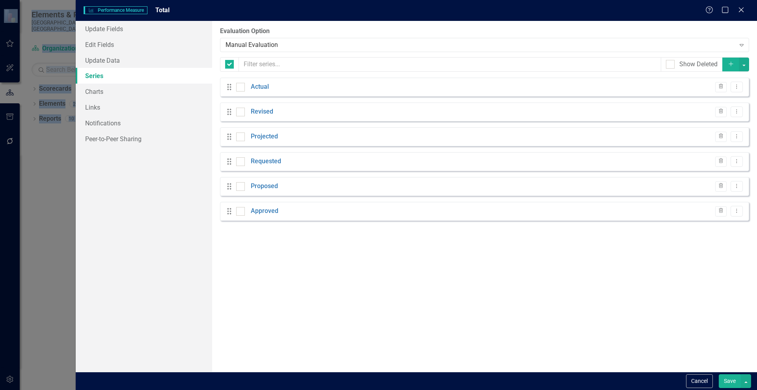
checkbox input "false"
click at [264, 84] on link "Actual" at bounding box center [260, 86] width 18 height 9
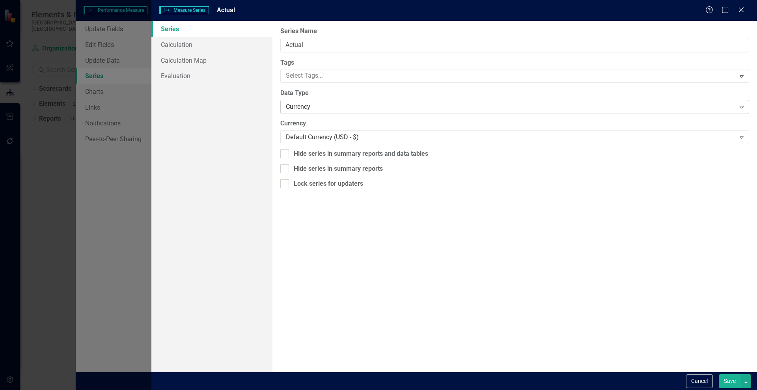
click at [322, 105] on div "Currency" at bounding box center [510, 106] width 449 height 9
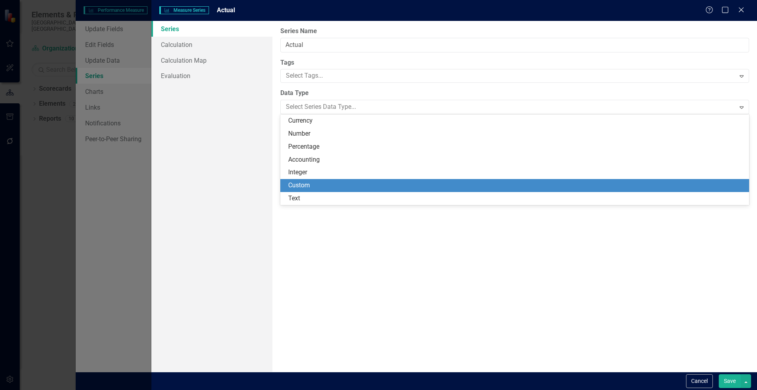
click at [309, 184] on div "Custom" at bounding box center [516, 185] width 456 height 9
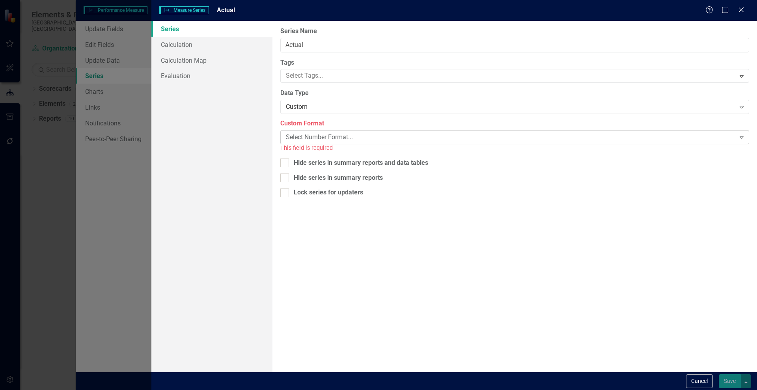
click at [347, 137] on div "Select Number Format..." at bounding box center [510, 137] width 449 height 9
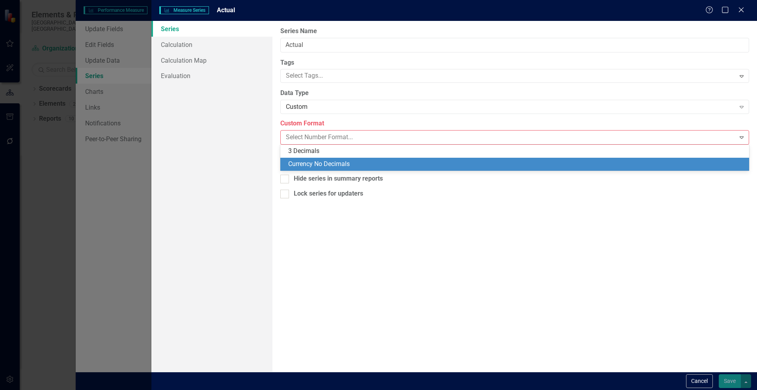
click at [321, 164] on div "Currency No Decimals" at bounding box center [516, 164] width 456 height 9
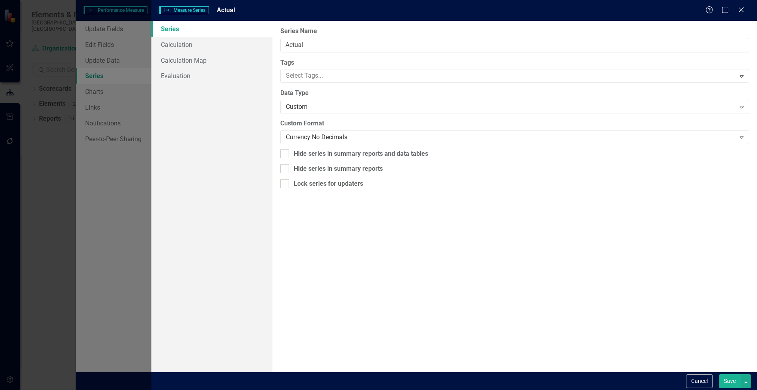
click at [724, 382] on button "Save" at bounding box center [730, 381] width 22 height 14
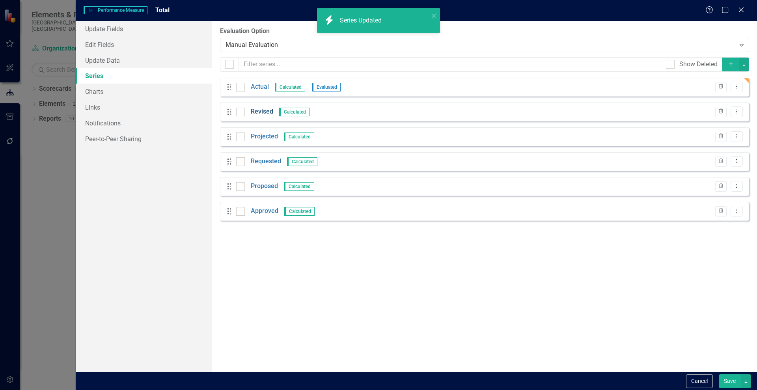
click at [258, 114] on link "Revised" at bounding box center [262, 111] width 22 height 9
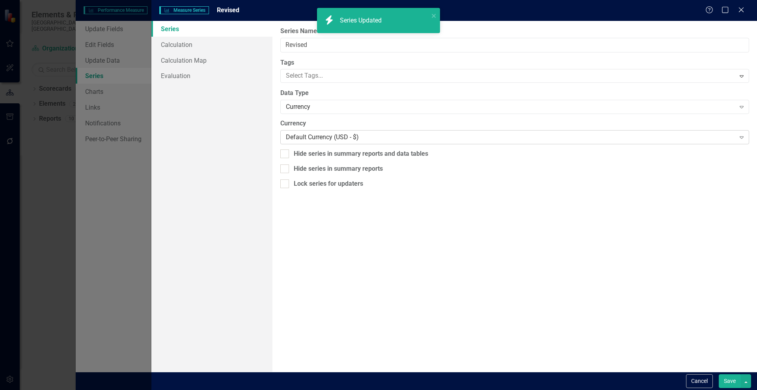
click at [317, 140] on div "Default Currency (USD - $)" at bounding box center [510, 137] width 449 height 9
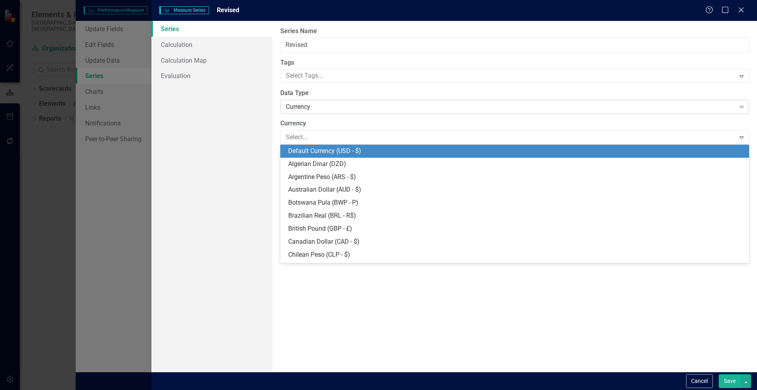
click at [311, 110] on div "Currency Expand" at bounding box center [514, 107] width 469 height 14
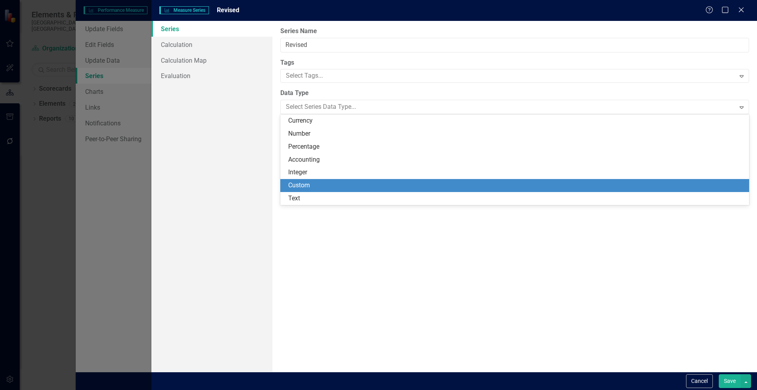
click at [300, 181] on div "Custom" at bounding box center [516, 185] width 456 height 9
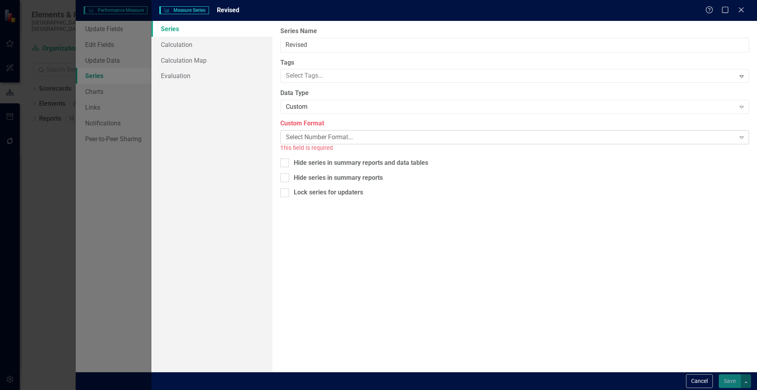
click at [319, 133] on div "Select Number Format..." at bounding box center [510, 137] width 449 height 9
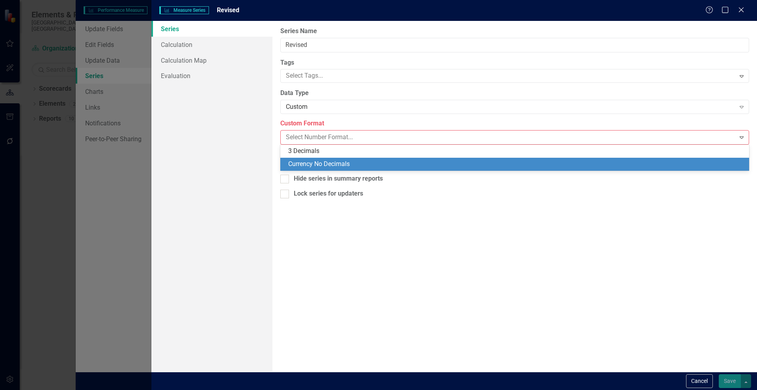
click at [314, 162] on div "Currency No Decimals" at bounding box center [516, 164] width 456 height 9
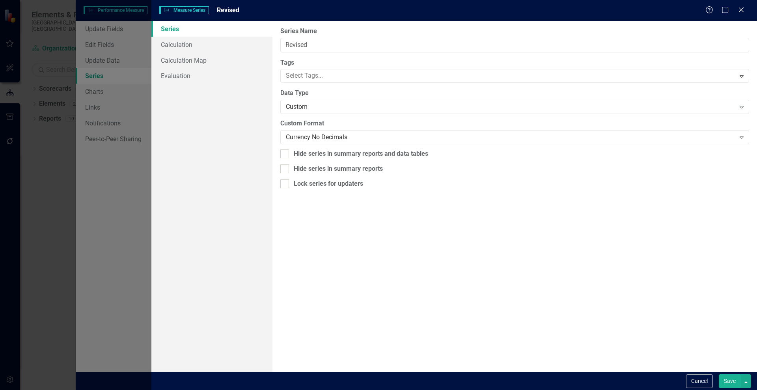
click at [729, 382] on button "Save" at bounding box center [730, 381] width 22 height 14
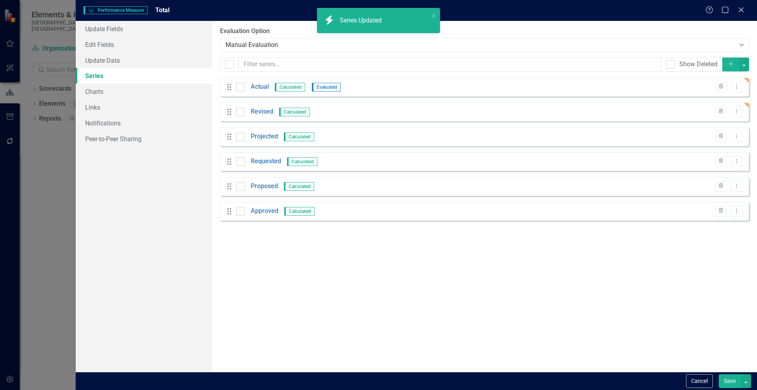
click at [261, 130] on div "Drag Projected Calculated Trash Dropdown Menu" at bounding box center [484, 136] width 529 height 19
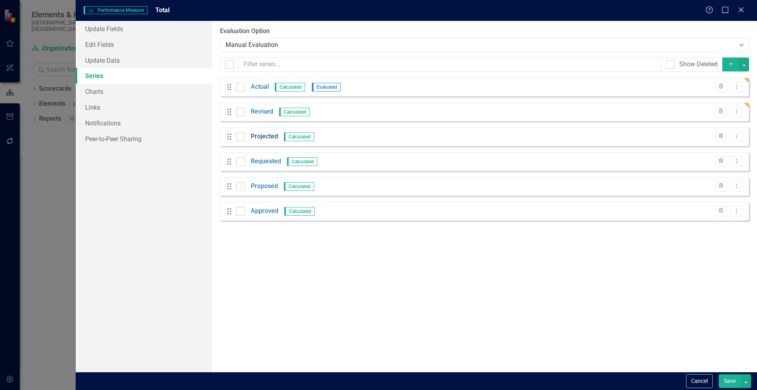
click at [259, 139] on link "Projected" at bounding box center [264, 136] width 27 height 9
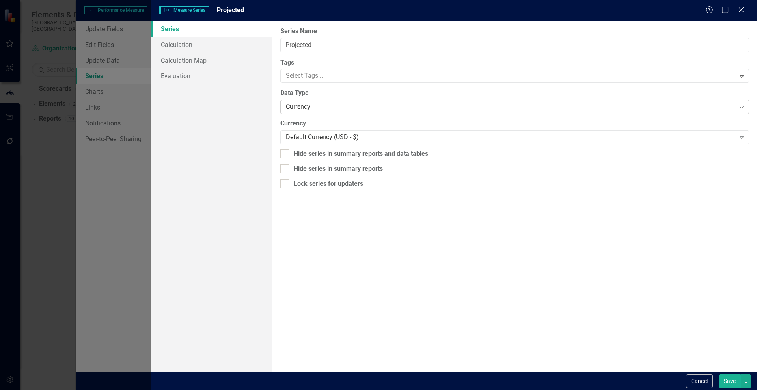
click at [293, 109] on div "Currency" at bounding box center [510, 106] width 449 height 9
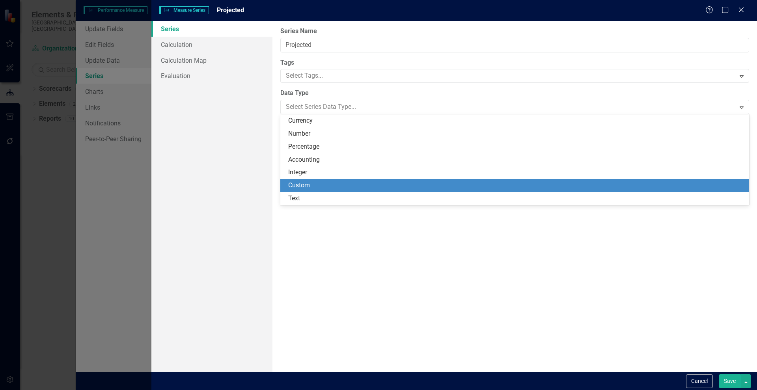
click at [304, 184] on div "Custom" at bounding box center [516, 185] width 456 height 9
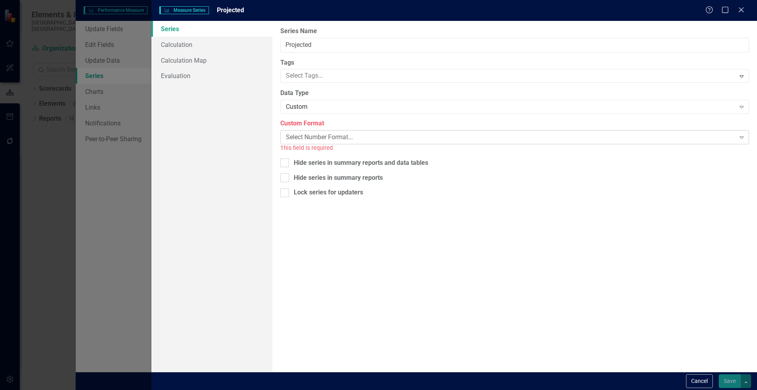
click at [311, 138] on div "Select Number Format..." at bounding box center [510, 137] width 449 height 9
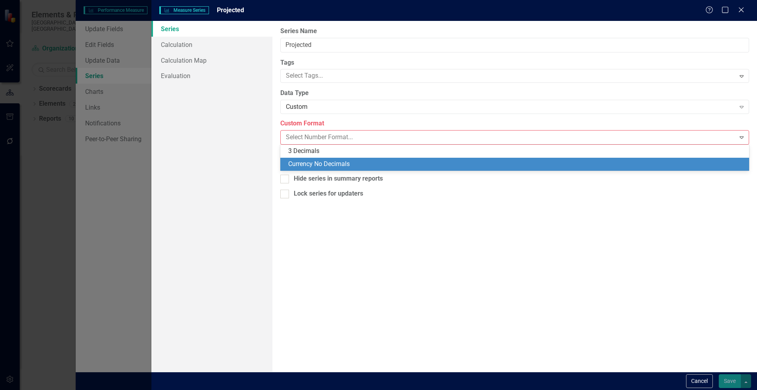
click at [320, 158] on div "Currency No Decimals" at bounding box center [514, 164] width 469 height 13
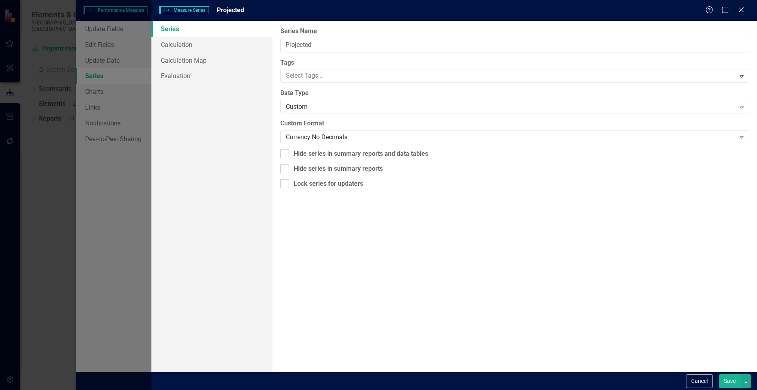
click at [721, 376] on button "Save" at bounding box center [730, 381] width 22 height 14
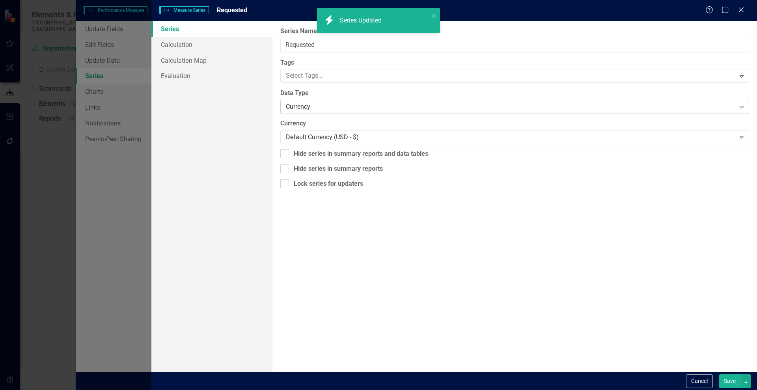
click at [315, 108] on div "Currency" at bounding box center [510, 106] width 449 height 9
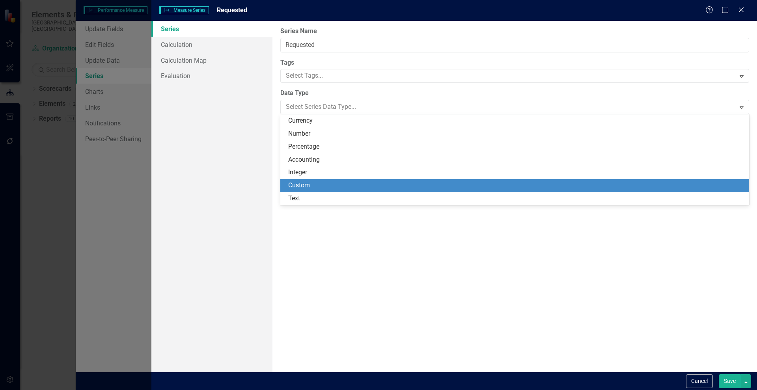
click at [306, 186] on div "Custom" at bounding box center [516, 185] width 456 height 9
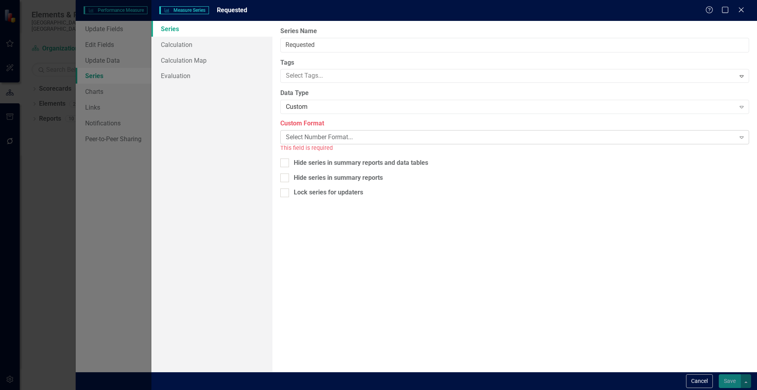
click at [315, 140] on div "Select Number Format..." at bounding box center [510, 137] width 449 height 9
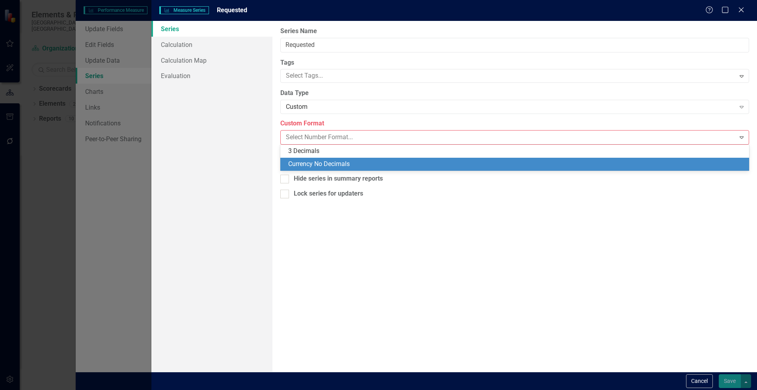
click at [312, 161] on div "Currency No Decimals" at bounding box center [516, 164] width 456 height 9
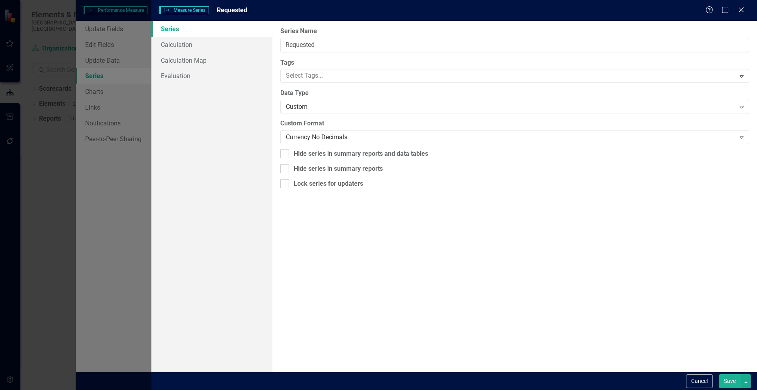
click at [725, 380] on button "Save" at bounding box center [730, 381] width 22 height 14
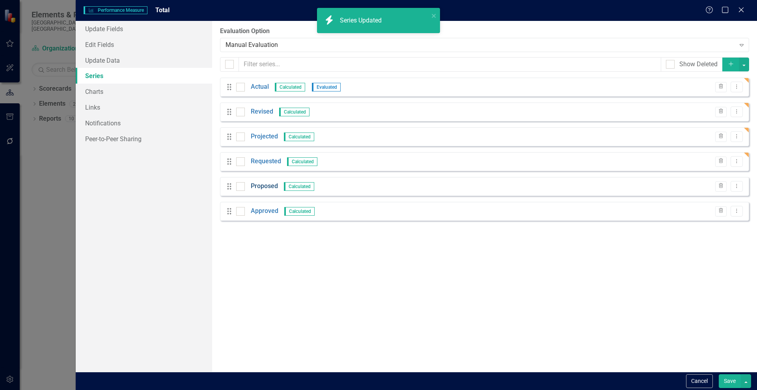
click at [266, 181] on div "Drag Proposed Calculated Trash Dropdown Menu" at bounding box center [484, 186] width 529 height 19
click at [261, 186] on link "Proposed" at bounding box center [264, 186] width 27 height 9
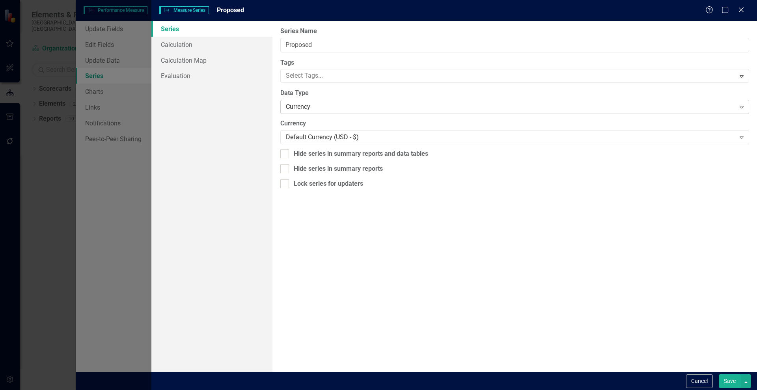
click at [301, 110] on div "Currency" at bounding box center [510, 106] width 449 height 9
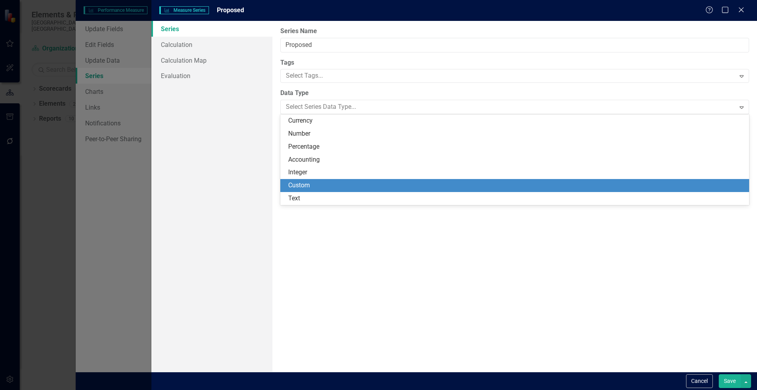
click at [300, 180] on div "Custom" at bounding box center [514, 185] width 469 height 13
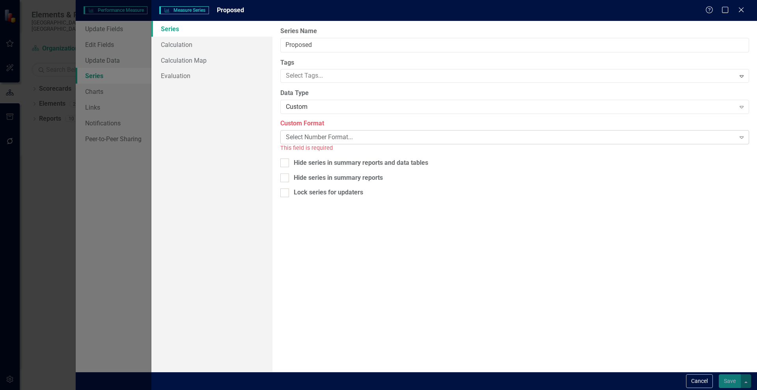
click at [308, 134] on div "Select Number Format..." at bounding box center [510, 137] width 449 height 9
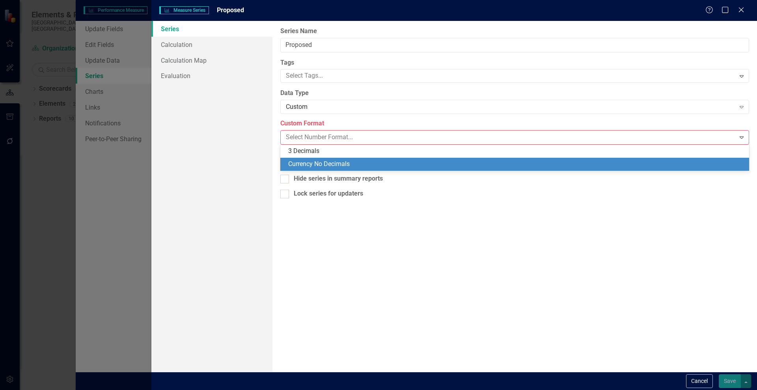
click at [307, 160] on div "Currency No Decimals" at bounding box center [516, 164] width 456 height 9
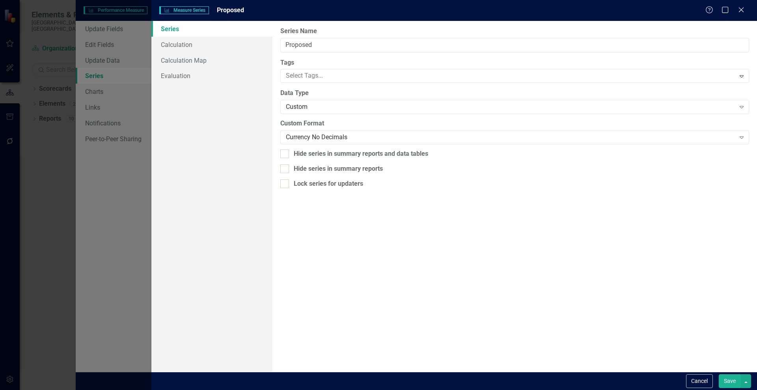
click at [728, 380] on button "Save" at bounding box center [730, 381] width 22 height 14
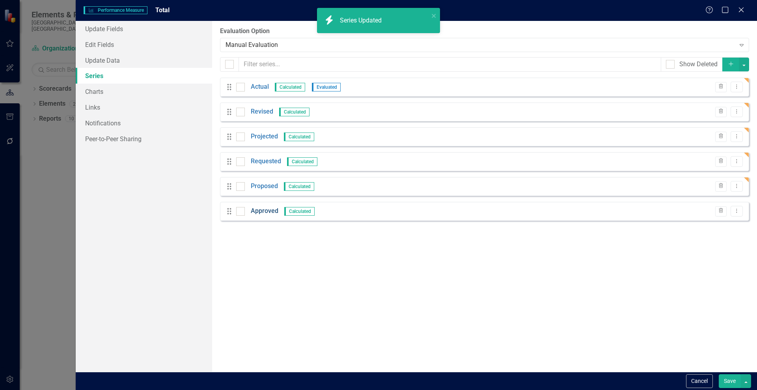
drag, startPoint x: 257, startPoint y: 203, endPoint x: 259, endPoint y: 213, distance: 9.9
click at [257, 204] on div "Drag Approved Calculated Trash Dropdown Menu" at bounding box center [484, 211] width 529 height 19
click at [258, 215] on link "Approved" at bounding box center [265, 211] width 28 height 9
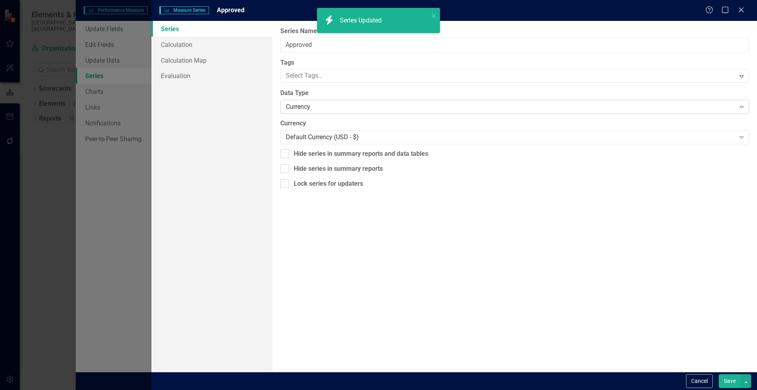
click at [294, 112] on div "Currency Expand" at bounding box center [514, 107] width 469 height 14
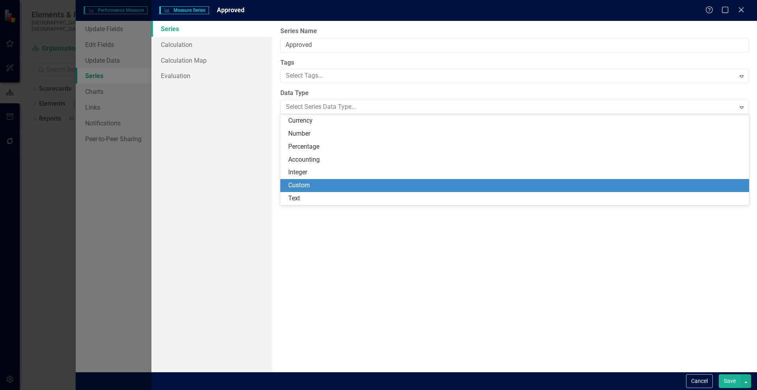
click at [304, 185] on div "Custom" at bounding box center [516, 185] width 456 height 9
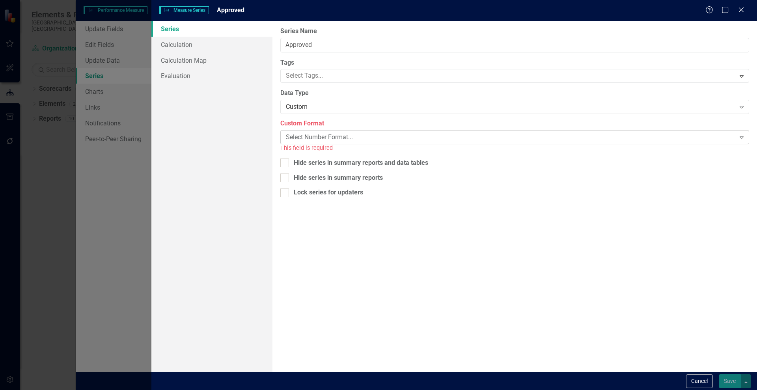
click at [306, 138] on div "Select Number Format..." at bounding box center [510, 137] width 449 height 9
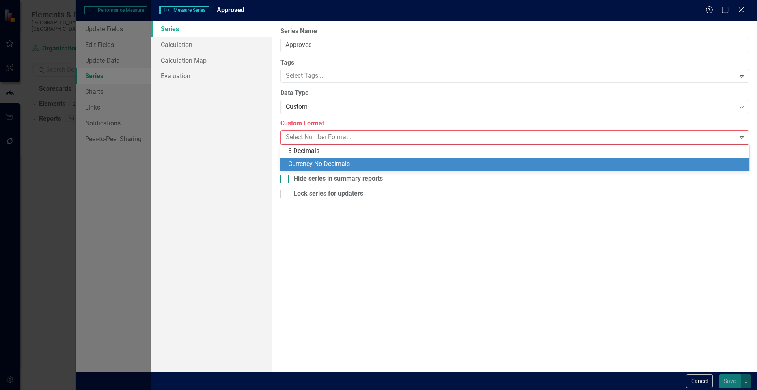
click at [302, 163] on div "Currency No Decimals" at bounding box center [516, 164] width 456 height 9
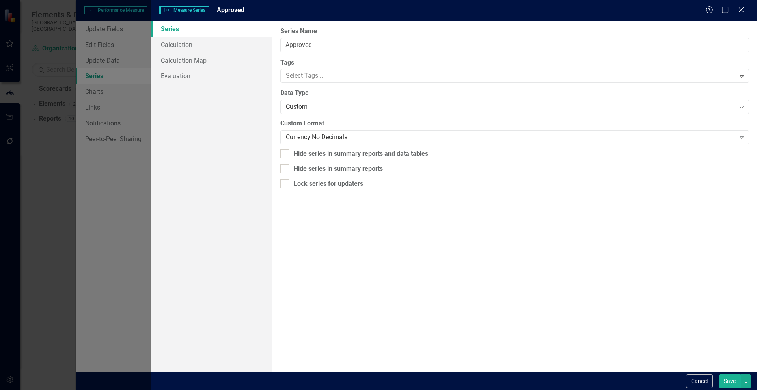
click at [726, 380] on button "Save" at bounding box center [730, 381] width 22 height 14
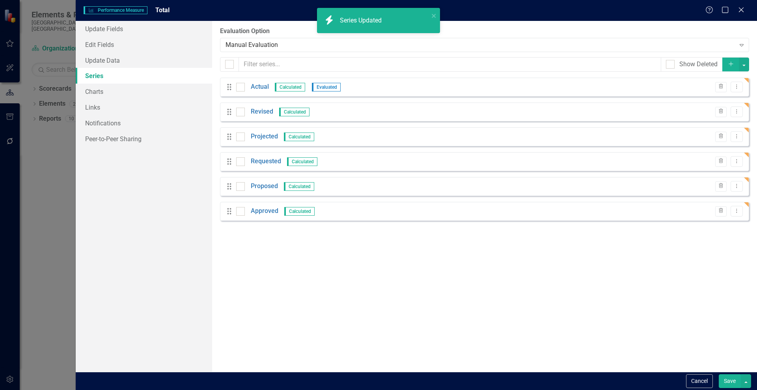
click at [730, 378] on button "Save" at bounding box center [730, 381] width 22 height 14
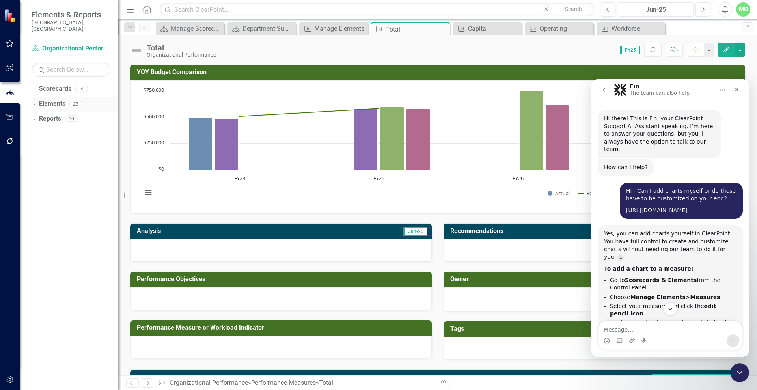
click at [52, 99] on link "Elements" at bounding box center [52, 103] width 26 height 9
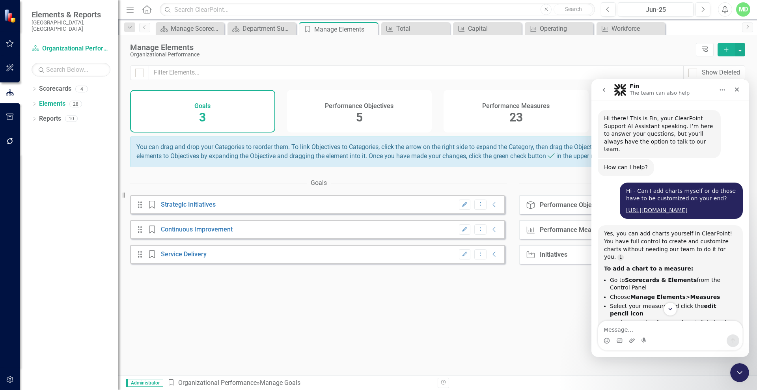
click at [602, 87] on icon "go back" at bounding box center [604, 90] width 6 height 6
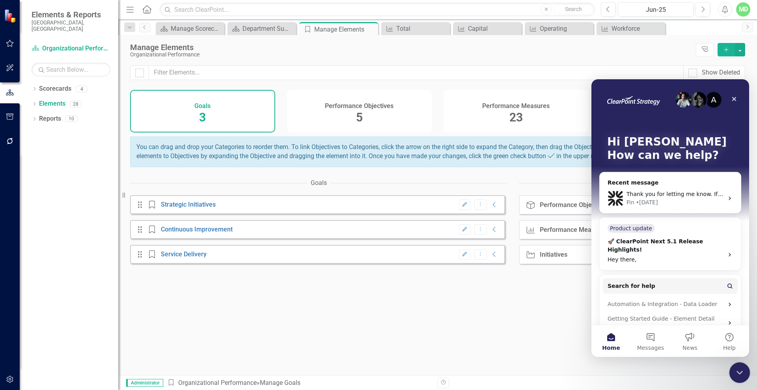
click at [735, 365] on div "Close Intercom Messenger" at bounding box center [738, 371] width 19 height 19
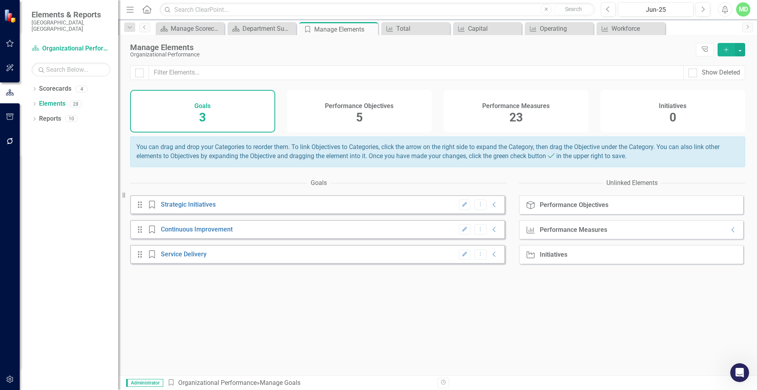
click at [339, 107] on h4 "Performance Objectives" at bounding box center [359, 105] width 69 height 7
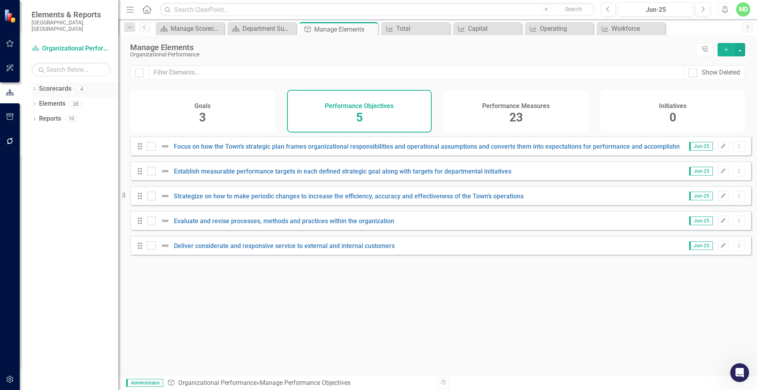
click at [48, 84] on link "Scorecards" at bounding box center [55, 88] width 32 height 9
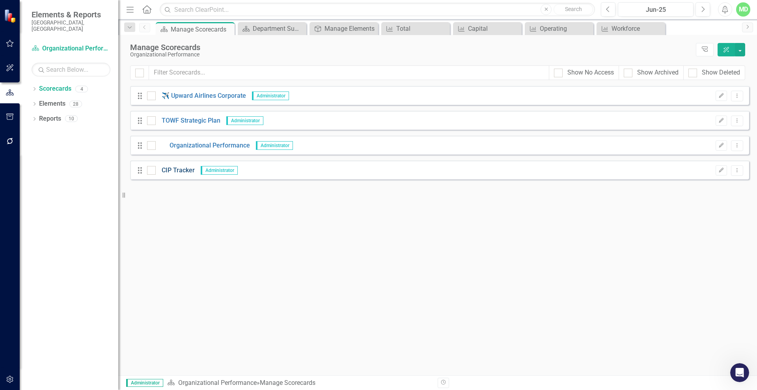
click at [176, 168] on link "CIP Tracker" at bounding box center [175, 170] width 39 height 9
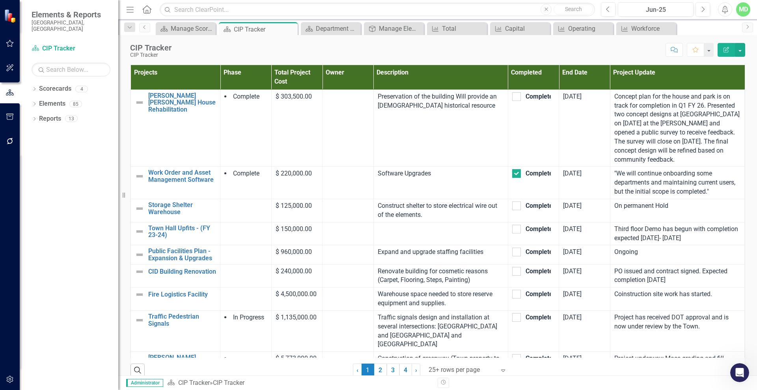
click at [724, 50] on icon "Edit Report" at bounding box center [726, 50] width 7 height 6
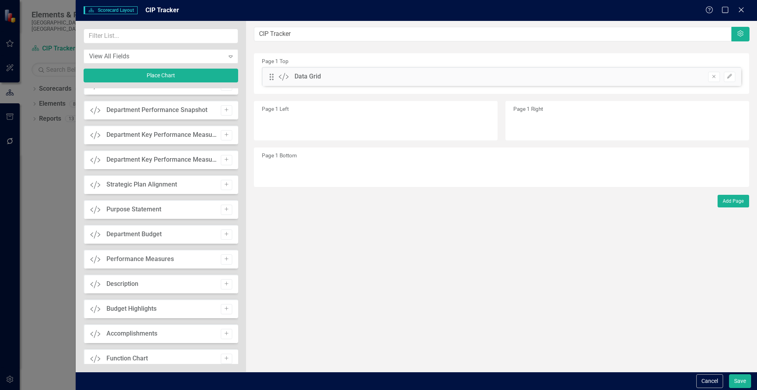
scroll to position [395, 0]
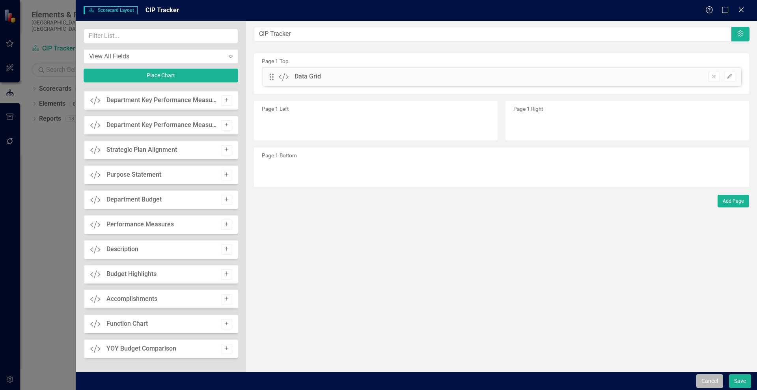
click at [712, 382] on button "Cancel" at bounding box center [709, 381] width 27 height 14
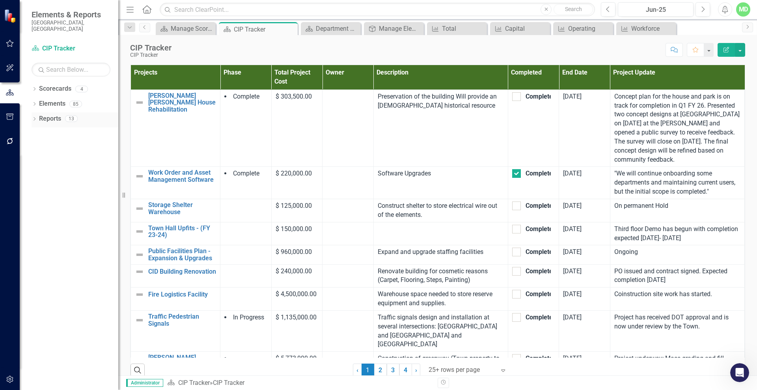
click at [50, 114] on link "Reports" at bounding box center [50, 118] width 22 height 9
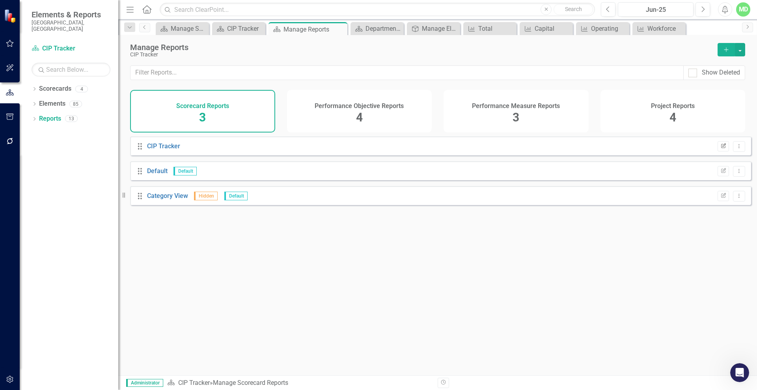
click at [720, 149] on icon "Edit Report" at bounding box center [723, 146] width 6 height 5
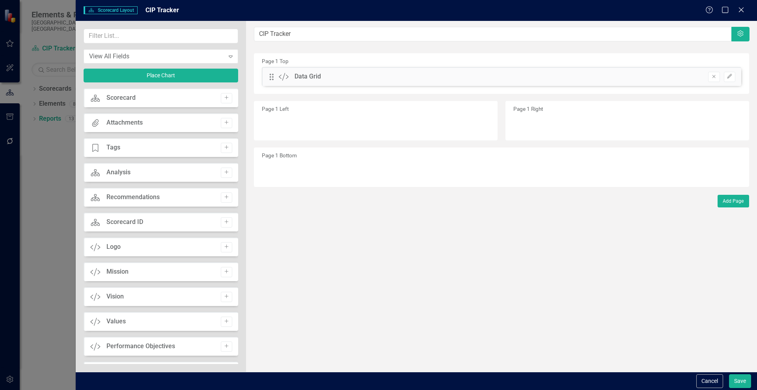
click at [709, 375] on button "Cancel" at bounding box center [709, 381] width 27 height 14
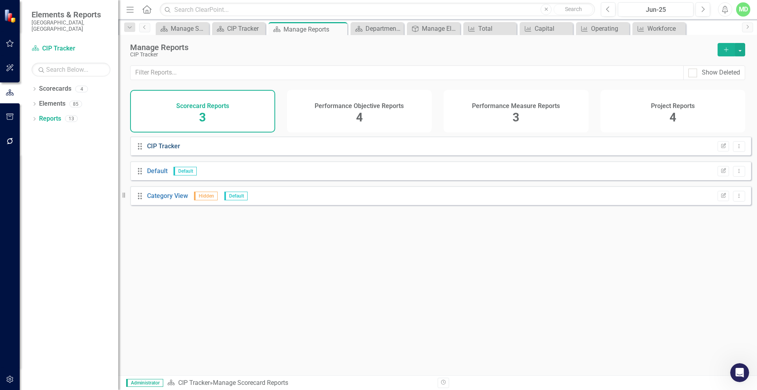
click at [153, 150] on link "CIP Tracker" at bounding box center [163, 145] width 33 height 7
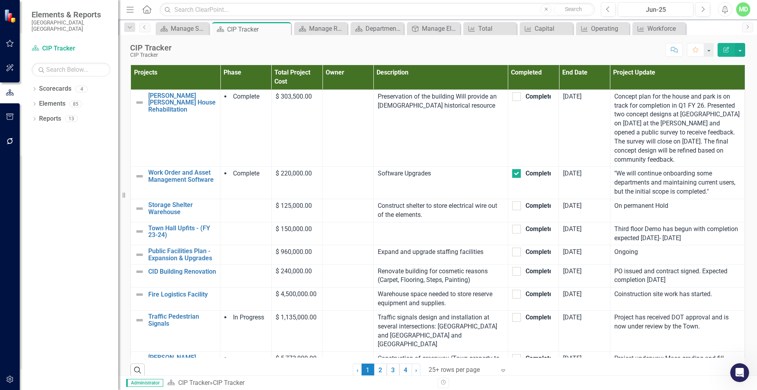
click at [723, 50] on icon "Edit Report" at bounding box center [726, 50] width 7 height 6
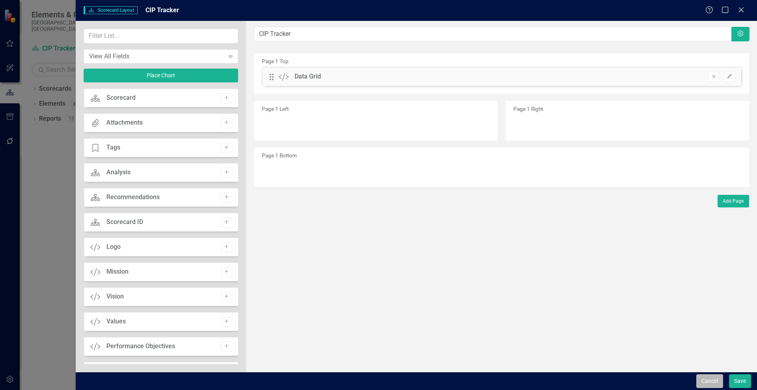
click at [710, 383] on button "Cancel" at bounding box center [709, 381] width 27 height 14
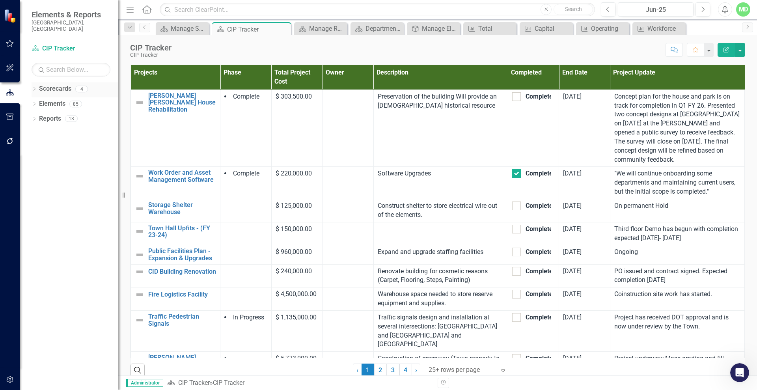
click at [58, 86] on link "Scorecards" at bounding box center [55, 88] width 32 height 9
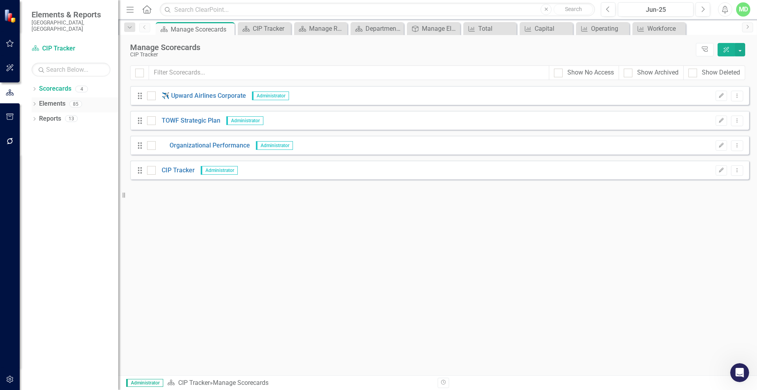
click at [56, 99] on link "Elements" at bounding box center [52, 103] width 26 height 9
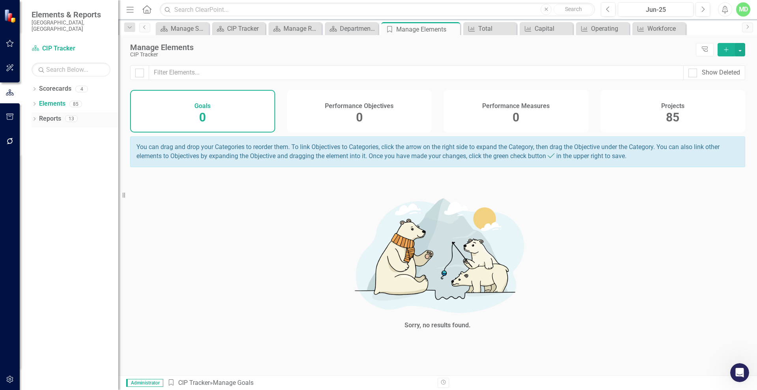
click at [50, 114] on link "Reports" at bounding box center [50, 118] width 22 height 9
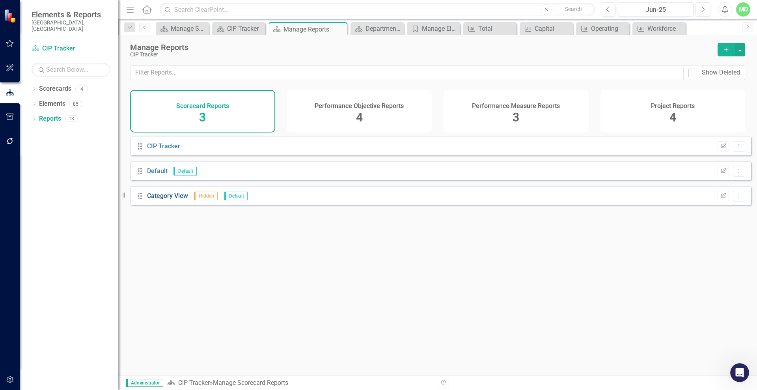
click at [169, 199] on link "Category View" at bounding box center [167, 195] width 41 height 7
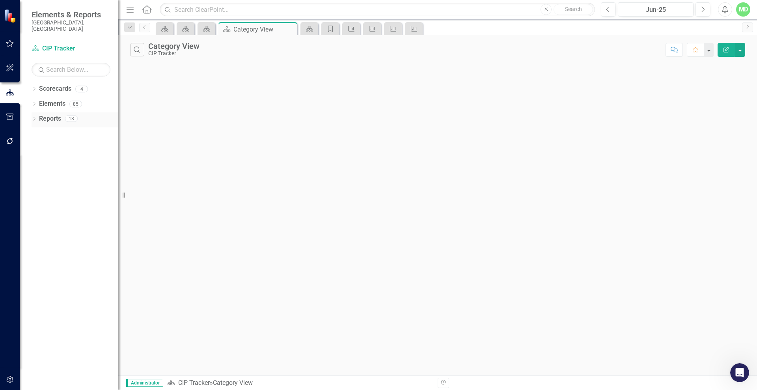
click at [50, 115] on link "Reports" at bounding box center [50, 118] width 22 height 9
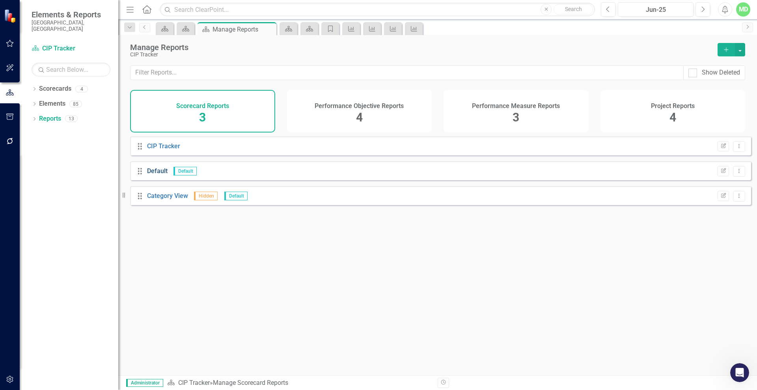
click at [163, 175] on link "Default" at bounding box center [157, 170] width 20 height 7
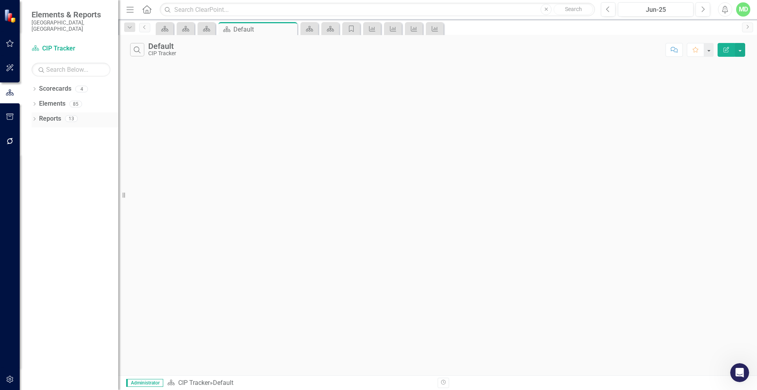
click at [61, 114] on link "Reports" at bounding box center [50, 118] width 22 height 9
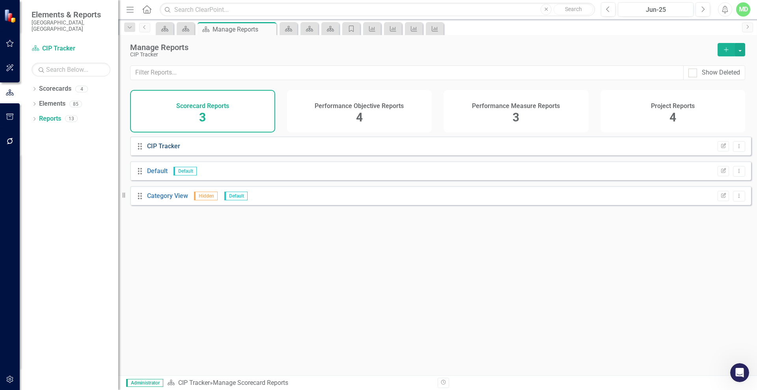
click at [172, 150] on link "CIP Tracker" at bounding box center [163, 145] width 33 height 7
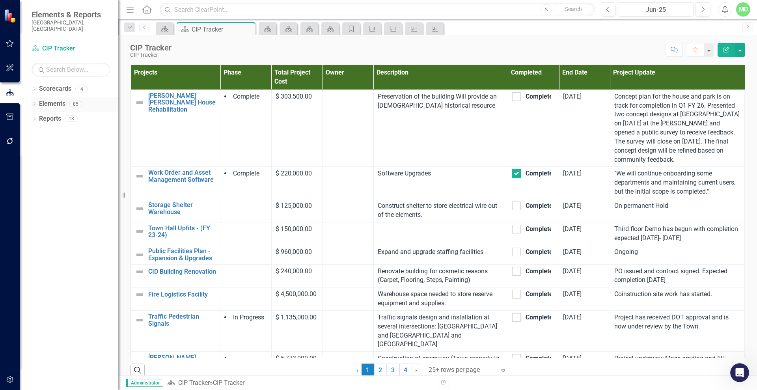
click at [50, 99] on link "Elements" at bounding box center [52, 103] width 26 height 9
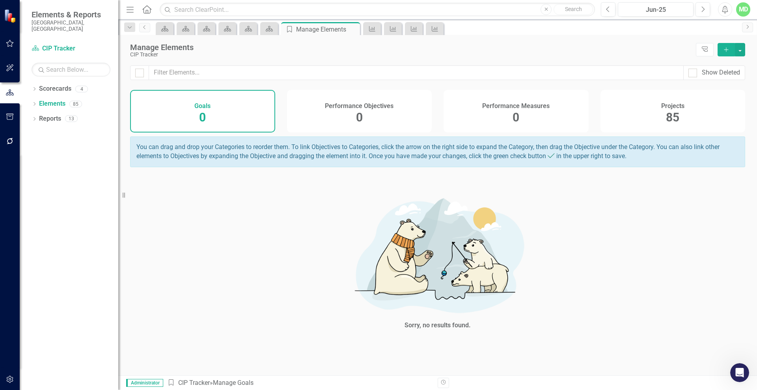
click at [663, 115] on div "Projects 85" at bounding box center [672, 111] width 145 height 43
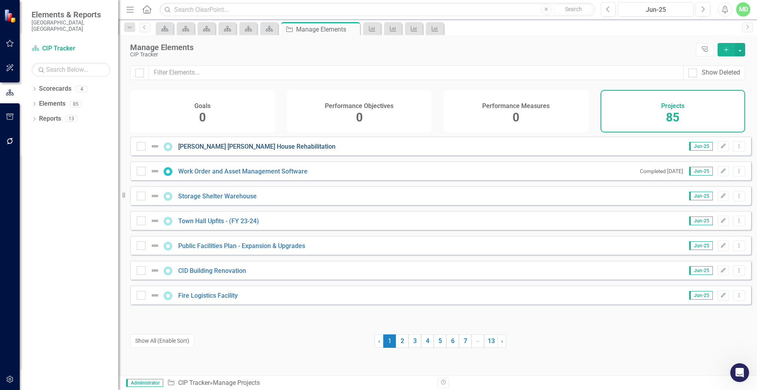
click at [252, 150] on link "[PERSON_NAME] [PERSON_NAME] House Rehabilitation" at bounding box center [256, 146] width 157 height 7
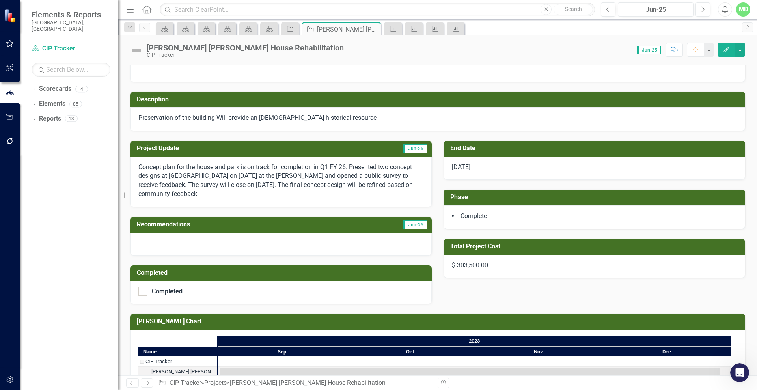
scroll to position [40, 0]
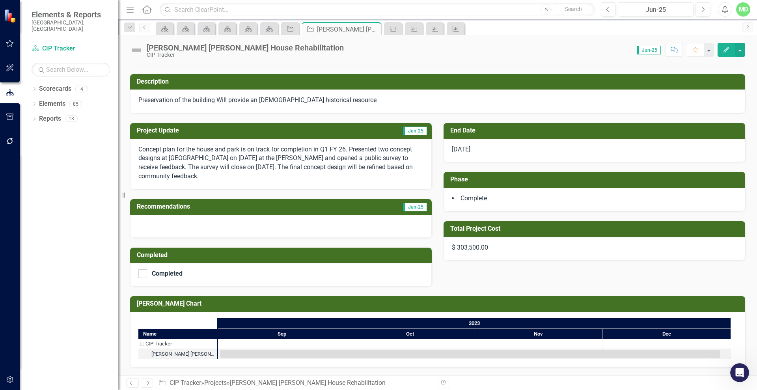
click at [640, 229] on h3 "Total Project Cost" at bounding box center [595, 228] width 291 height 7
click at [639, 227] on h3 "Total Project Cost" at bounding box center [595, 228] width 291 height 7
click at [638, 227] on h3 "Total Project Cost" at bounding box center [595, 228] width 291 height 7
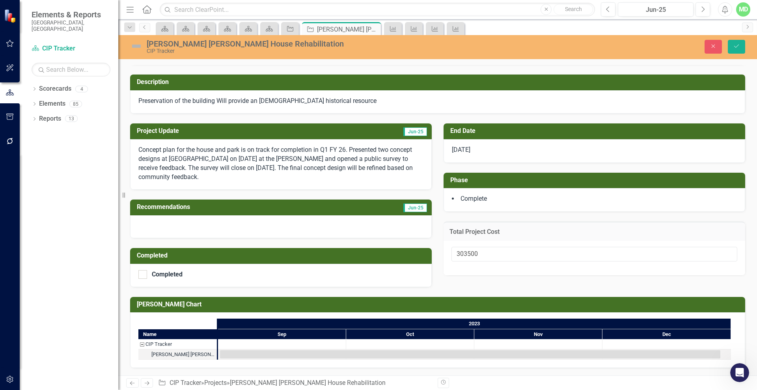
click at [594, 227] on td "Total Project Cost" at bounding box center [594, 232] width 290 height 10
click at [715, 41] on button "Close" at bounding box center [712, 47] width 17 height 14
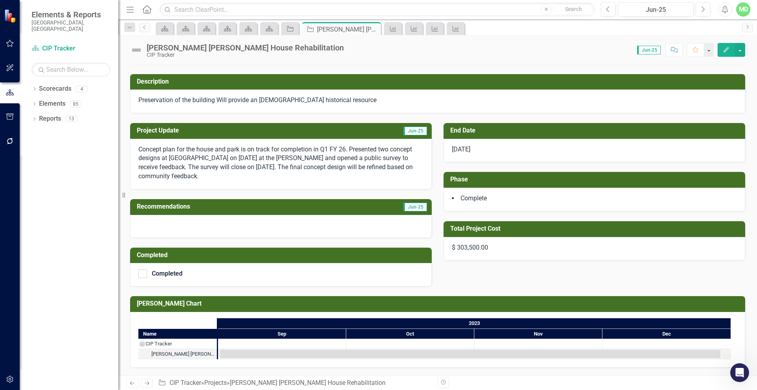
click at [727, 48] on icon "Edit" at bounding box center [726, 50] width 7 height 6
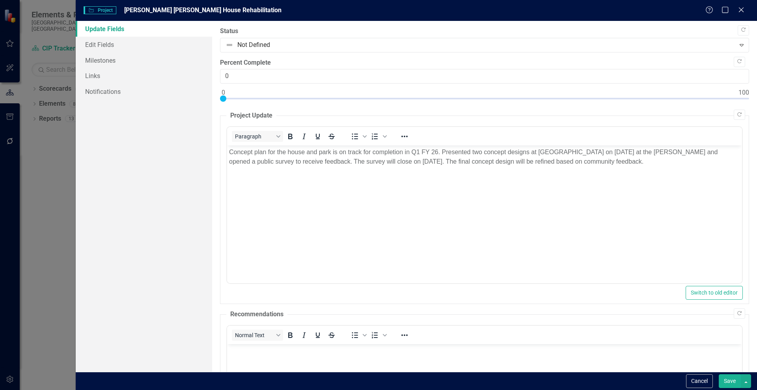
scroll to position [0, 0]
click at [100, 47] on link "Edit Fields" at bounding box center [144, 45] width 136 height 16
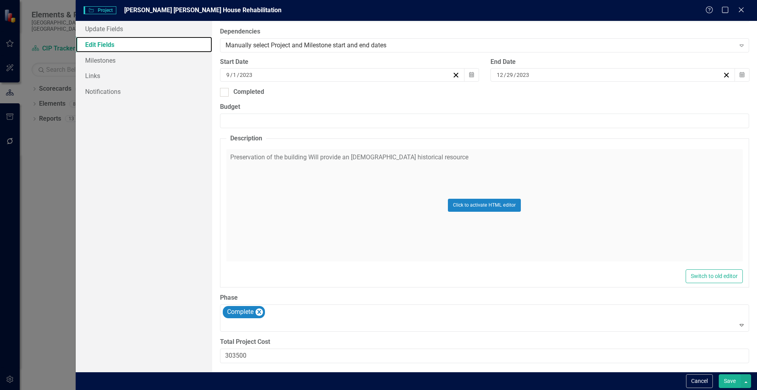
scroll to position [204, 0]
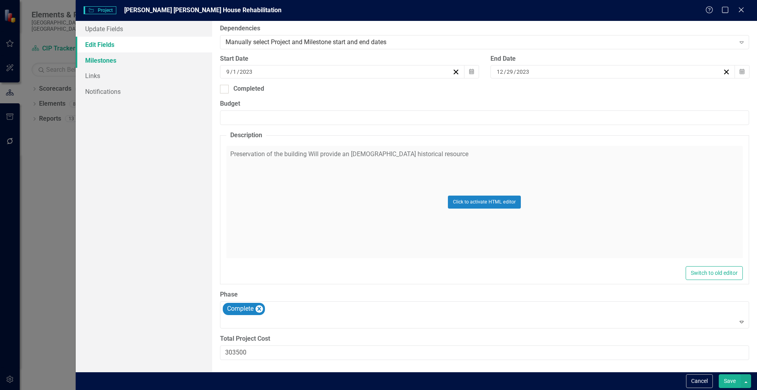
click at [94, 60] on link "Milestones" at bounding box center [144, 60] width 136 height 16
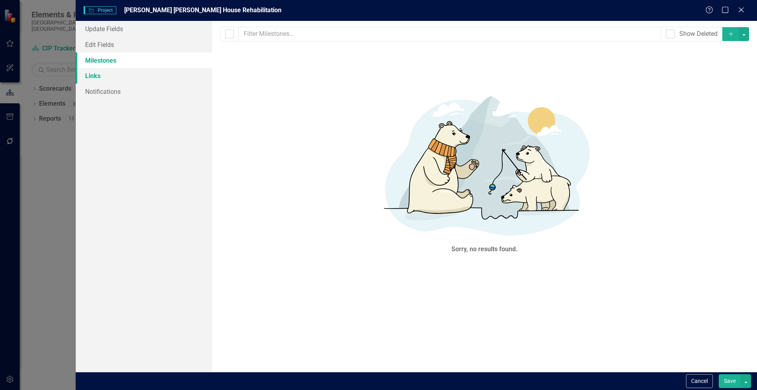
click at [93, 76] on link "Links" at bounding box center [144, 76] width 136 height 16
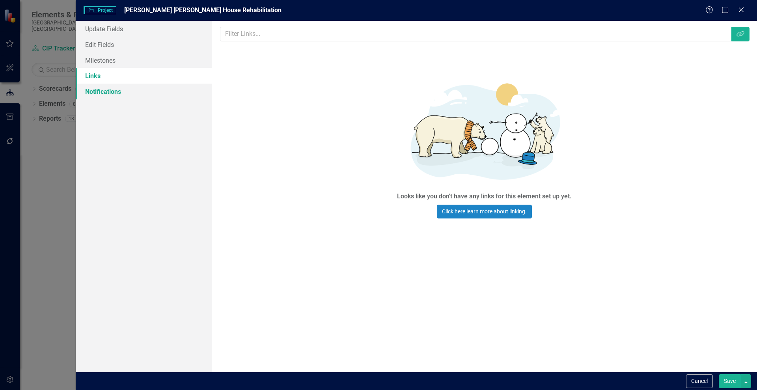
click at [102, 98] on link "Notifications" at bounding box center [144, 92] width 136 height 16
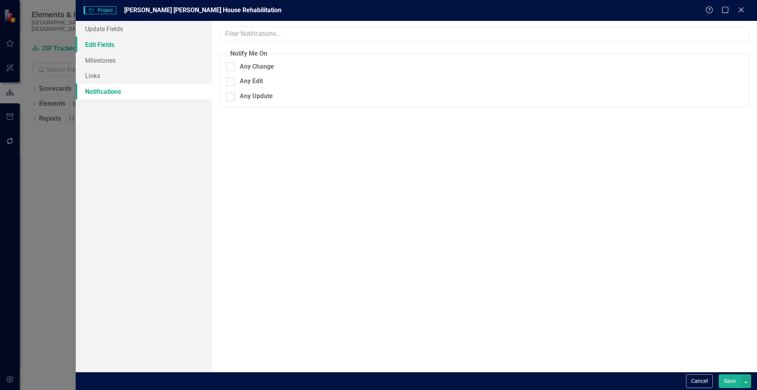
click at [99, 45] on link "Edit Fields" at bounding box center [144, 45] width 136 height 16
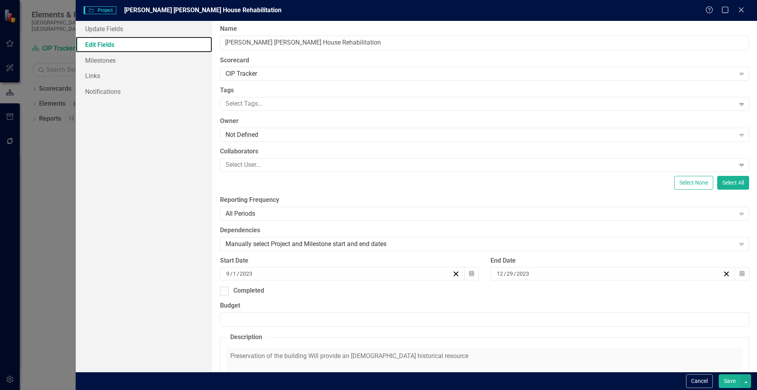
scroll to position [0, 0]
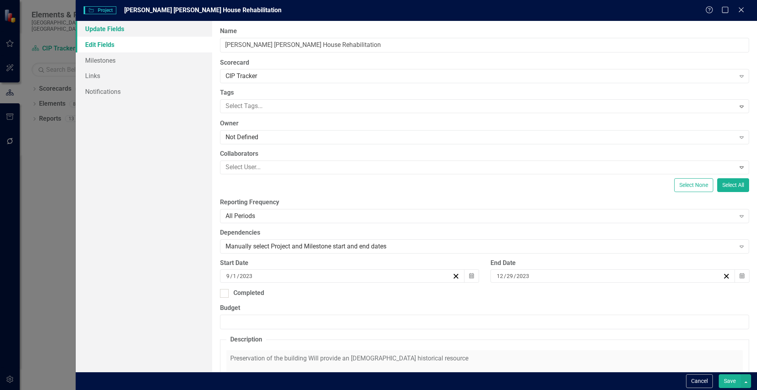
click at [106, 28] on link "Update Fields" at bounding box center [144, 29] width 136 height 16
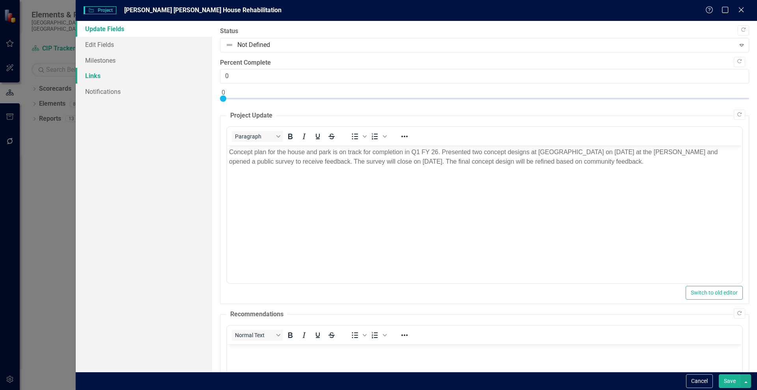
click at [91, 78] on link "Links" at bounding box center [144, 76] width 136 height 16
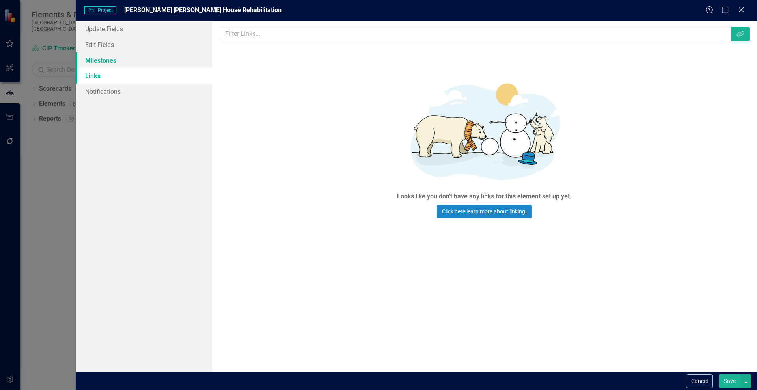
click at [105, 57] on link "Milestones" at bounding box center [144, 60] width 136 height 16
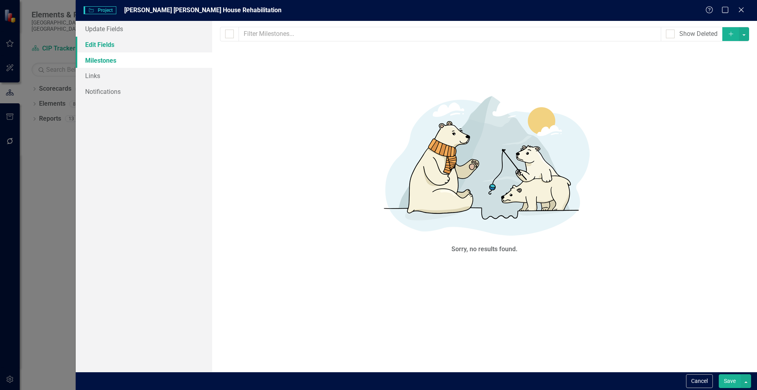
click at [101, 46] on link "Edit Fields" at bounding box center [144, 45] width 136 height 16
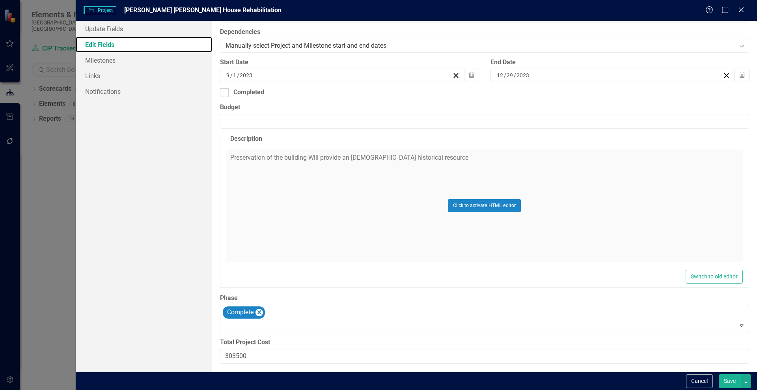
scroll to position [204, 0]
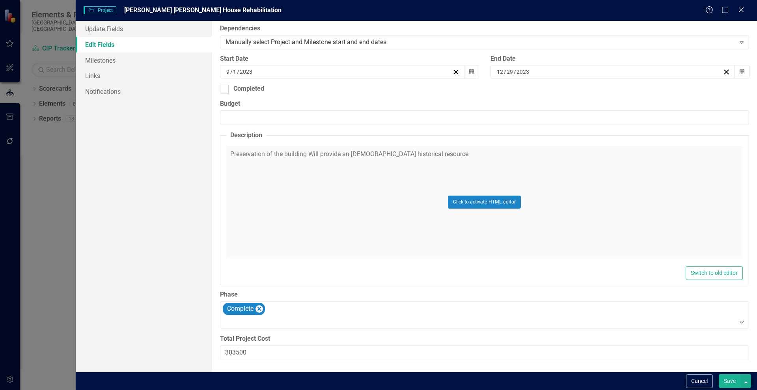
click at [750, 184] on div "ClearPoint Can Do More! How ClearPoint Can Help Close Enterprise plans can auto…" at bounding box center [484, 196] width 545 height 351
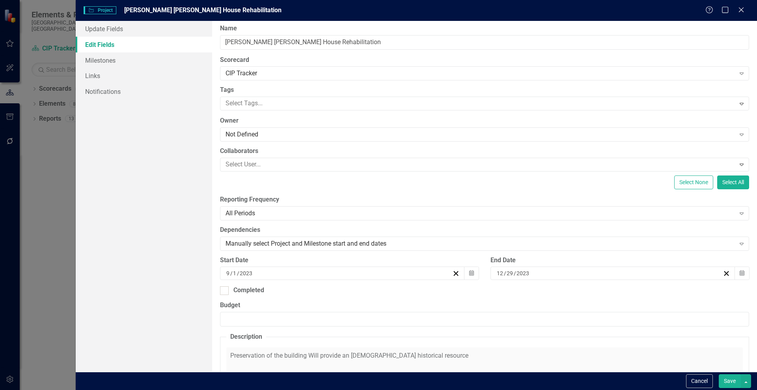
scroll to position [0, 0]
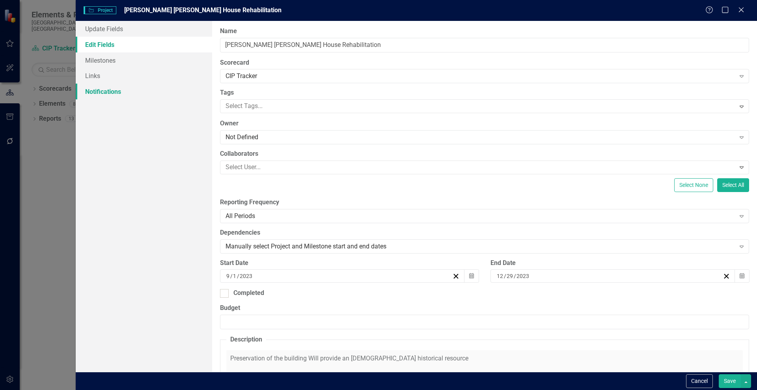
click at [97, 92] on link "Notifications" at bounding box center [144, 92] width 136 height 16
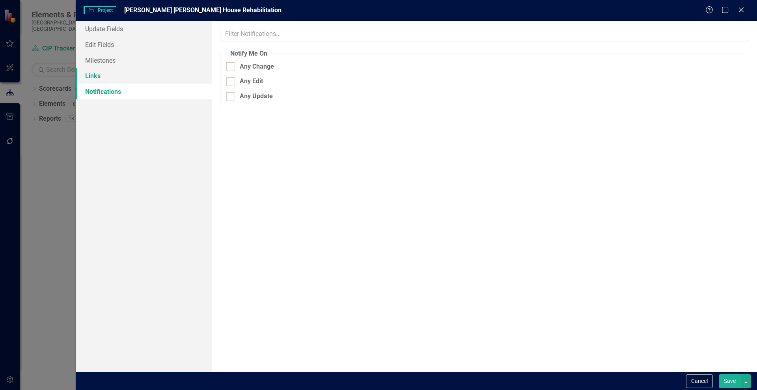
click at [92, 76] on link "Links" at bounding box center [144, 76] width 136 height 16
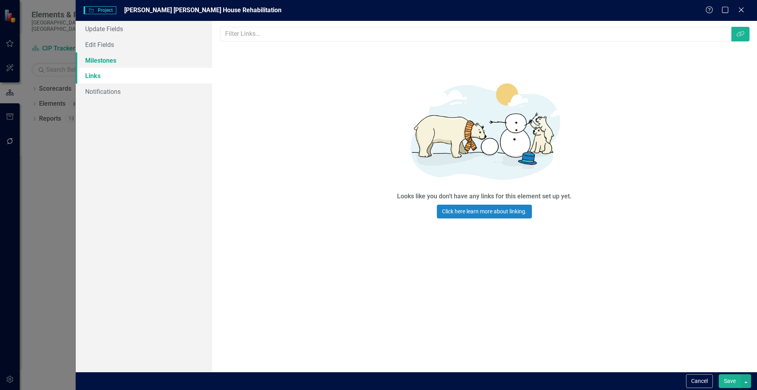
click at [93, 62] on link "Milestones" at bounding box center [144, 60] width 136 height 16
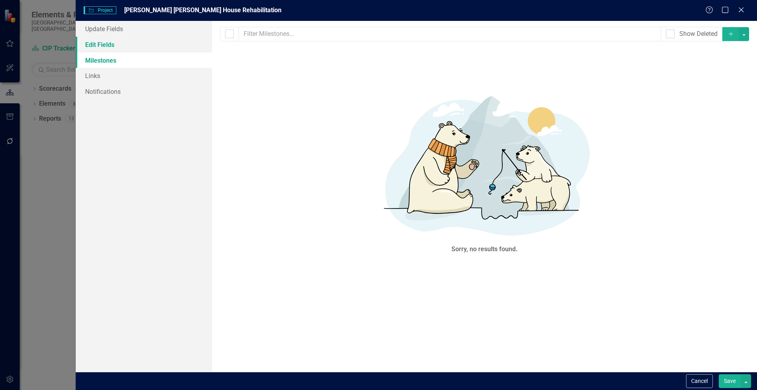
click at [99, 46] on link "Edit Fields" at bounding box center [144, 45] width 136 height 16
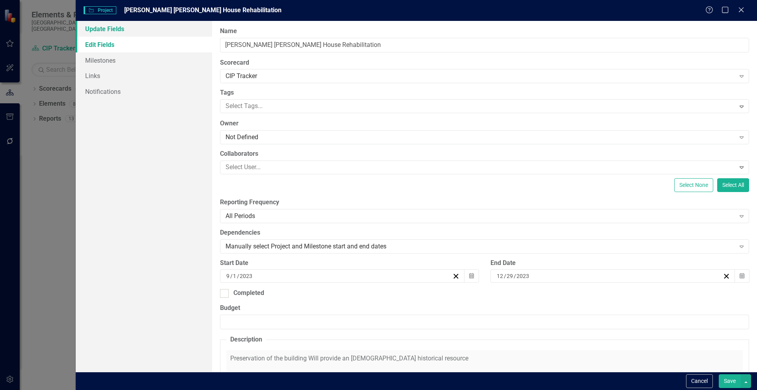
click at [104, 30] on link "Update Fields" at bounding box center [144, 29] width 136 height 16
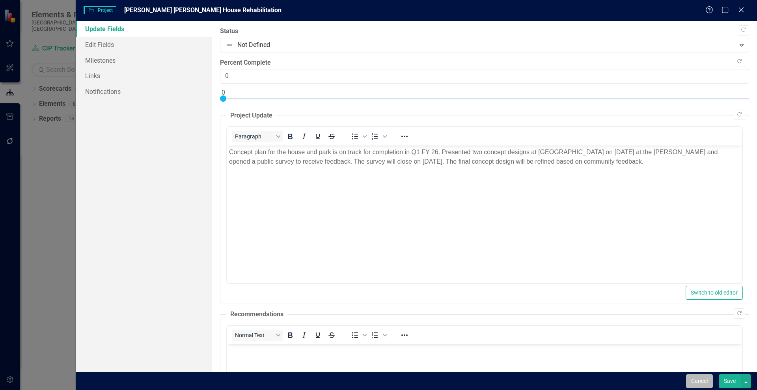
click at [698, 378] on button "Cancel" at bounding box center [699, 381] width 27 height 14
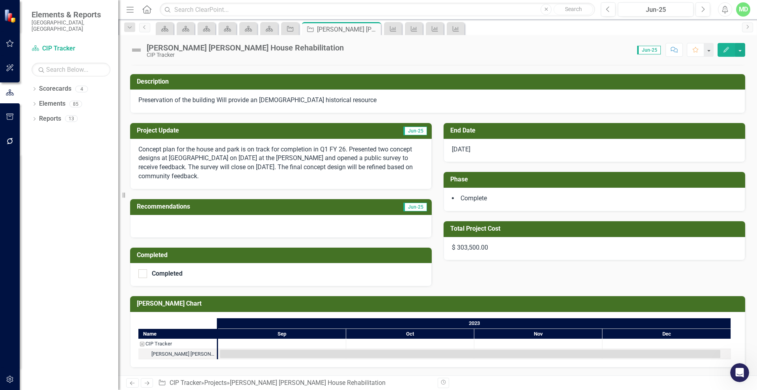
click at [640, 231] on h3 "Total Project Cost" at bounding box center [595, 228] width 291 height 7
click at [639, 229] on h3 "Total Project Cost" at bounding box center [595, 228] width 291 height 7
click at [531, 233] on td "Total Project Cost" at bounding box center [595, 229] width 291 height 13
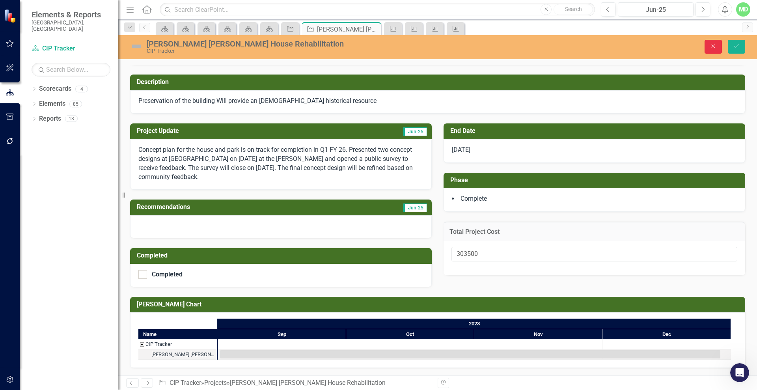
click at [710, 47] on button "Close" at bounding box center [712, 47] width 17 height 14
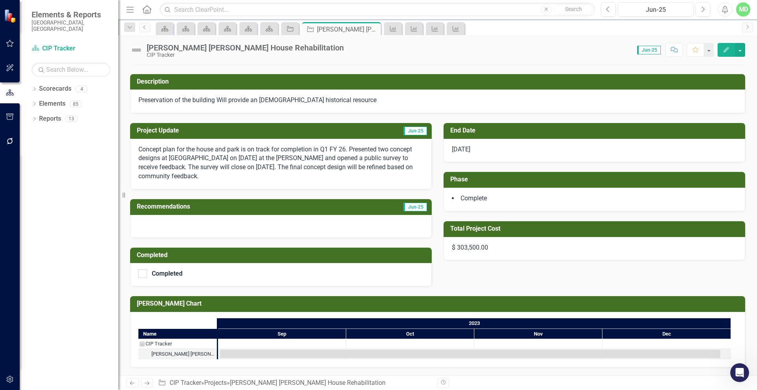
click at [729, 47] on icon "button" at bounding box center [726, 50] width 6 height 6
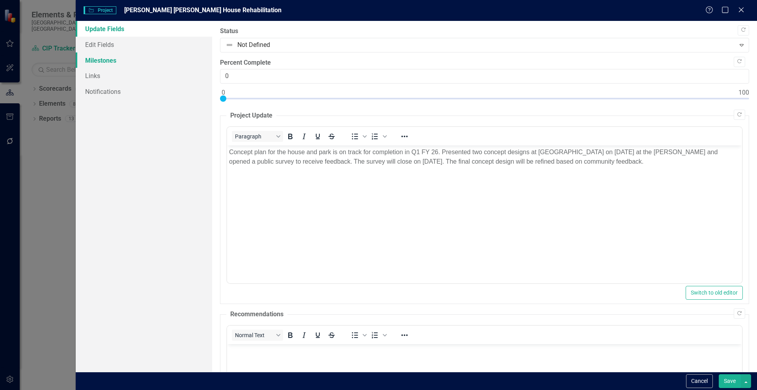
click at [95, 58] on link "Milestones" at bounding box center [144, 60] width 136 height 16
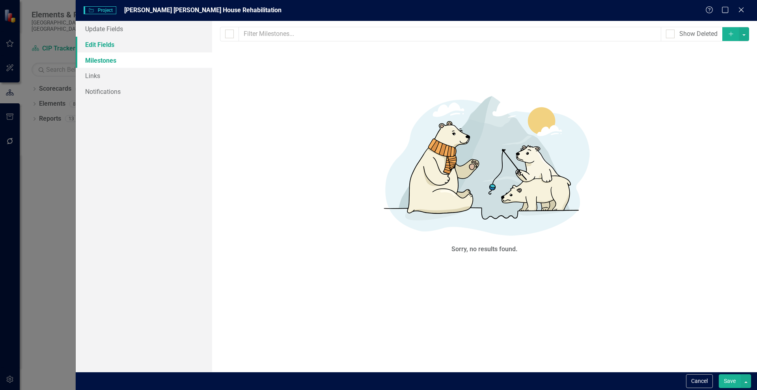
click at [97, 46] on link "Edit Fields" at bounding box center [144, 45] width 136 height 16
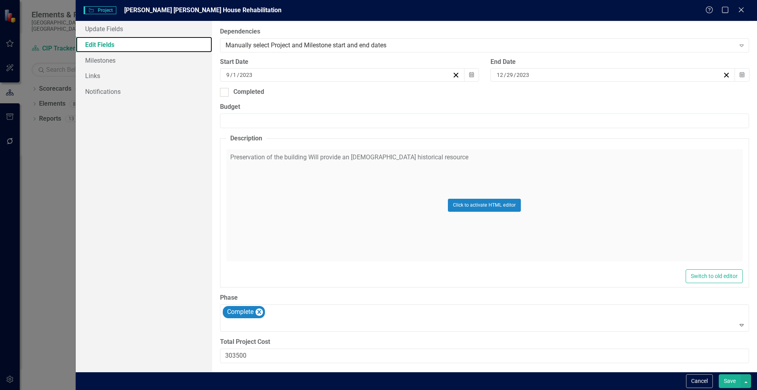
scroll to position [204, 0]
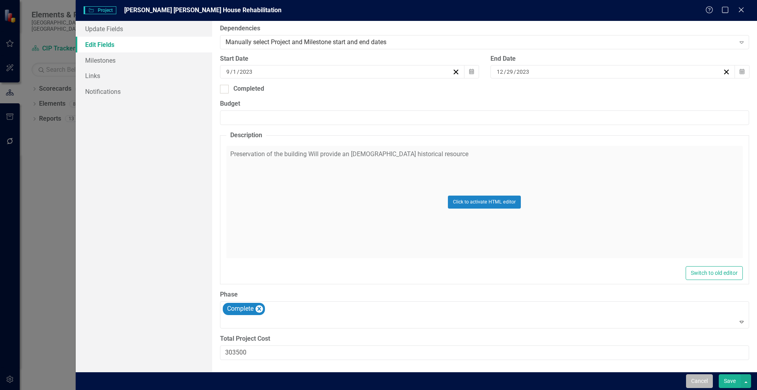
click at [699, 382] on button "Cancel" at bounding box center [699, 381] width 27 height 14
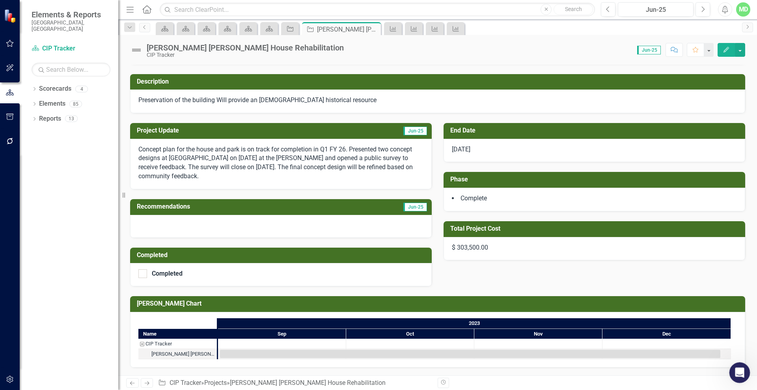
drag, startPoint x: 737, startPoint y: 372, endPoint x: 744, endPoint y: 371, distance: 6.8
click at [739, 373] on icon "Open Intercom Messenger" at bounding box center [738, 371] width 13 height 13
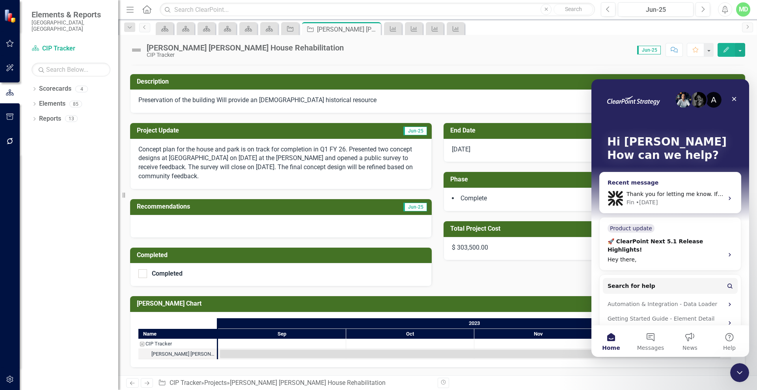
click at [673, 189] on div "Thank you for letting me know. If you need any help with your new chart or have…" at bounding box center [670, 198] width 141 height 29
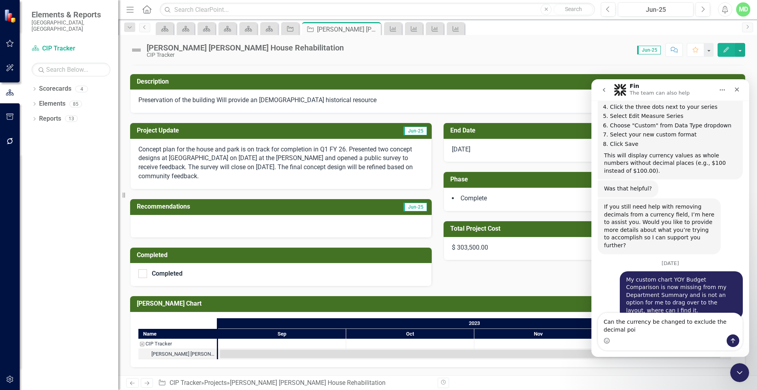
scroll to position [5760, 0]
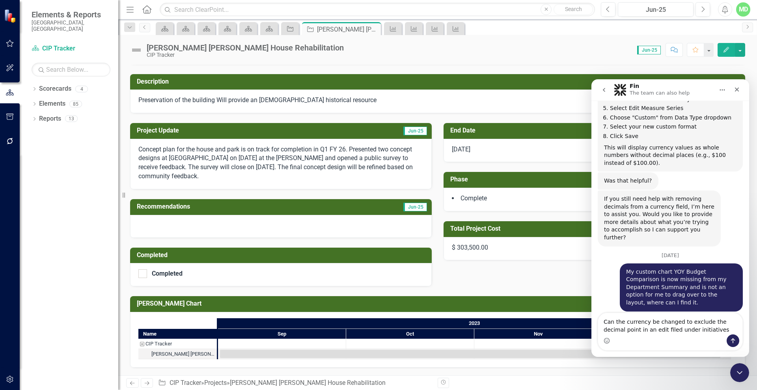
type textarea "Can the currency be changed to exclude the decimal point in an edit filed under…"
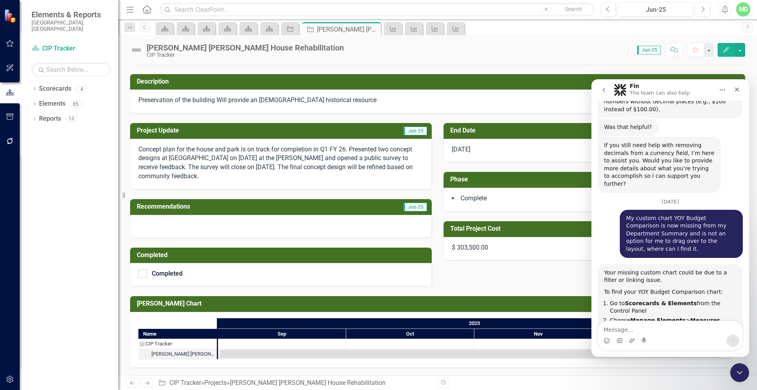
scroll to position [5827, 0]
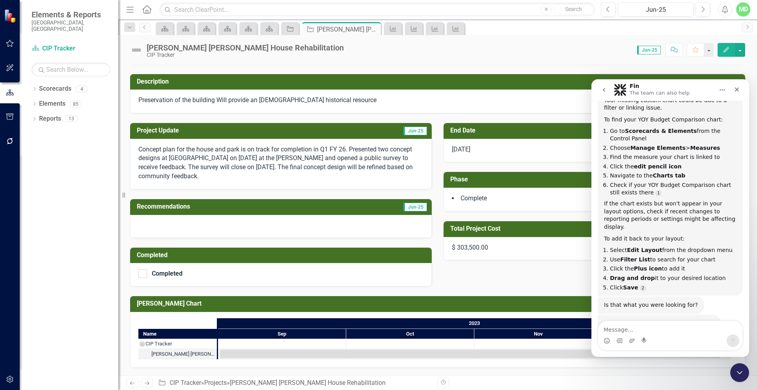
scroll to position [6007, 0]
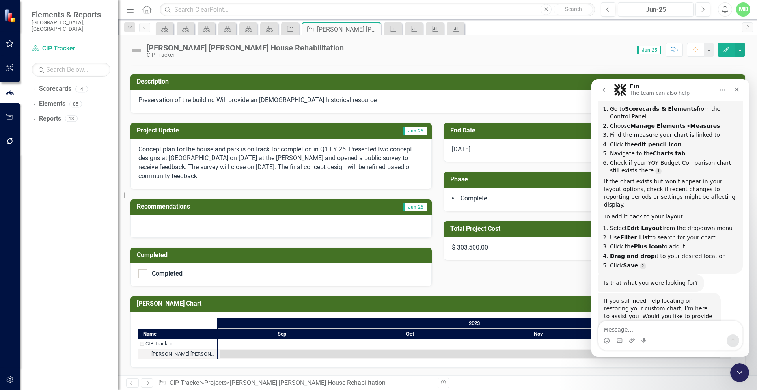
click at [522, 54] on div "Score: N/A Jun-25 Completed Comment Favorite Edit" at bounding box center [546, 49] width 397 height 13
click at [736, 90] on icon "Close" at bounding box center [737, 90] width 4 height 4
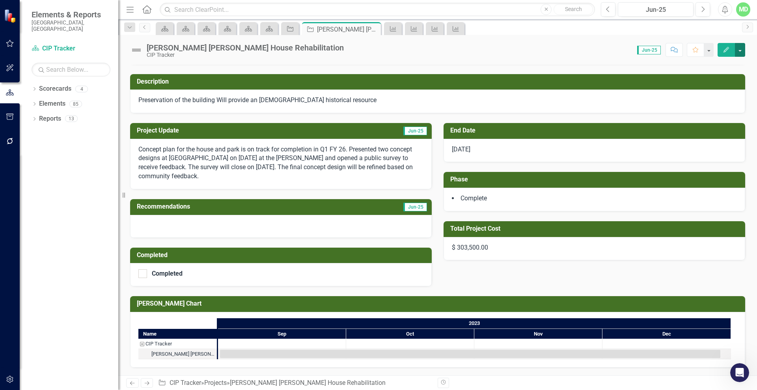
click at [741, 48] on button "button" at bounding box center [740, 50] width 10 height 14
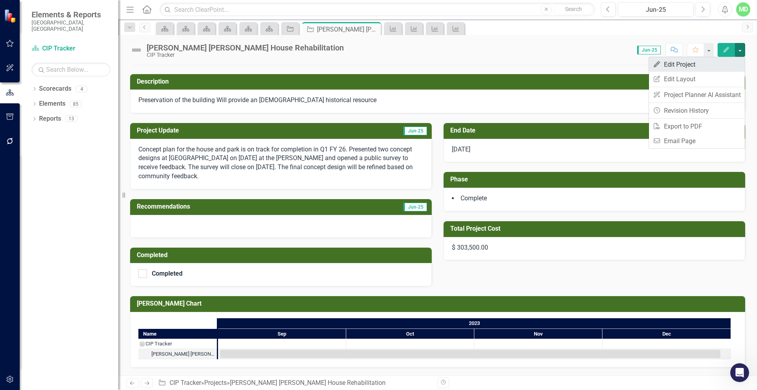
click at [673, 64] on link "Edit Edit Project" at bounding box center [697, 64] width 96 height 15
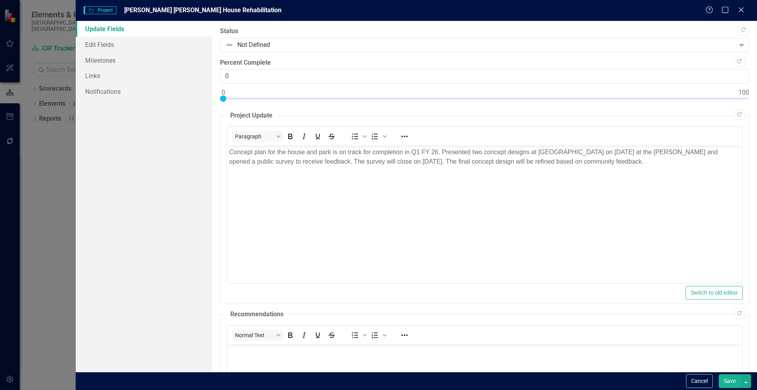
scroll to position [0, 0]
click at [105, 43] on link "Edit Fields" at bounding box center [144, 45] width 136 height 16
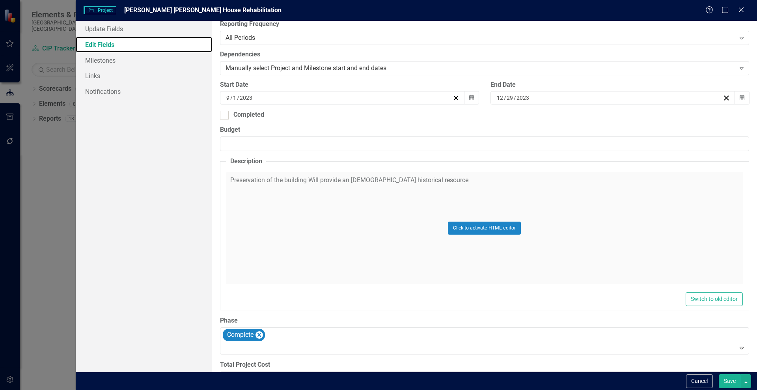
scroll to position [197, 0]
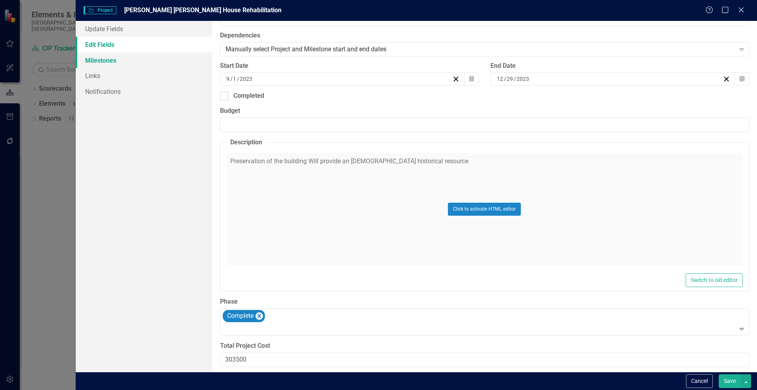
click at [95, 59] on link "Milestones" at bounding box center [144, 60] width 136 height 16
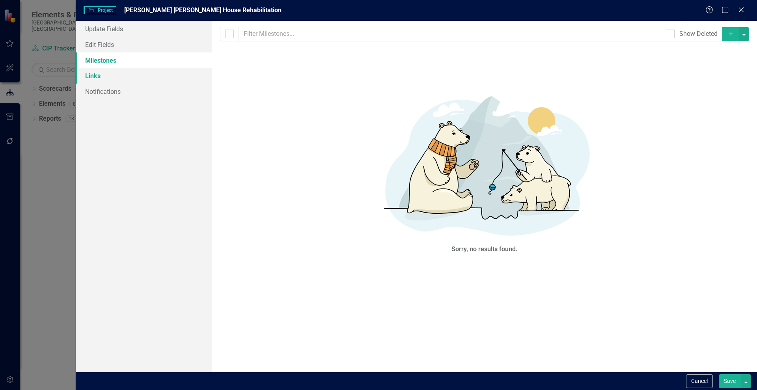
click at [93, 78] on link "Links" at bounding box center [144, 76] width 136 height 16
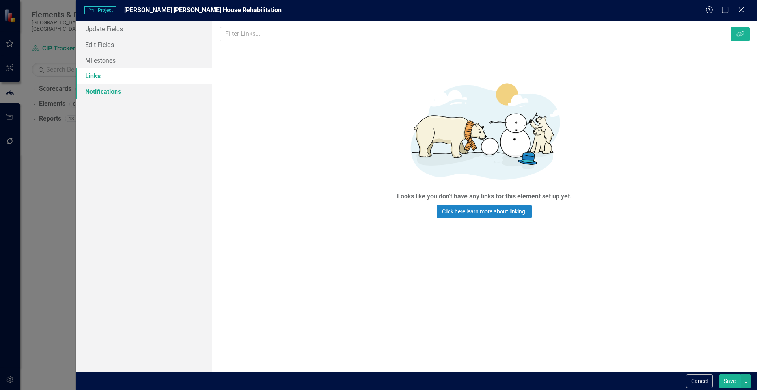
click at [100, 91] on link "Notifications" at bounding box center [144, 92] width 136 height 16
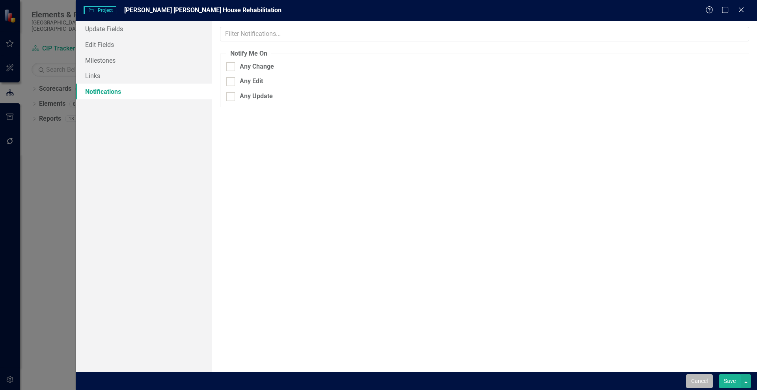
click at [699, 380] on button "Cancel" at bounding box center [699, 381] width 27 height 14
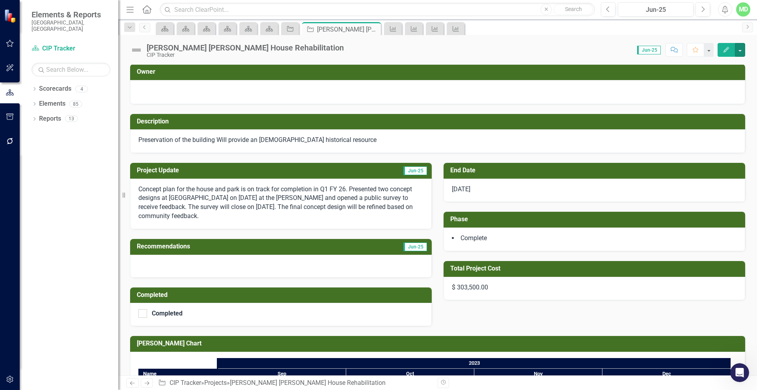
scroll to position [0, 0]
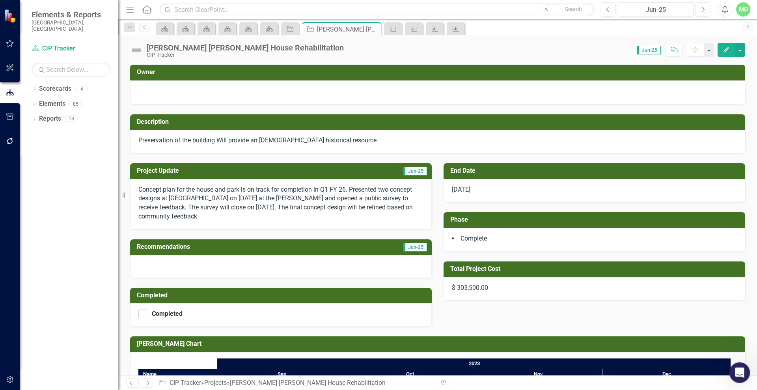
click at [743, 373] on div "Open Intercom Messenger" at bounding box center [738, 371] width 26 height 26
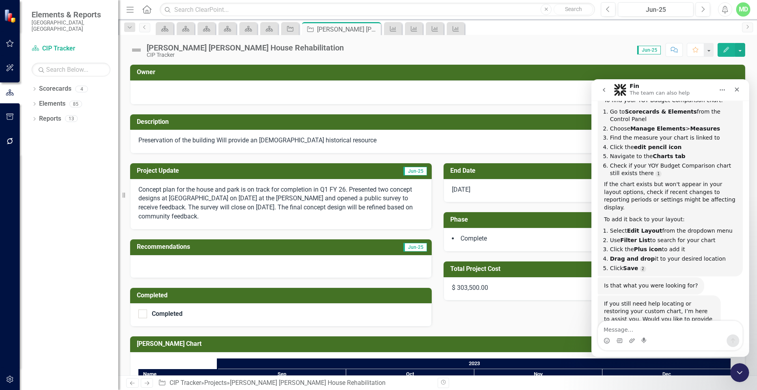
scroll to position [6010, 0]
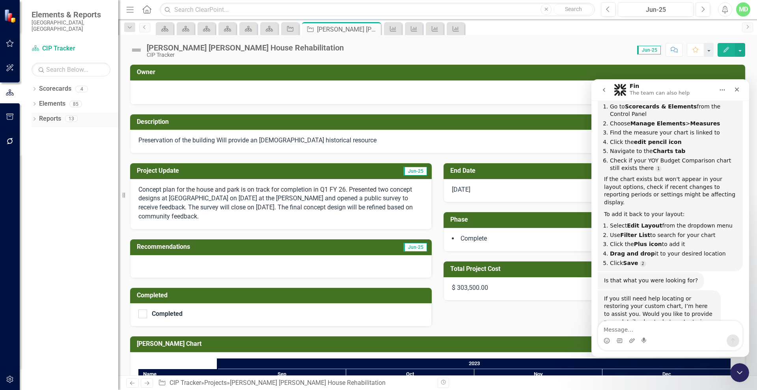
click at [49, 114] on link "Reports" at bounding box center [50, 118] width 22 height 9
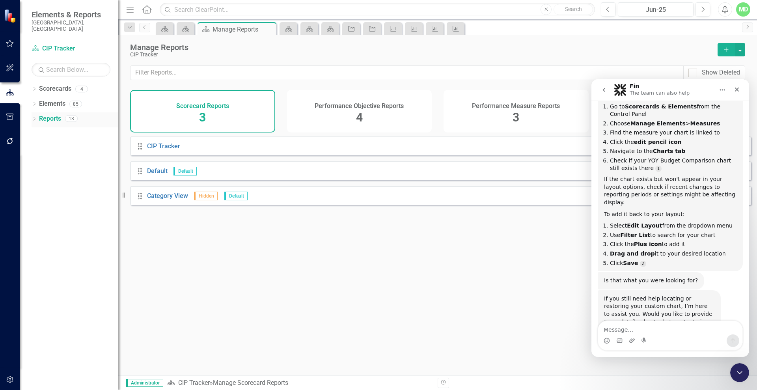
click at [52, 114] on link "Reports" at bounding box center [50, 118] width 22 height 9
drag, startPoint x: 737, startPoint y: 90, endPoint x: 1328, endPoint y: 165, distance: 596.1
click at [737, 90] on icon "Close" at bounding box center [737, 89] width 6 height 6
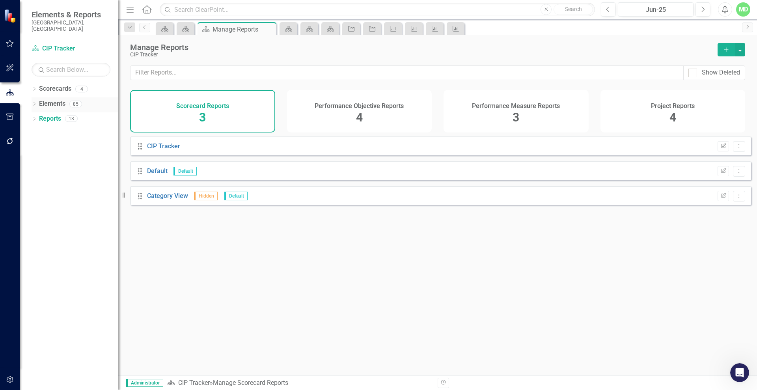
click at [47, 99] on link "Elements" at bounding box center [52, 103] width 26 height 9
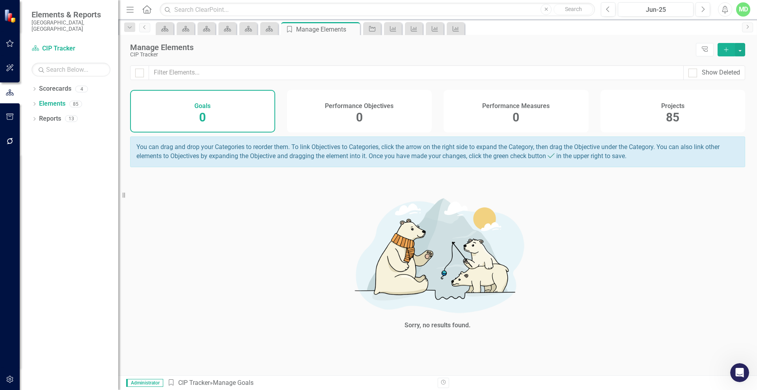
click at [691, 111] on div "Projects 85" at bounding box center [672, 111] width 145 height 43
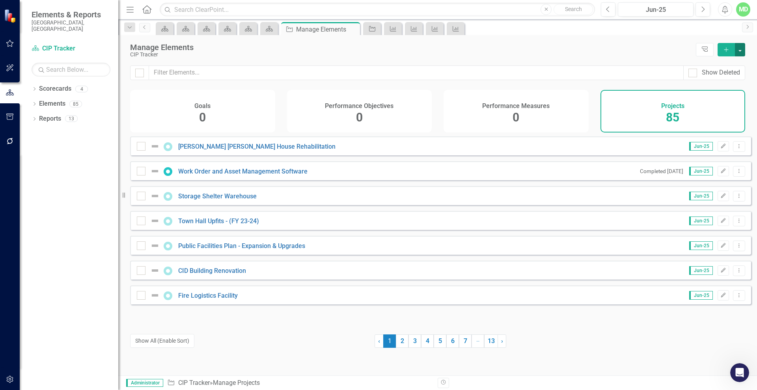
click at [739, 52] on button "button" at bounding box center [740, 49] width 10 height 13
click at [745, 51] on div "Manage Elements CIP Tracker Tree Explorer Add" at bounding box center [437, 50] width 639 height 30
click at [225, 150] on link "[PERSON_NAME] [PERSON_NAME] House Rehabilitation" at bounding box center [256, 146] width 157 height 7
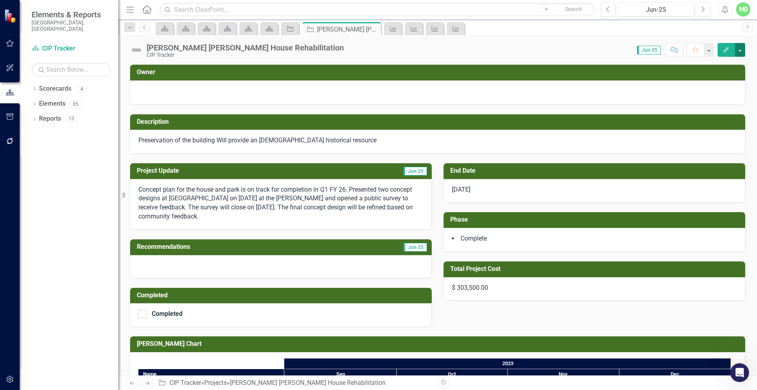
click at [743, 52] on button "button" at bounding box center [740, 50] width 10 height 14
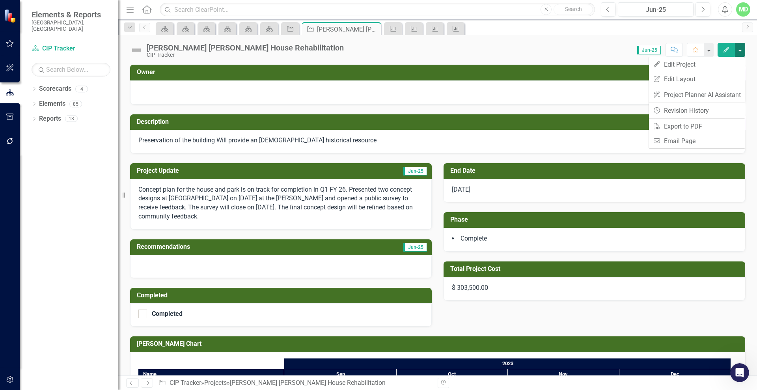
click at [744, 51] on button "button" at bounding box center [740, 50] width 10 height 14
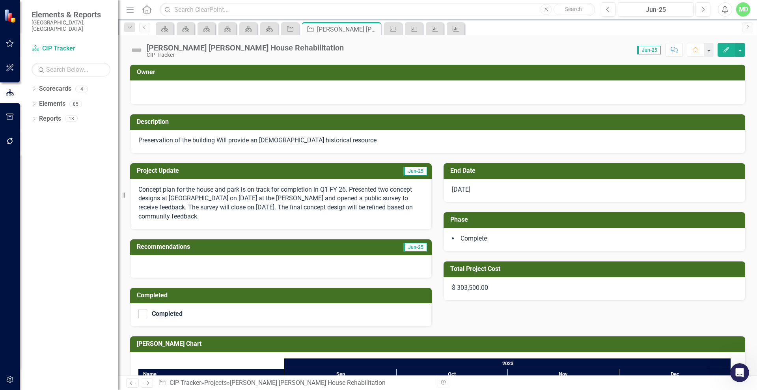
click at [723, 54] on button "Edit" at bounding box center [725, 50] width 17 height 14
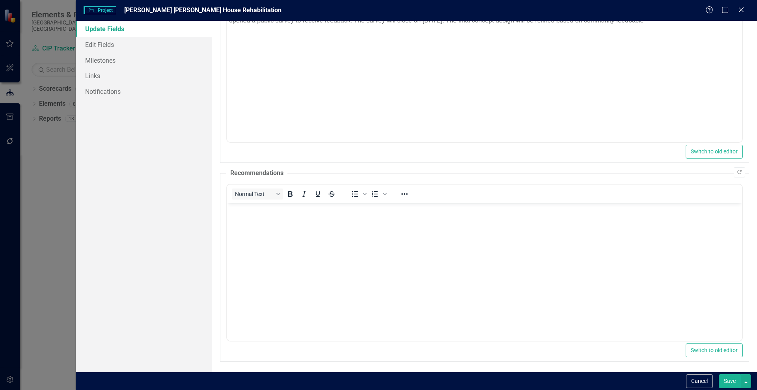
scroll to position [143, 0]
click at [101, 43] on link "Edit Fields" at bounding box center [144, 45] width 136 height 16
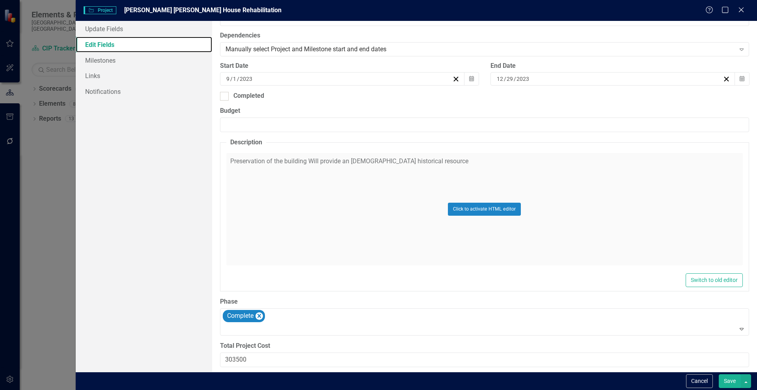
scroll to position [204, 0]
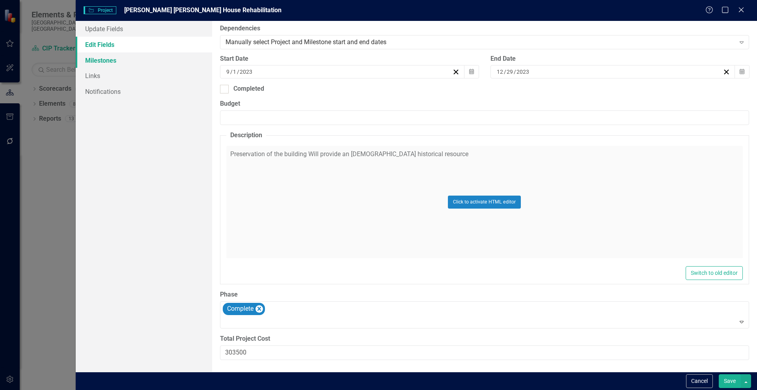
click at [102, 59] on link "Milestones" at bounding box center [144, 60] width 136 height 16
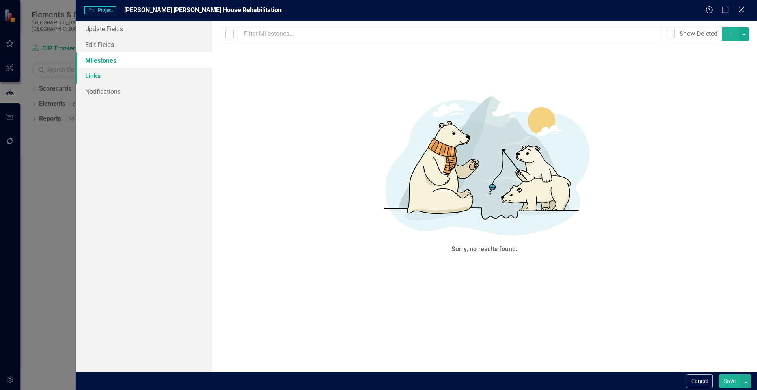
click at [98, 78] on link "Links" at bounding box center [144, 76] width 136 height 16
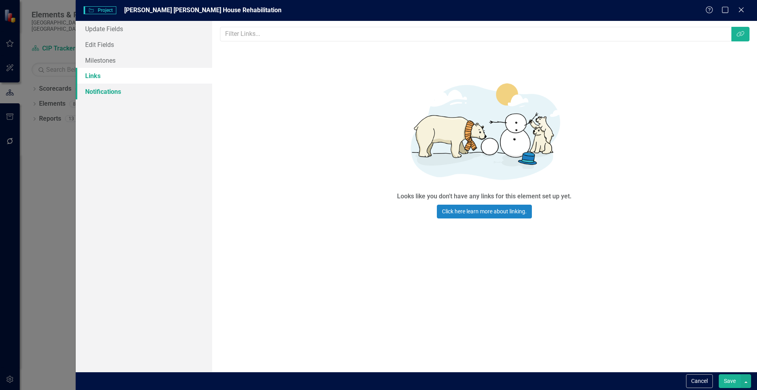
click at [101, 93] on link "Notifications" at bounding box center [144, 92] width 136 height 16
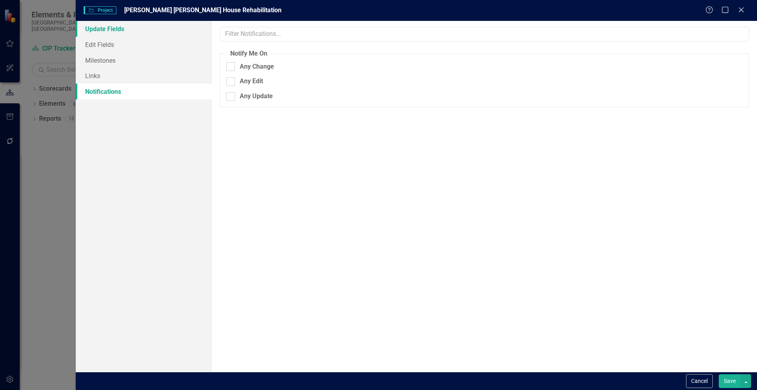
click at [95, 26] on link "Update Fields" at bounding box center [144, 29] width 136 height 16
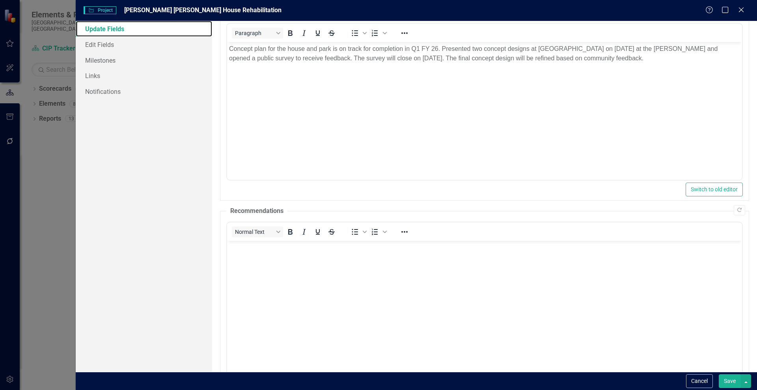
scroll to position [143, 0]
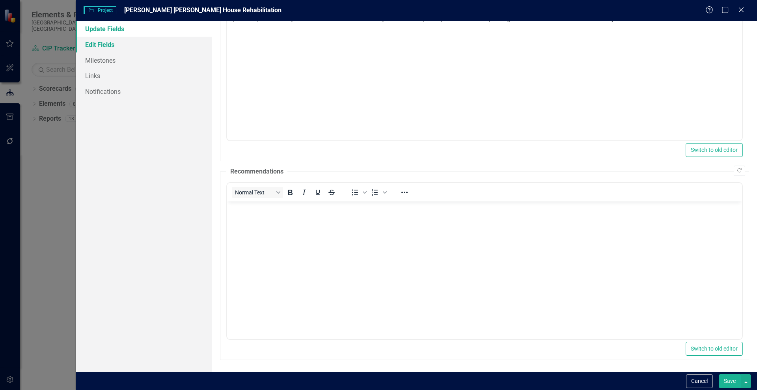
click at [97, 43] on link "Edit Fields" at bounding box center [144, 45] width 136 height 16
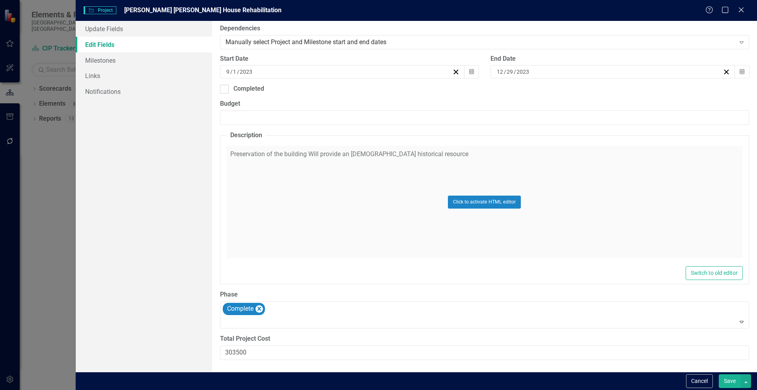
click at [744, 4] on div "Project Project Ailey Young House Rehabilitation Help Maximize Close" at bounding box center [416, 10] width 681 height 21
click at [740, 9] on icon at bounding box center [741, 10] width 6 height 6
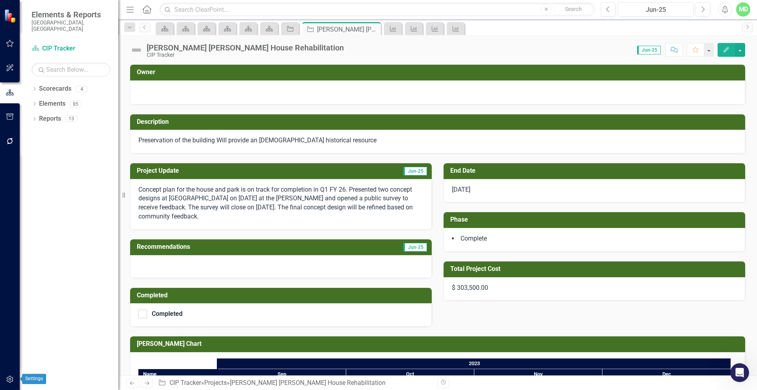
click at [14, 373] on button "button" at bounding box center [10, 379] width 18 height 17
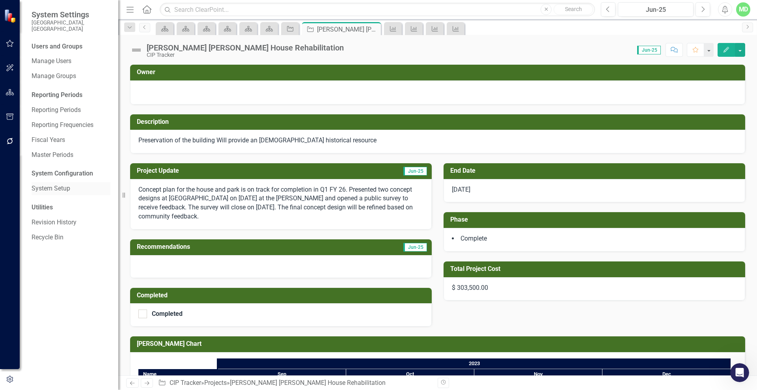
click at [65, 184] on link "System Setup" at bounding box center [71, 188] width 79 height 9
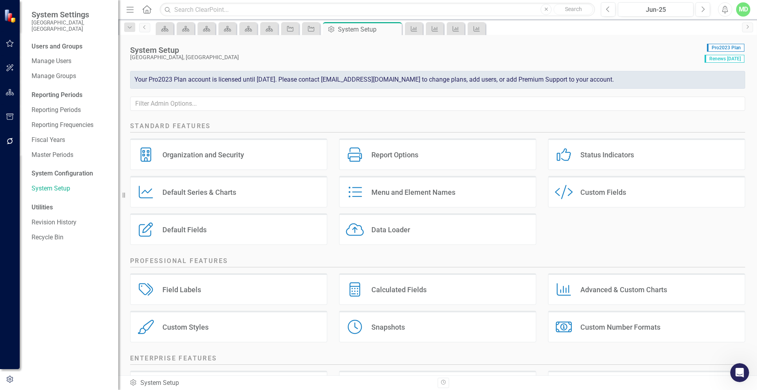
click at [583, 190] on div "Custom Fields" at bounding box center [603, 192] width 46 height 9
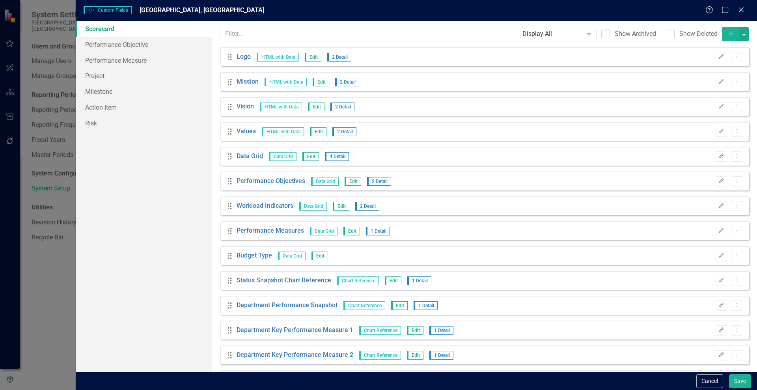
scroll to position [228, 0]
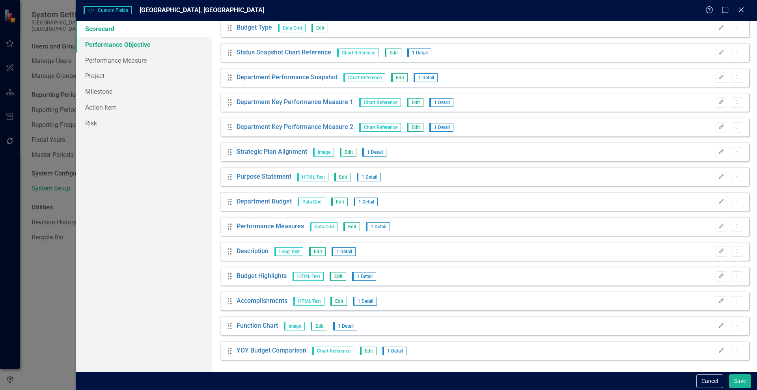
click at [117, 44] on link "Performance Objective" at bounding box center [144, 45] width 136 height 16
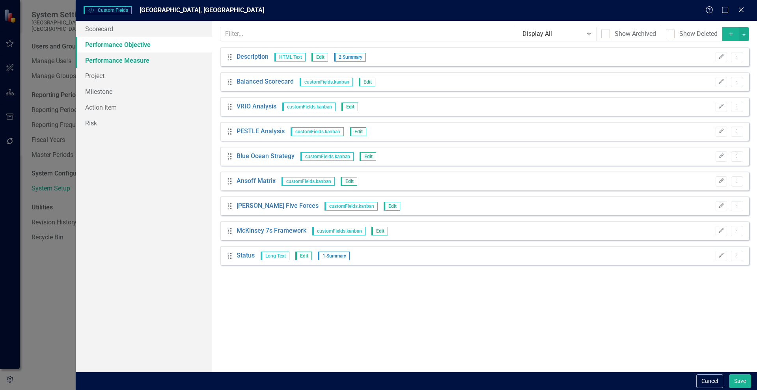
click at [110, 57] on link "Performance Measure" at bounding box center [144, 60] width 136 height 16
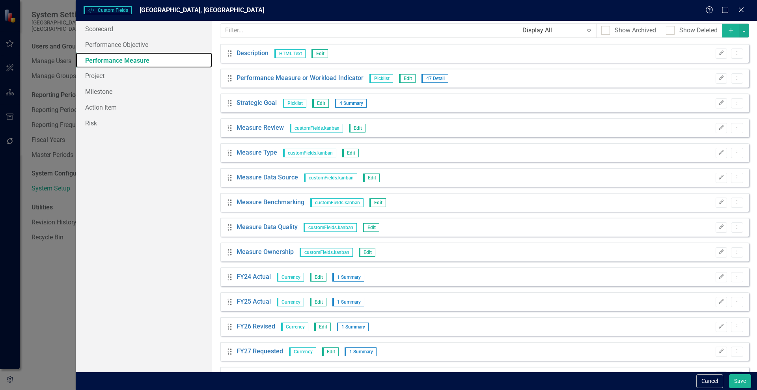
scroll to position [0, 0]
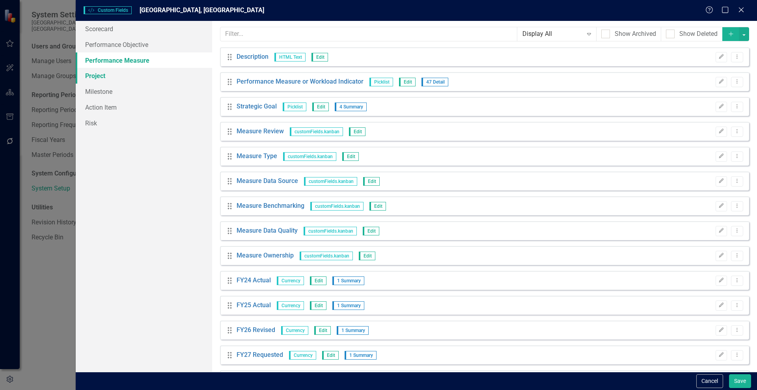
click at [98, 75] on link "Project" at bounding box center [144, 76] width 136 height 16
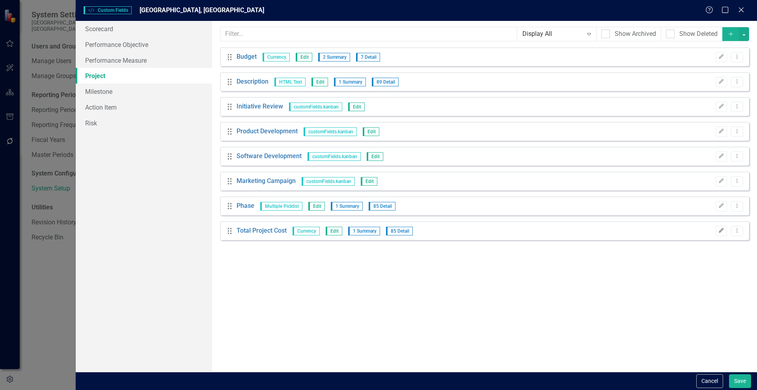
click at [723, 231] on icon "Edit" at bounding box center [721, 230] width 6 height 5
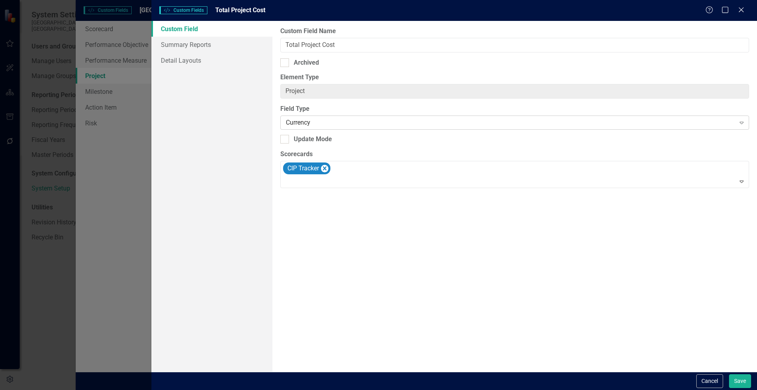
click at [330, 124] on div "Currency" at bounding box center [510, 122] width 449 height 9
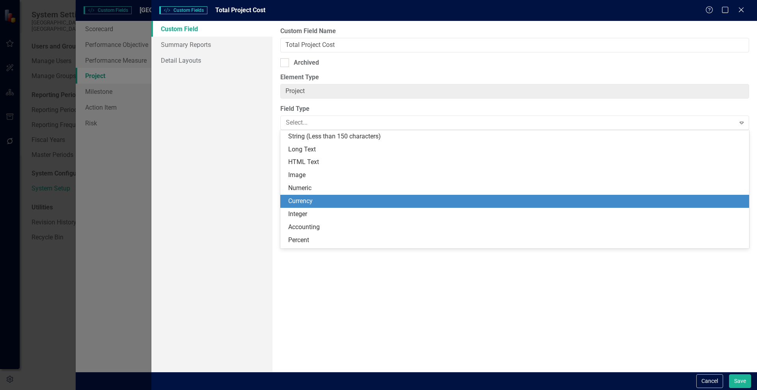
click at [324, 202] on div "Currency" at bounding box center [516, 201] width 456 height 9
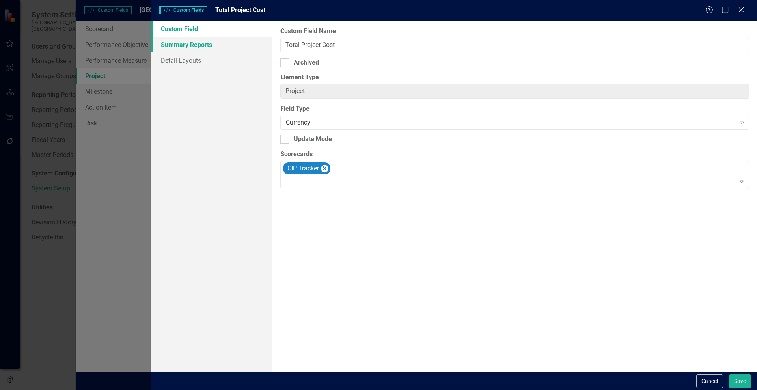
click at [194, 45] on link "Summary Reports" at bounding box center [211, 45] width 121 height 16
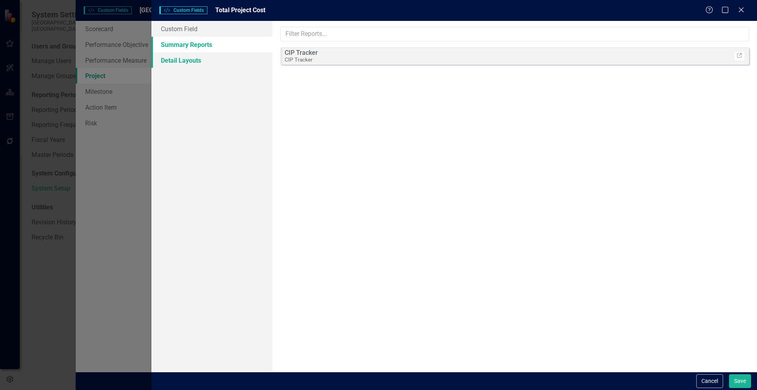
click at [190, 58] on link "Detail Layouts" at bounding box center [211, 60] width 121 height 16
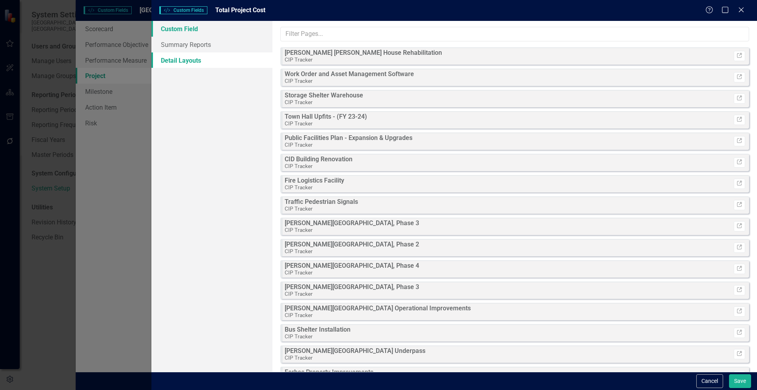
click at [190, 30] on link "Custom Field" at bounding box center [211, 29] width 121 height 16
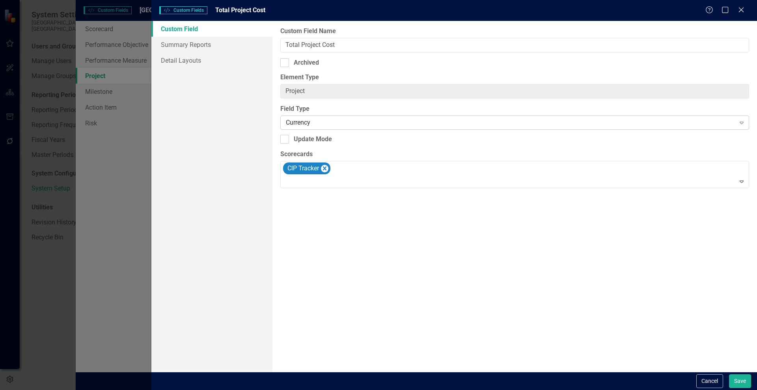
click at [456, 123] on div "Currency" at bounding box center [510, 122] width 449 height 9
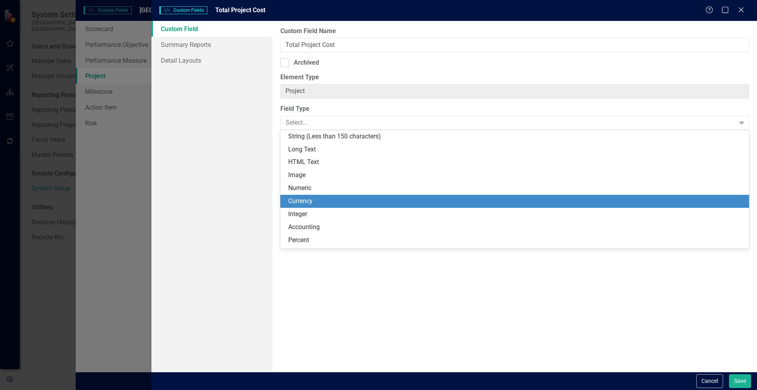
click at [410, 198] on div "Currency" at bounding box center [516, 201] width 456 height 9
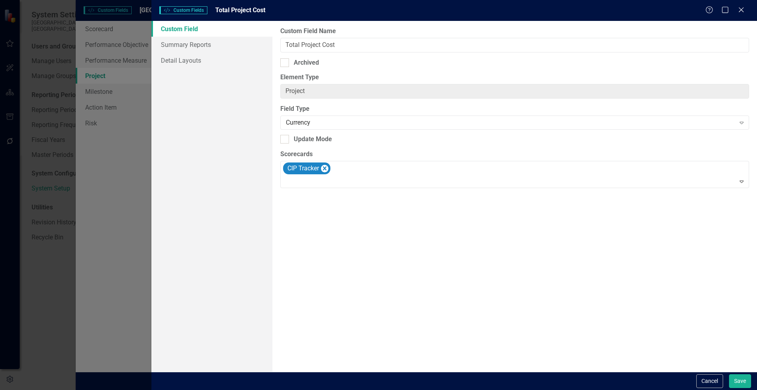
click at [703, 372] on div "Cancel Save" at bounding box center [454, 381] width 606 height 18
click at [704, 379] on button "Cancel" at bounding box center [709, 381] width 27 height 14
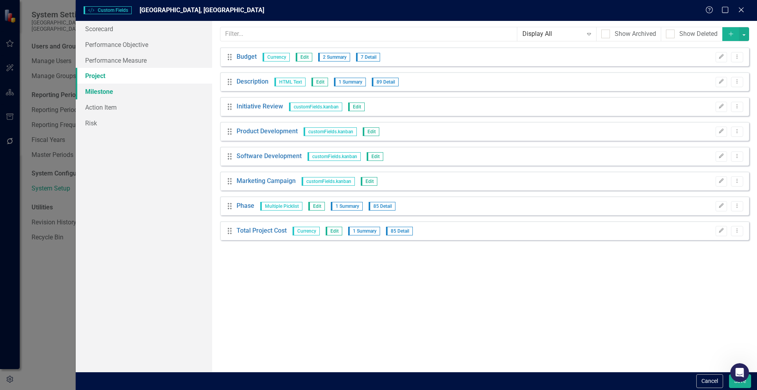
click at [94, 91] on link "Milestone" at bounding box center [144, 92] width 136 height 16
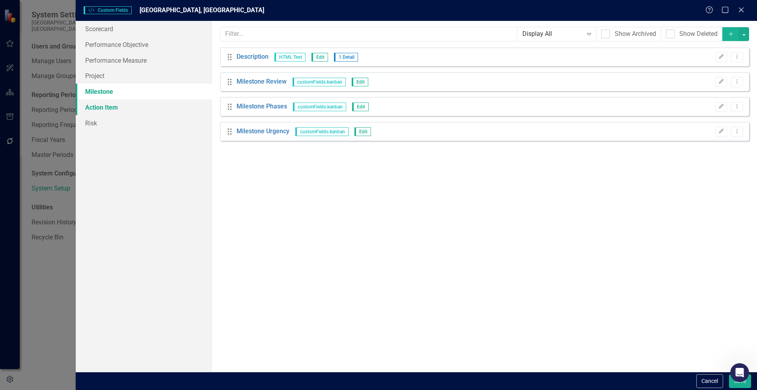
click at [91, 110] on link "Action Item" at bounding box center [144, 107] width 136 height 16
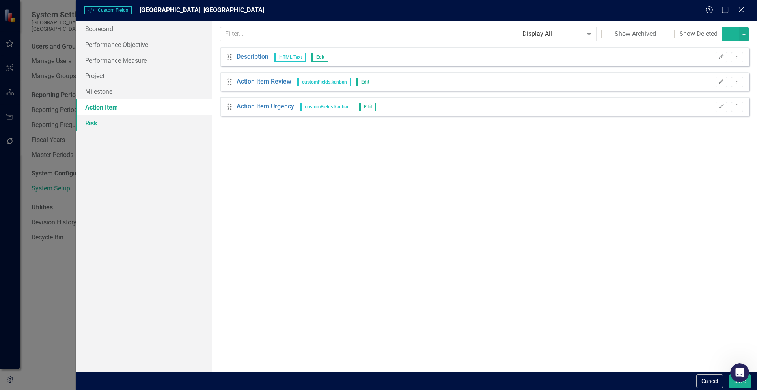
click at [90, 124] on link "Risk" at bounding box center [144, 123] width 136 height 16
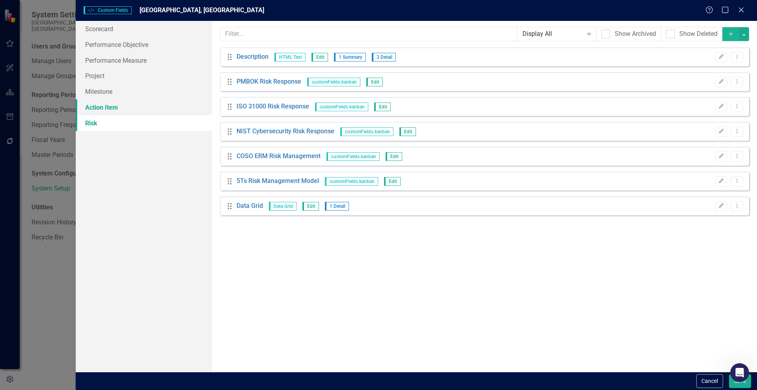
click at [100, 105] on link "Action Item" at bounding box center [144, 107] width 136 height 16
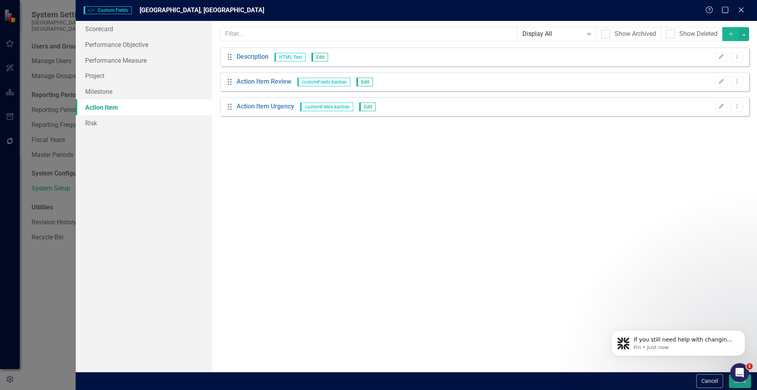
scroll to position [6059, 0]
click at [100, 93] on link "Milestone" at bounding box center [144, 92] width 136 height 16
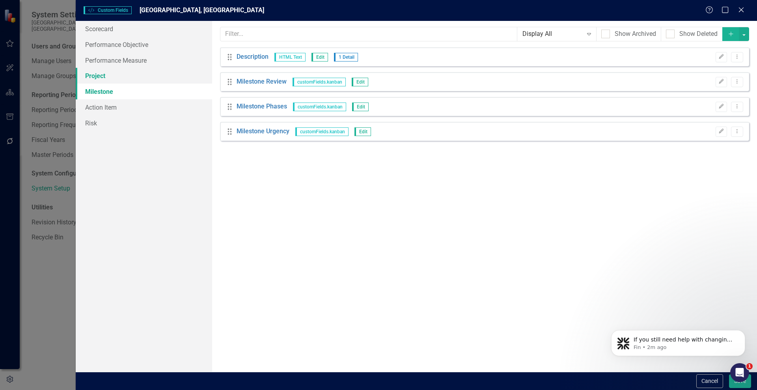
click at [92, 75] on link "Project" at bounding box center [144, 76] width 136 height 16
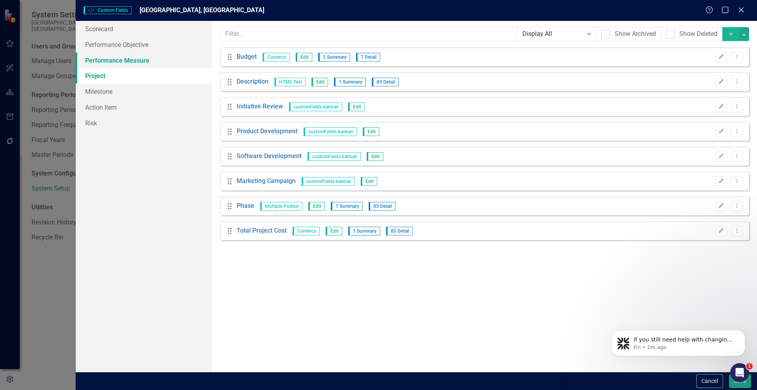
click at [92, 60] on link "Performance Measure" at bounding box center [144, 60] width 136 height 16
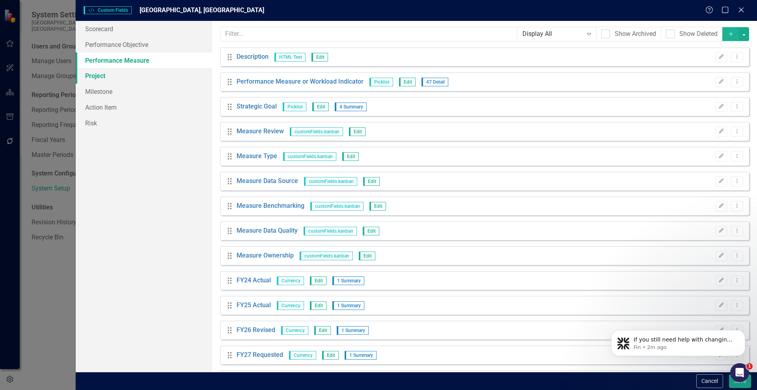
click at [94, 73] on link "Project" at bounding box center [144, 76] width 136 height 16
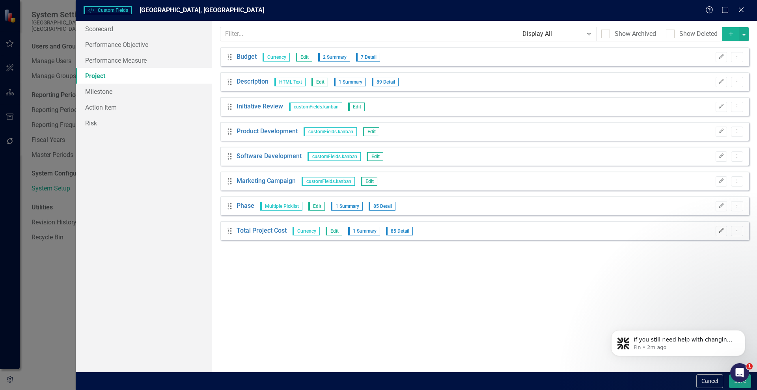
click at [722, 230] on icon "Edit" at bounding box center [721, 230] width 6 height 5
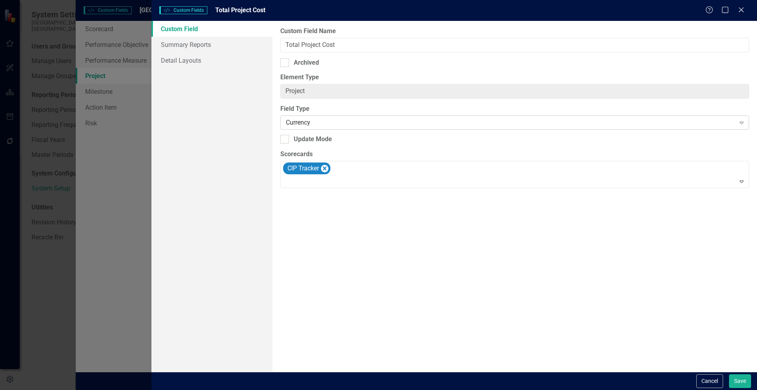
click at [350, 125] on div "Currency" at bounding box center [510, 122] width 449 height 9
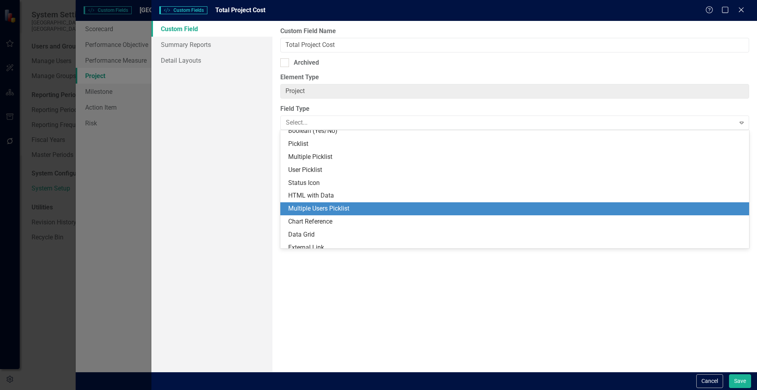
scroll to position [0, 0]
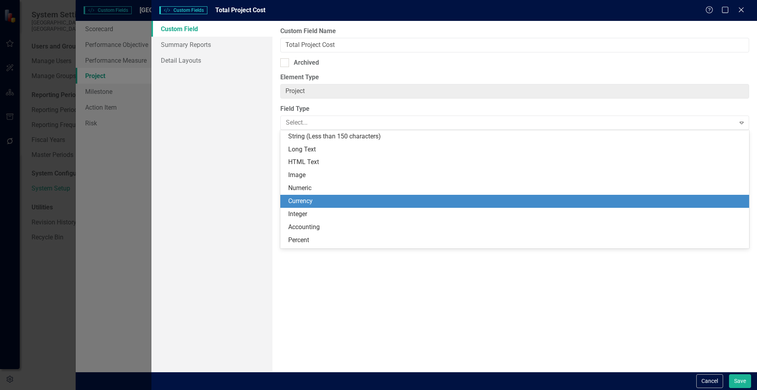
click at [348, 200] on div "Currency" at bounding box center [516, 201] width 456 height 9
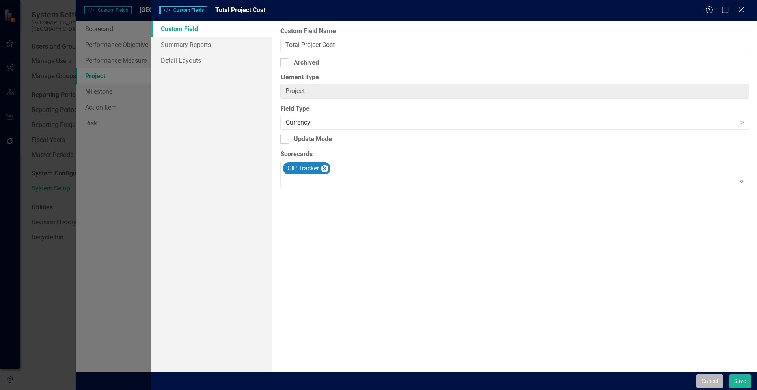
click at [710, 380] on button "Cancel" at bounding box center [709, 381] width 27 height 14
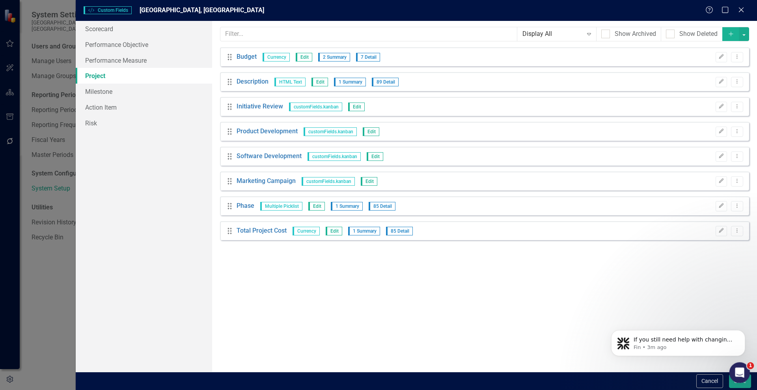
click at [740, 370] on icon "Open Intercom Messenger" at bounding box center [738, 371] width 13 height 13
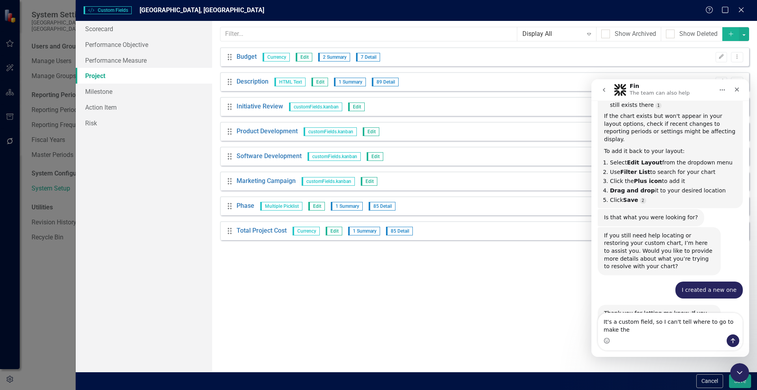
scroll to position [6080, 0]
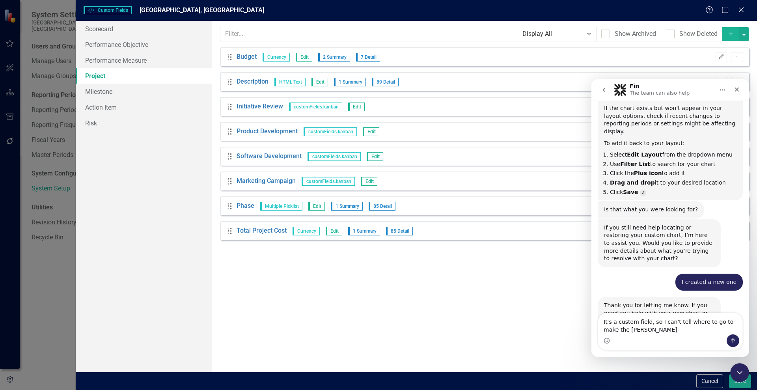
type textarea "It's a custom field, so I can't tell where to go to make the change"
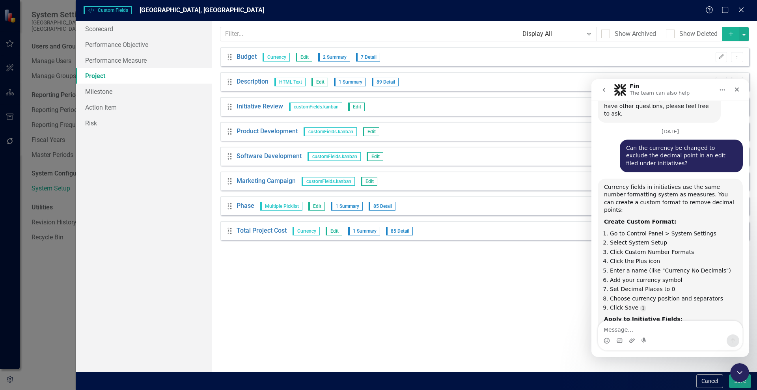
scroll to position [6295, 0]
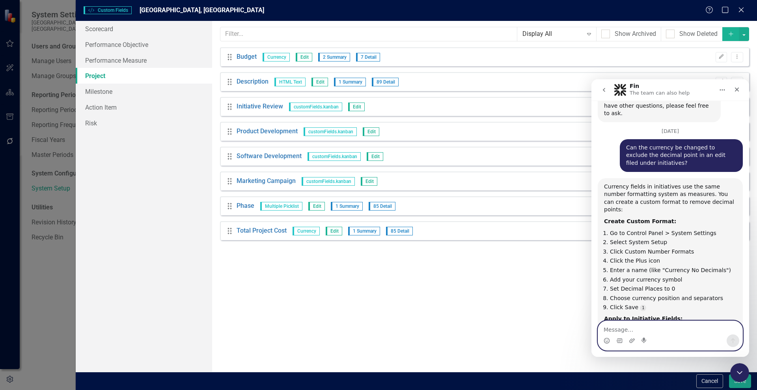
drag, startPoint x: 645, startPoint y: 330, endPoint x: 643, endPoint y: 336, distance: 6.9
click at [645, 329] on textarea "Message…" at bounding box center [670, 327] width 144 height 13
type textarea "C"
type textarea "a"
type textarea "S"
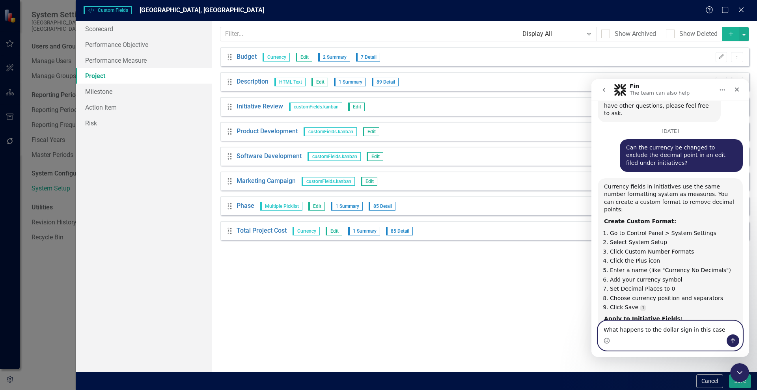
type textarea "What happens to the dollar sign in this case?"
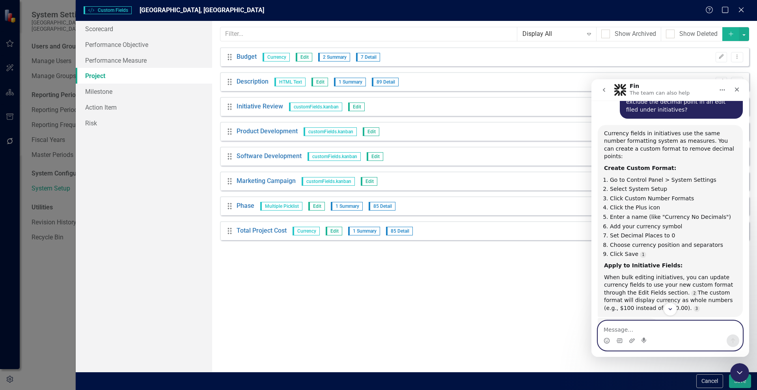
scroll to position [6511, 0]
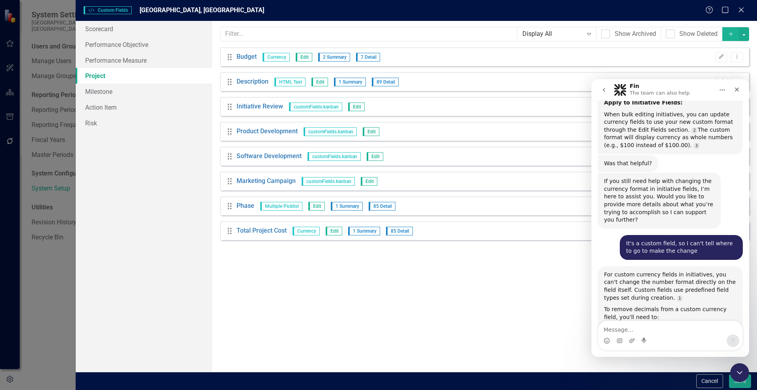
click at [498, 233] on div "Drag Total Project Cost Currency Edit 1 Summary 85 Detail Edit Dropdown Menu" at bounding box center [484, 230] width 529 height 19
click at [606, 88] on icon "go back" at bounding box center [604, 90] width 6 height 6
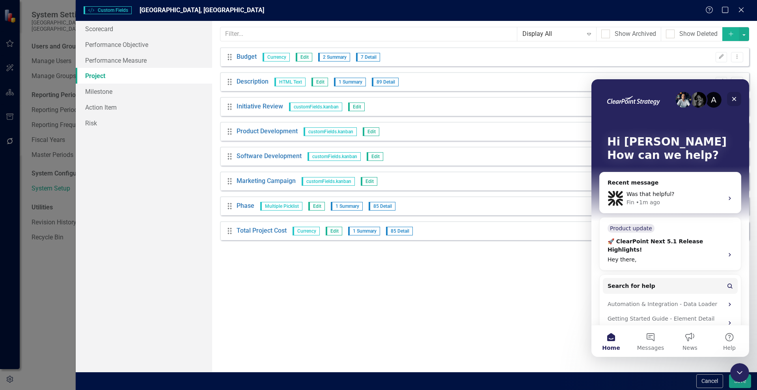
click at [733, 97] on icon "Close" at bounding box center [734, 99] width 6 height 6
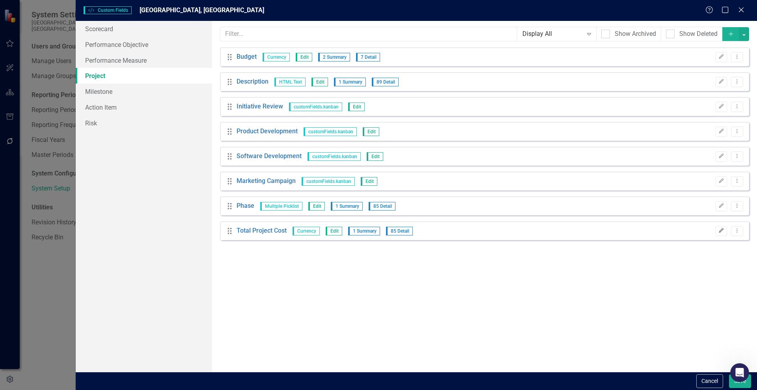
click at [723, 229] on icon "Edit" at bounding box center [721, 230] width 6 height 5
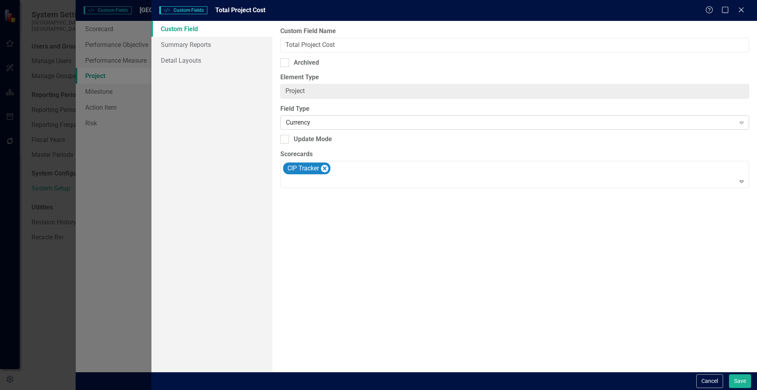
click at [341, 120] on div "Currency" at bounding box center [510, 122] width 449 height 9
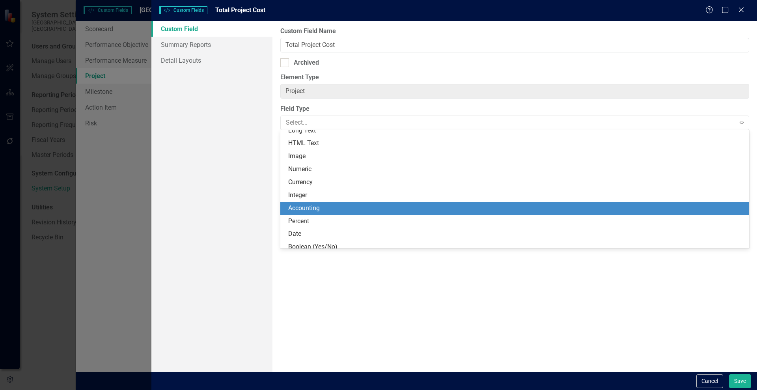
scroll to position [0, 0]
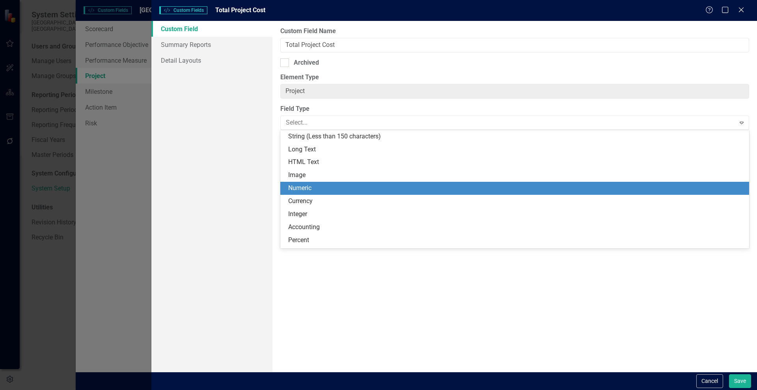
click at [337, 187] on div "Numeric" at bounding box center [516, 188] width 456 height 9
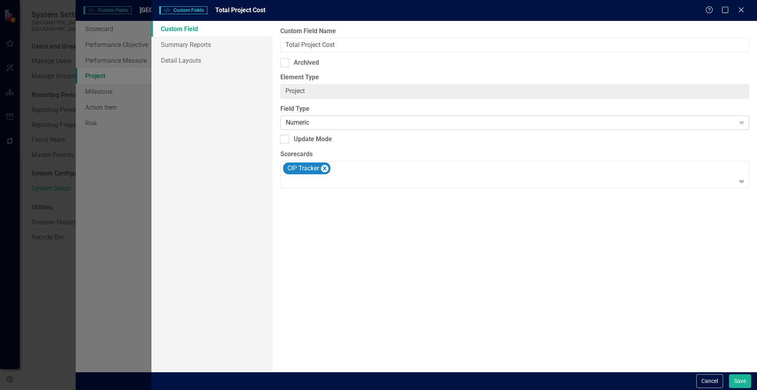
click at [332, 120] on div "Numeric" at bounding box center [510, 122] width 449 height 9
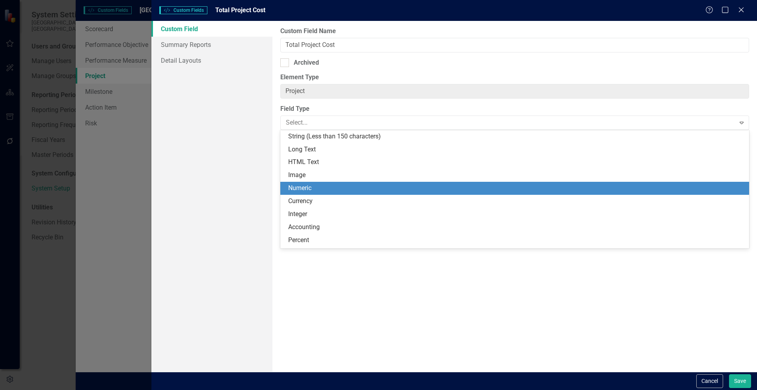
scroll to position [52, 0]
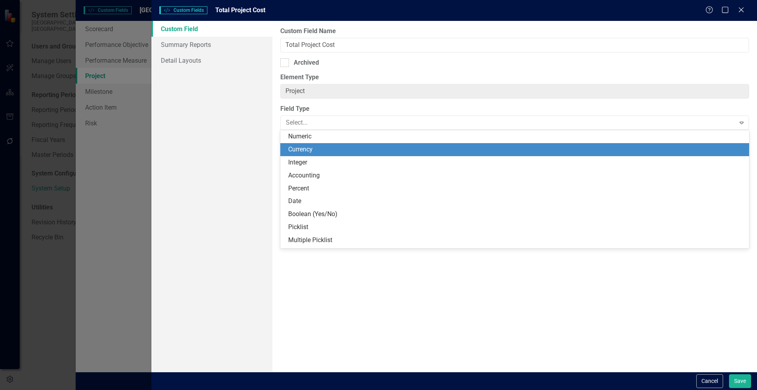
click at [324, 148] on div "Currency" at bounding box center [516, 149] width 456 height 9
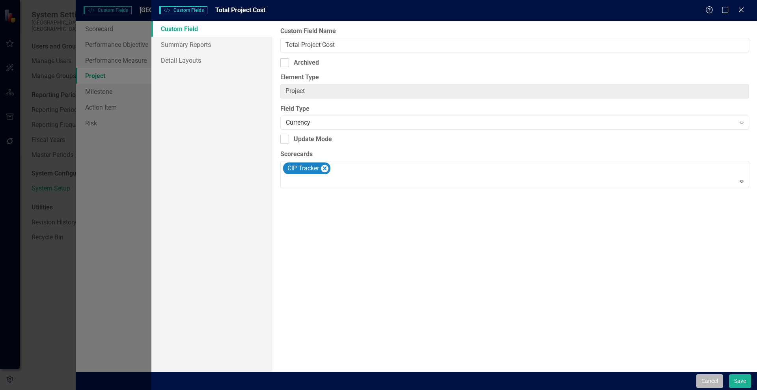
click at [709, 380] on button "Cancel" at bounding box center [709, 381] width 27 height 14
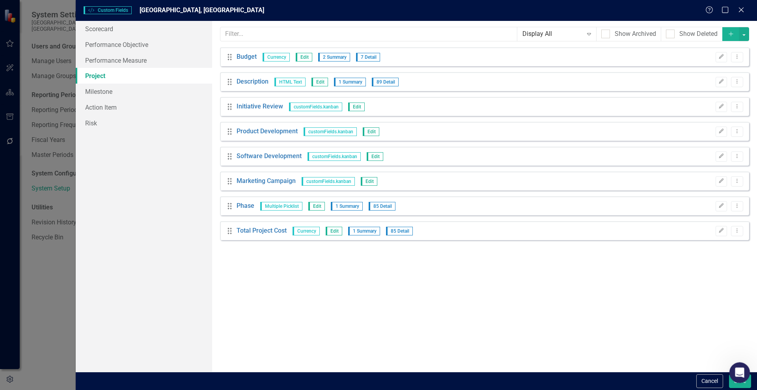
click at [735, 373] on icon "Open Intercom Messenger" at bounding box center [738, 371] width 13 height 13
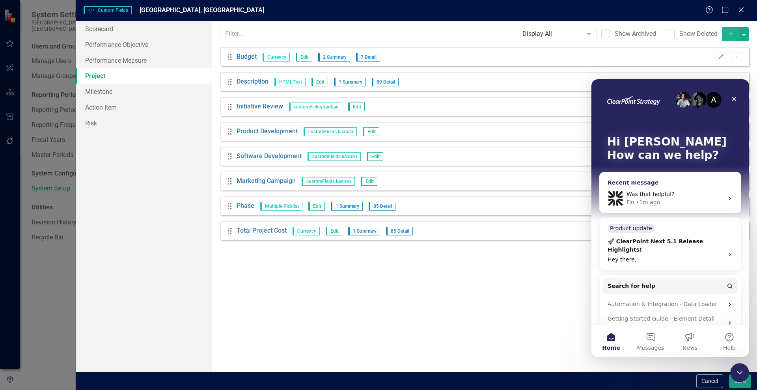
click at [686, 190] on div "Was that helpful?" at bounding box center [674, 194] width 97 height 8
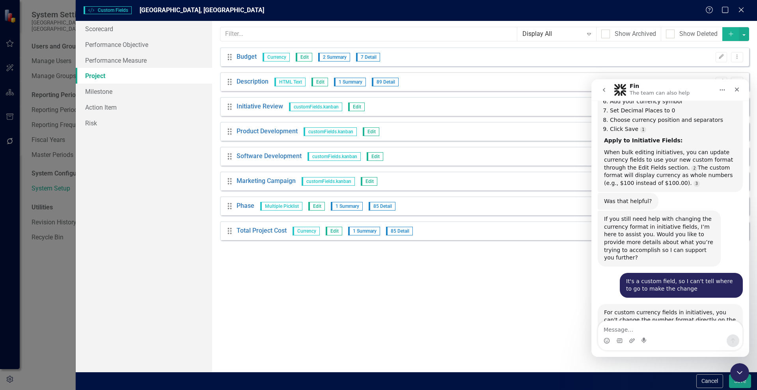
scroll to position [6480, 0]
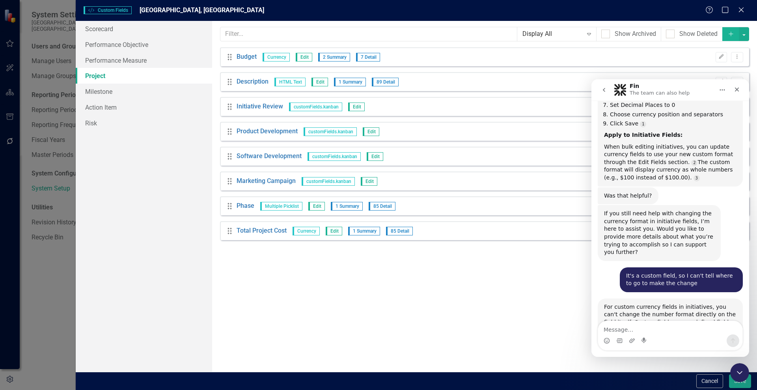
click at [445, 226] on div "Drag Total Project Cost Currency Edit 1 Summary 85 Detail Edit Dropdown Menu" at bounding box center [484, 230] width 529 height 19
click at [633, 329] on textarea "Message…" at bounding box center [670, 327] width 144 height 13
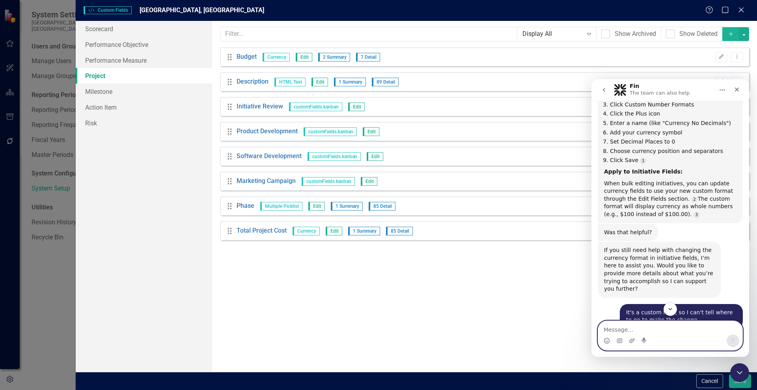
scroll to position [6493, 0]
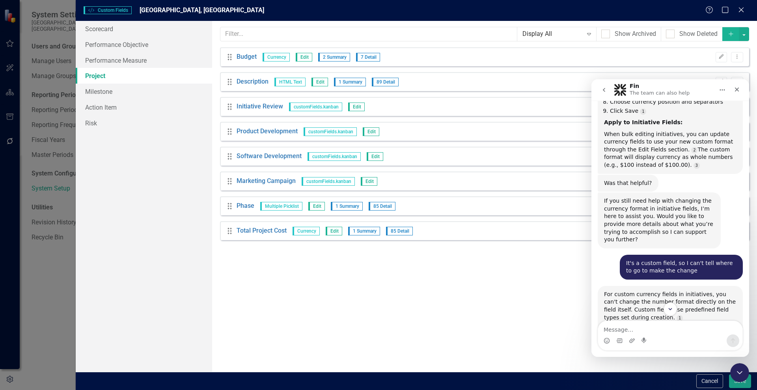
click at [10, 190] on div "Custom Style Custom Fields Wake Forest, NC Help Maximize Close Scorecard Perfor…" at bounding box center [378, 195] width 757 height 390
click at [744, 10] on icon "Close" at bounding box center [741, 9] width 10 height 7
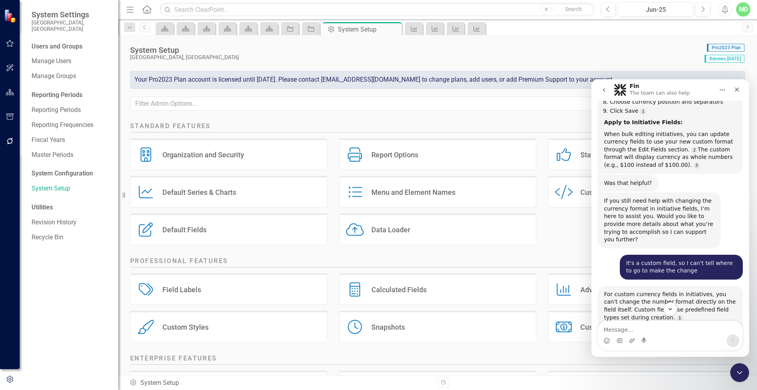
click at [542, 274] on div "Charts Advanced & Custom Charts" at bounding box center [646, 291] width 209 height 37
drag, startPoint x: 548, startPoint y: 350, endPoint x: 589, endPoint y: 338, distance: 42.9
click at [548, 349] on div "Standard Features Organization and Security Organization and Security Report Op…" at bounding box center [437, 247] width 639 height 257
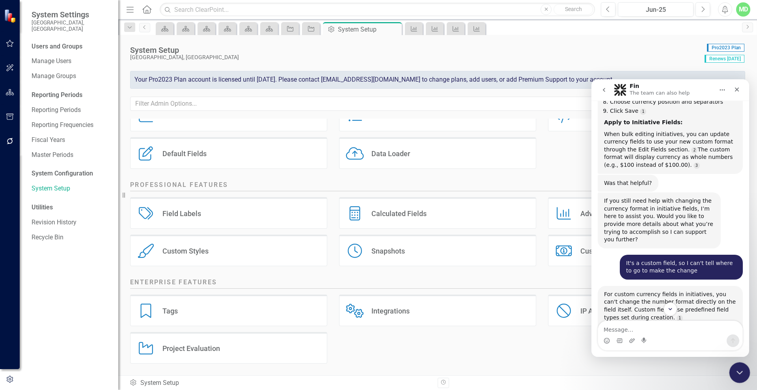
drag, startPoint x: 742, startPoint y: 373, endPoint x: 738, endPoint y: 370, distance: 4.3
click at [742, 373] on icon "Close Intercom Messenger" at bounding box center [738, 371] width 9 height 9
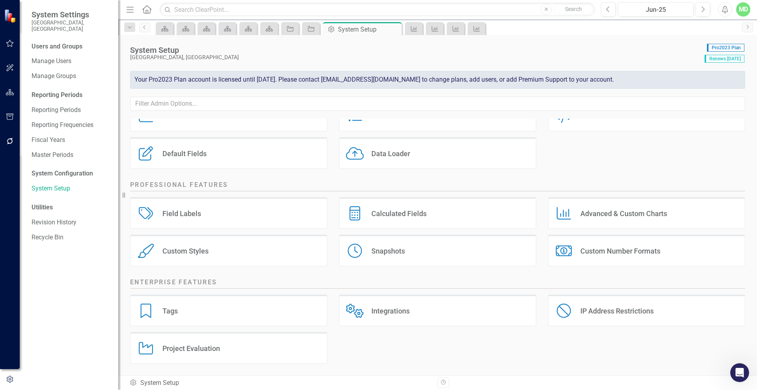
click at [597, 251] on div "Custom Number Formats" at bounding box center [620, 250] width 80 height 9
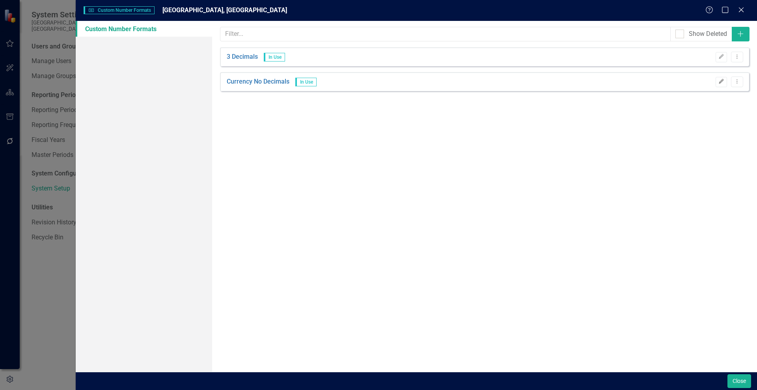
click at [721, 78] on button "Edit" at bounding box center [721, 82] width 11 height 10
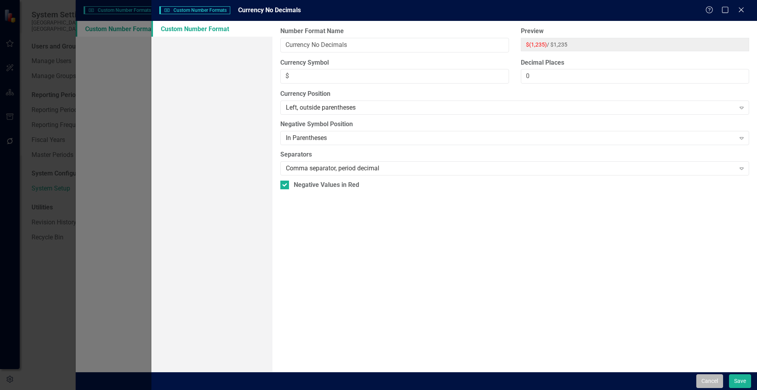
click at [702, 379] on button "Cancel" at bounding box center [709, 381] width 27 height 14
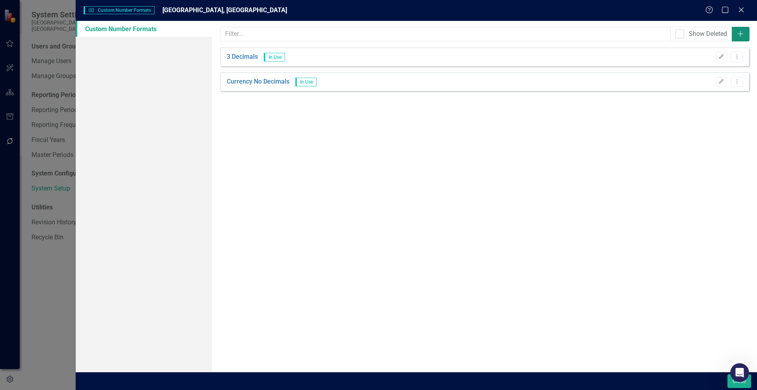
click at [741, 37] on button "Add" at bounding box center [741, 34] width 18 height 15
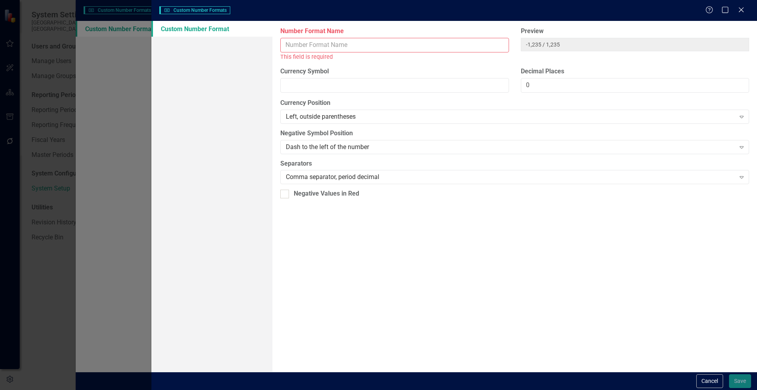
click at [326, 45] on input "Number Format Name" at bounding box center [394, 45] width 228 height 15
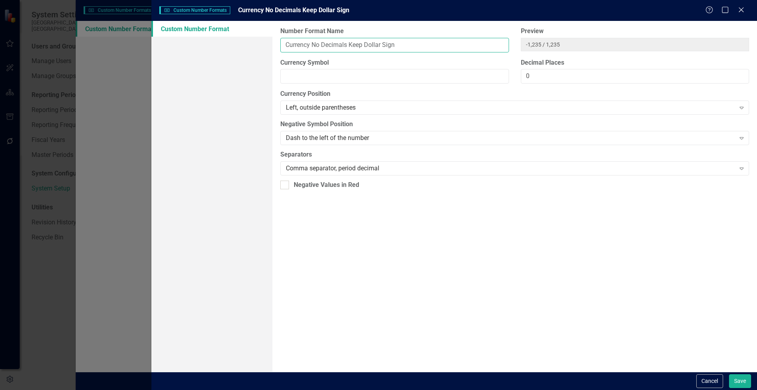
type input "Currency No Decimals Keep Dollar Sign"
click at [305, 77] on input "Currency Symbol" at bounding box center [394, 76] width 228 height 15
type input "$"
click at [397, 168] on div "Comma separator, period decimal" at bounding box center [510, 168] width 449 height 9
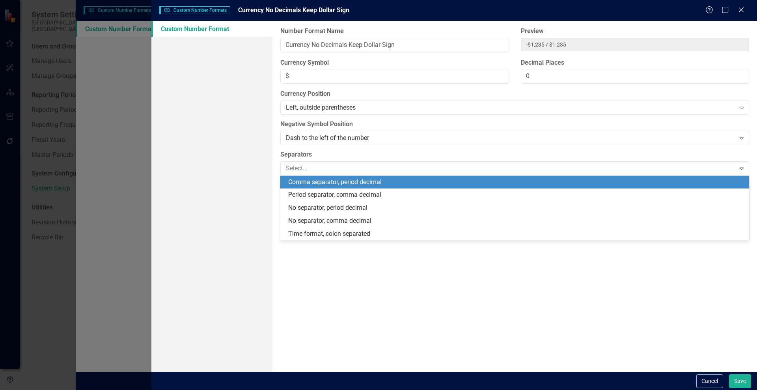
click at [384, 181] on div "Comma separator, period decimal" at bounding box center [516, 182] width 456 height 9
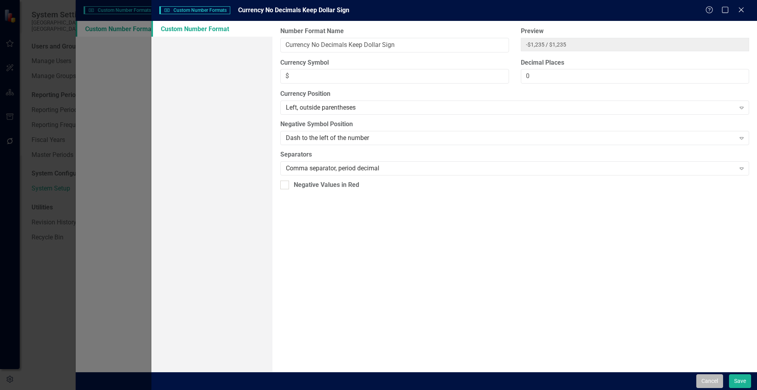
click at [709, 385] on button "Cancel" at bounding box center [709, 381] width 27 height 14
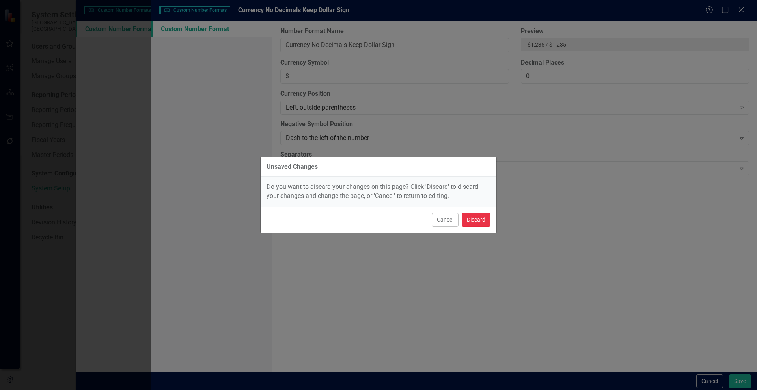
click at [470, 216] on button "Discard" at bounding box center [476, 220] width 29 height 14
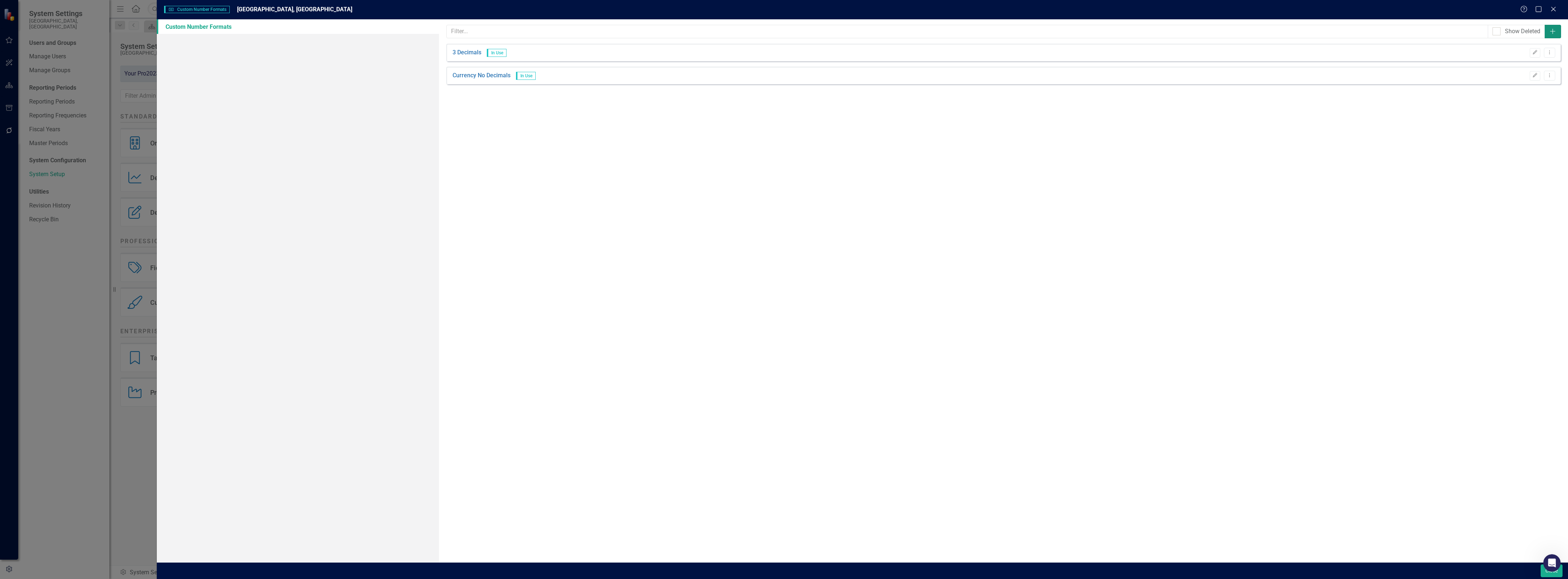
scroll to position [6006, 0]
